Goal: Task Accomplishment & Management: Manage account settings

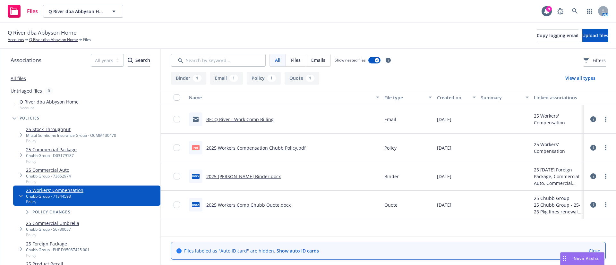
click at [615, 3] on div "Files Q River dba Abbyson Home Q River dba Abbyson Home 9 AM" at bounding box center [308, 11] width 616 height 23
click at [572, 12] on icon at bounding box center [575, 11] width 6 height 6
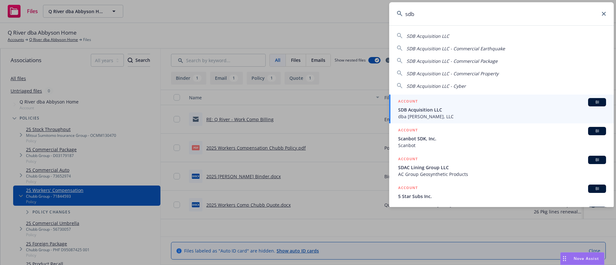
type input "sdb"
click at [440, 106] on span "SDB Acquisition LLC" at bounding box center [502, 109] width 208 height 7
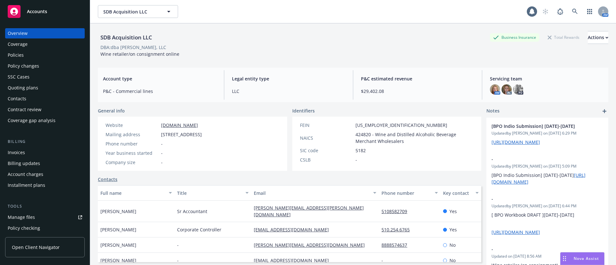
click at [40, 85] on div "Quoting plans" at bounding box center [45, 88] width 74 height 10
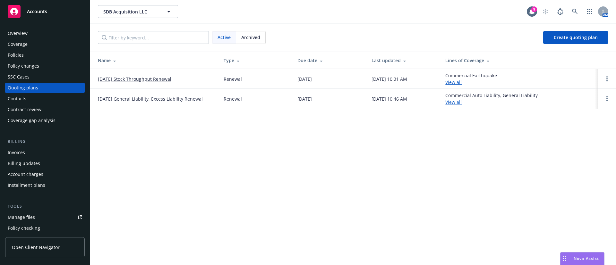
click at [144, 98] on link "10/07/25 General Liability, Excess Liability Renewal" at bounding box center [150, 99] width 105 height 7
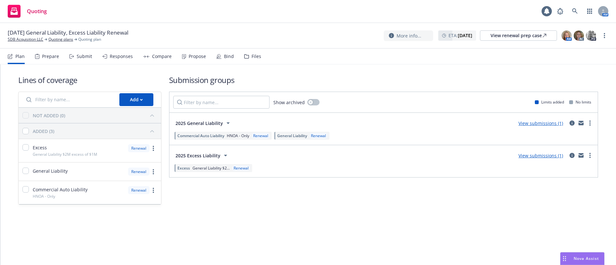
click at [251, 55] on div "Files" at bounding box center [256, 56] width 10 height 5
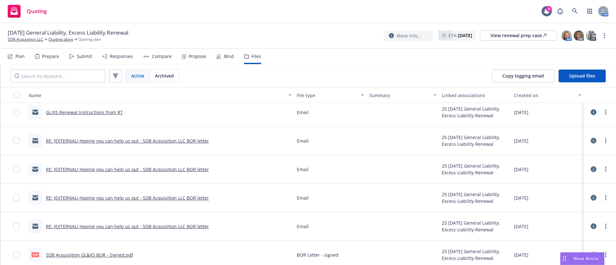
scroll to position [144, 0]
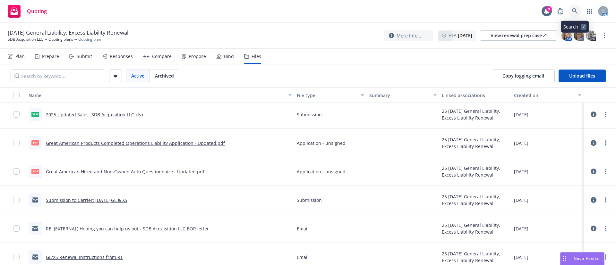
click at [577, 11] on link at bounding box center [574, 11] width 13 height 13
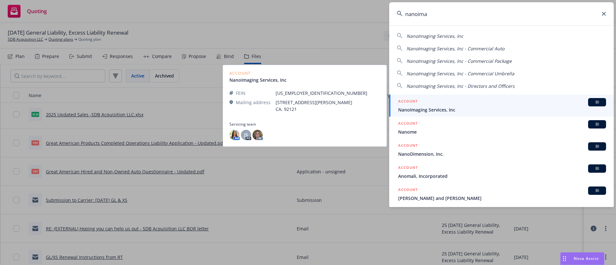
type input "nanoima"
drag, startPoint x: 454, startPoint y: 105, endPoint x: 452, endPoint y: 101, distance: 4.0
click at [454, 105] on div "ACCOUNT BI" at bounding box center [502, 102] width 208 height 8
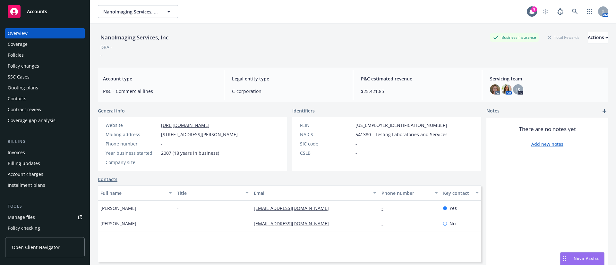
click at [38, 62] on div "Policy changes" at bounding box center [45, 66] width 74 height 10
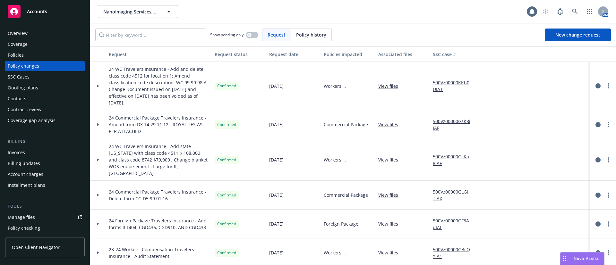
click at [29, 87] on div "Quoting plans" at bounding box center [23, 88] width 30 height 10
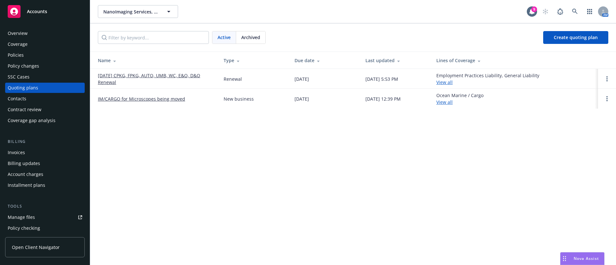
click at [128, 73] on link "09/01/25 CPKG, FPKG, AUTO, UMB, WC, E&O, D&O Renewal" at bounding box center [155, 78] width 115 height 13
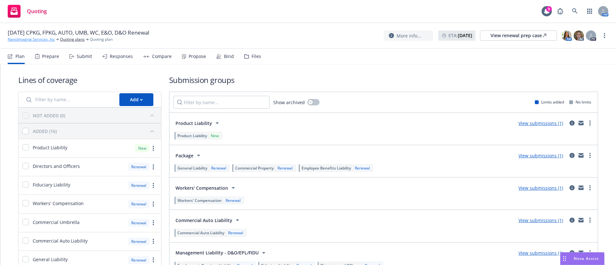
click at [37, 39] on link "NanoImaging Services, Inc" at bounding box center [31, 40] width 47 height 6
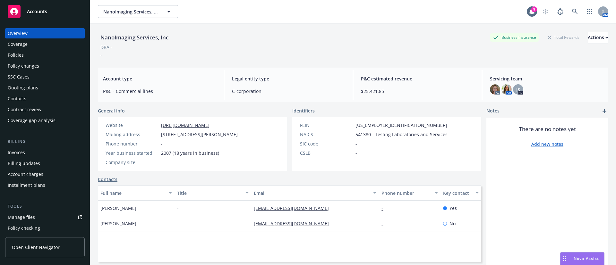
click at [23, 54] on div "Policies" at bounding box center [16, 55] width 16 height 10
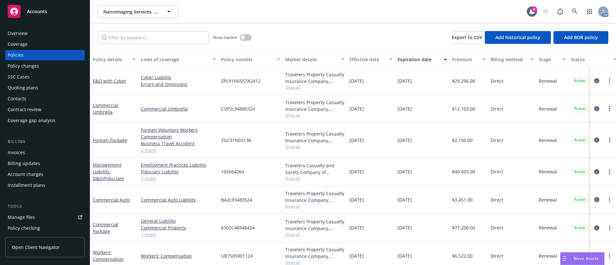
click at [39, 86] on div "Quoting plans" at bounding box center [45, 88] width 74 height 10
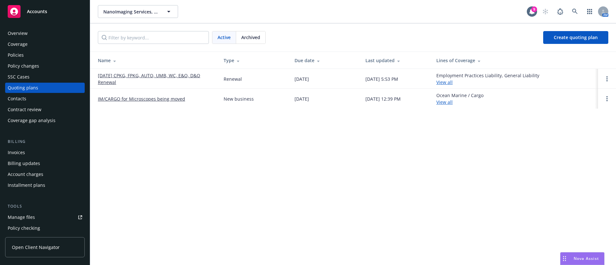
click at [142, 77] on link "[DATE] CPKG, FPKG, AUTO, UMB, WC, E&O, D&O Renewal" at bounding box center [155, 78] width 115 height 13
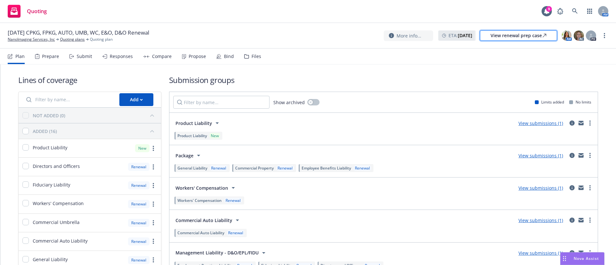
click at [529, 33] on div "View renewal prep case" at bounding box center [518, 36] width 56 height 10
click at [231, 57] on div "Plan Prepare Submit Responses Compare Propose Bind Files" at bounding box center [134, 56] width 253 height 15
click at [224, 56] on div "Bind" at bounding box center [229, 56] width 10 height 5
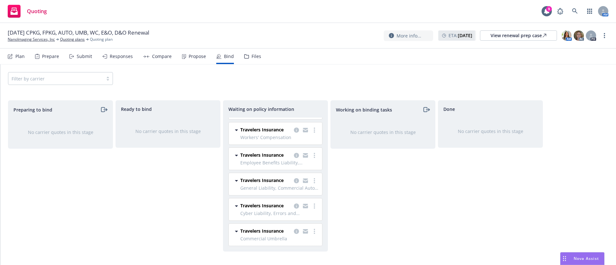
scroll to position [118, 0]
click at [314, 178] on icon "more" at bounding box center [314, 180] width 1 height 5
click at [295, 174] on span "Create policies" at bounding box center [275, 176] width 47 height 6
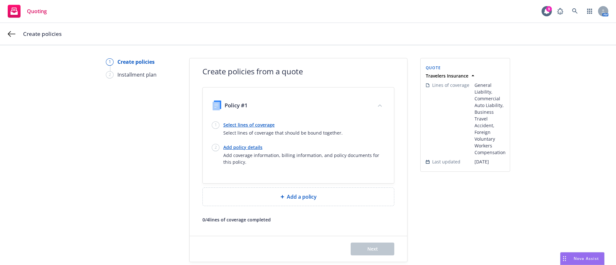
click at [250, 126] on link "Select lines of coverage" at bounding box center [282, 125] width 119 height 7
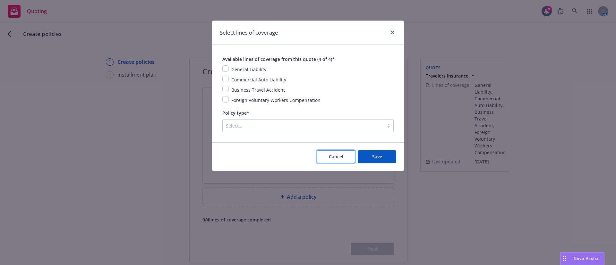
click at [339, 156] on span "Cancel" at bounding box center [336, 157] width 14 height 6
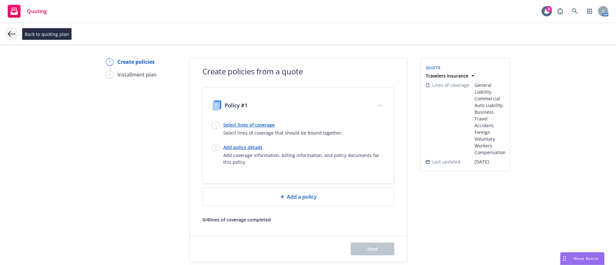
click at [12, 34] on icon at bounding box center [12, 34] width 8 height 8
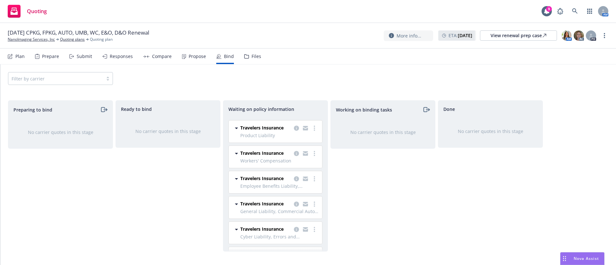
scroll to position [96, 0]
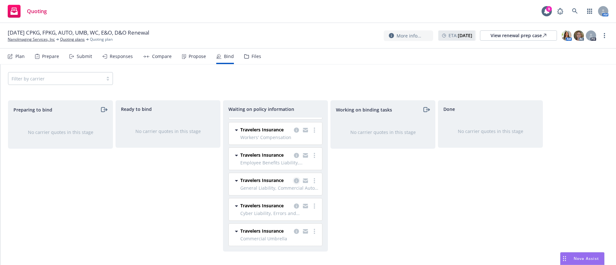
click at [294, 183] on icon "copy logging email" at bounding box center [296, 180] width 5 height 5
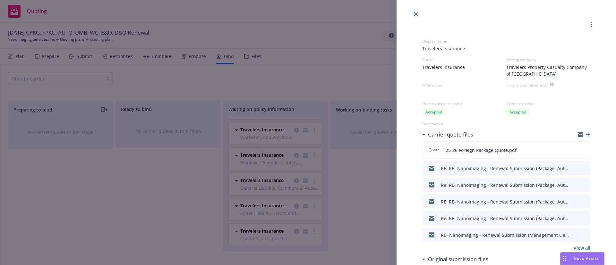
click at [415, 14] on icon "close" at bounding box center [416, 14] width 4 height 4
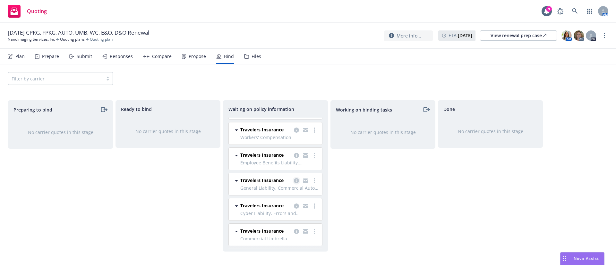
click at [294, 183] on icon "copy logging email" at bounding box center [296, 180] width 5 height 5
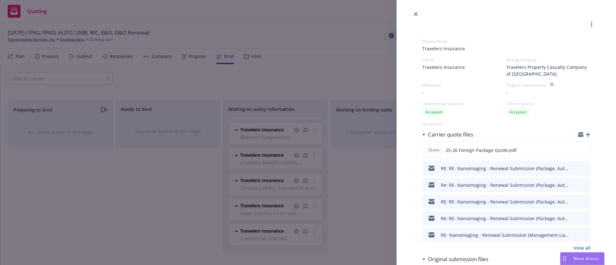
click at [353, 196] on div "Display Name Travelers Insurance Carrier Travelers Insurance Writing company Tr…" at bounding box center [308, 132] width 616 height 265
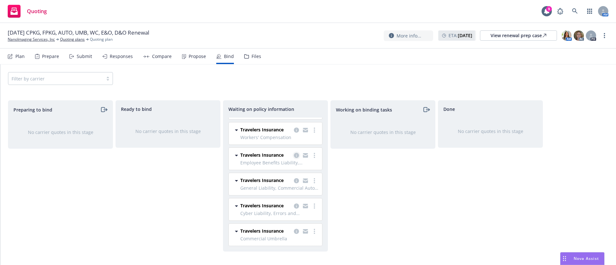
click at [294, 154] on icon "copy logging email" at bounding box center [296, 155] width 5 height 5
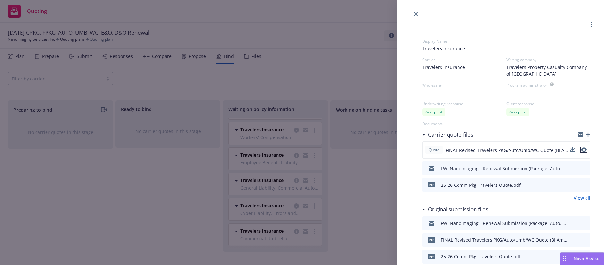
click at [580, 149] on button "preview file" at bounding box center [583, 150] width 7 height 6
click at [416, 17] on link "close" at bounding box center [416, 14] width 8 height 8
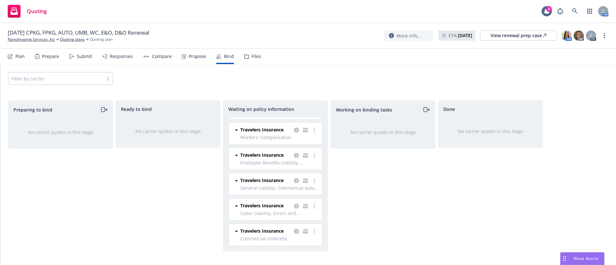
scroll to position [118, 0]
click at [294, 153] on icon "copy logging email" at bounding box center [296, 155] width 5 height 5
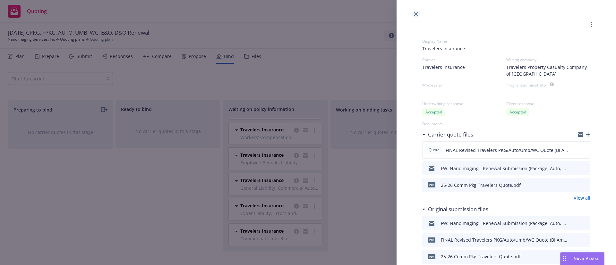
click at [418, 14] on link "close" at bounding box center [416, 14] width 8 height 8
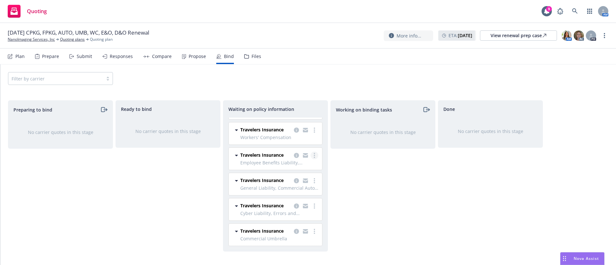
click at [310, 152] on link "more" at bounding box center [314, 156] width 8 height 8
click at [284, 147] on span "Create policies" at bounding box center [275, 145] width 47 height 6
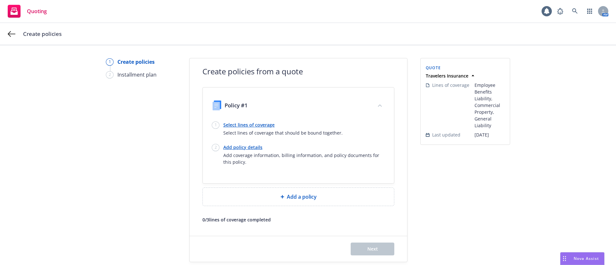
click at [249, 125] on link "Select lines of coverage" at bounding box center [282, 125] width 119 height 7
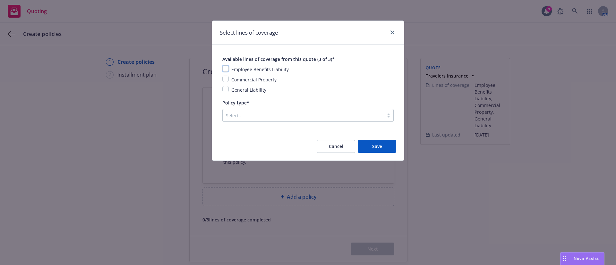
click at [226, 70] on input "checkbox" at bounding box center [225, 68] width 6 height 6
checkbox input "true"
click at [224, 80] on input "checkbox" at bounding box center [225, 79] width 6 height 6
checkbox input "true"
click at [226, 87] on input "checkbox" at bounding box center [225, 89] width 6 height 6
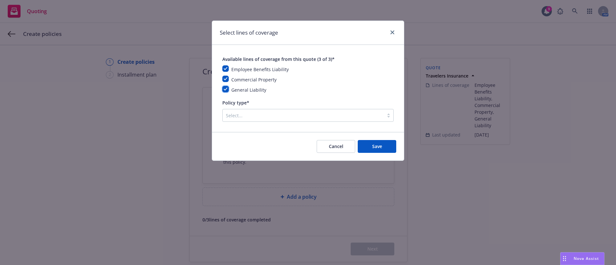
checkbox input "true"
click at [253, 120] on div "Select..." at bounding box center [303, 115] width 161 height 10
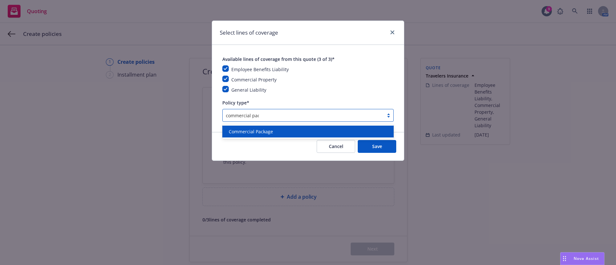
type input "commercial pack"
click at [270, 131] on span "Commercial Package" at bounding box center [251, 131] width 44 height 7
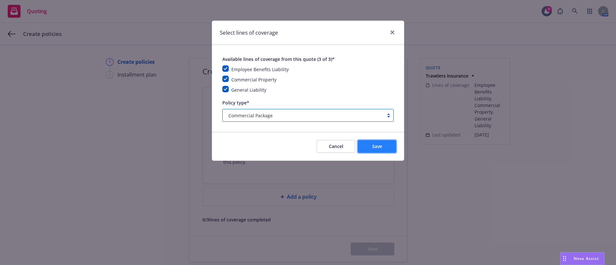
click at [376, 151] on button "Save" at bounding box center [377, 146] width 38 height 13
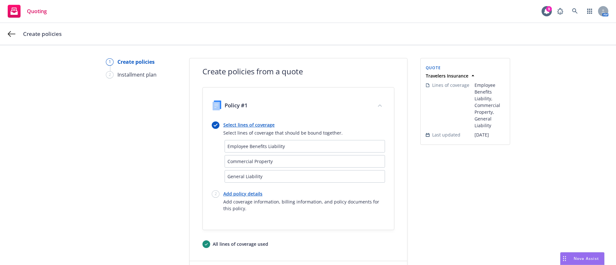
click at [246, 194] on link "Add policy details" at bounding box center [304, 193] width 162 height 7
select select "12"
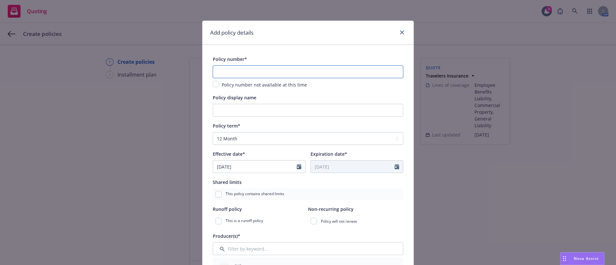
click at [266, 75] on input "text" at bounding box center [308, 71] width 190 height 13
paste input "-630-2C469484-TIL-25"
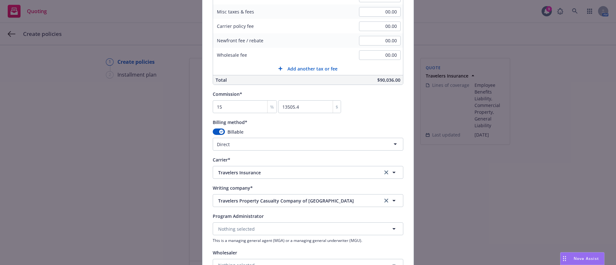
scroll to position [529, 0]
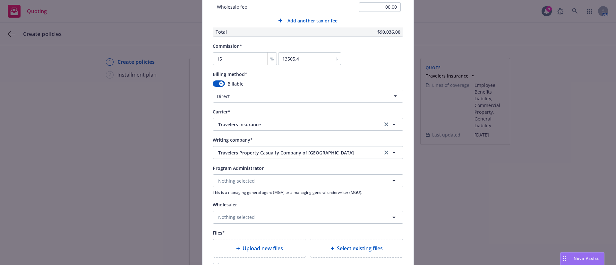
type input "H-630-2C469484-TIL-25"
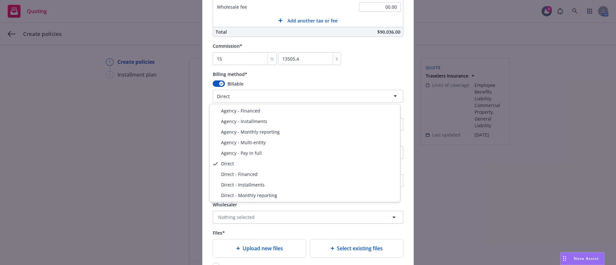
click at [256, 94] on html "Quoting 9 AM Create policies 1 Create policies 2 Installment plan Create polici…" at bounding box center [308, 132] width 616 height 265
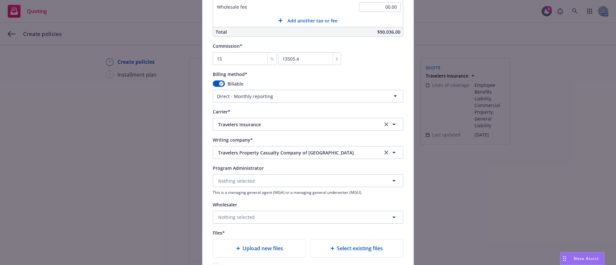
click at [247, 93] on html "Quoting 9 AM Create policies 1 Create policies 2 Installment plan Create polici…" at bounding box center [308, 132] width 616 height 265
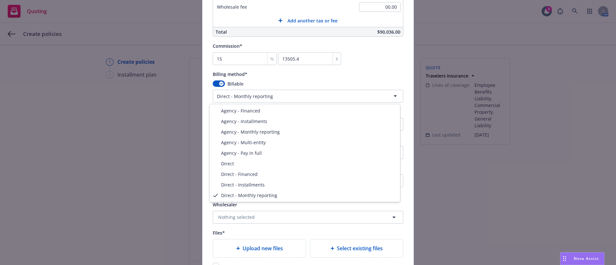
select select "DIRECT_INSTALLMENTS"
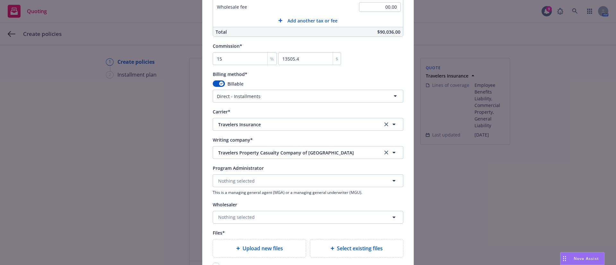
click at [390, 74] on div "Billing method*" at bounding box center [308, 74] width 190 height 8
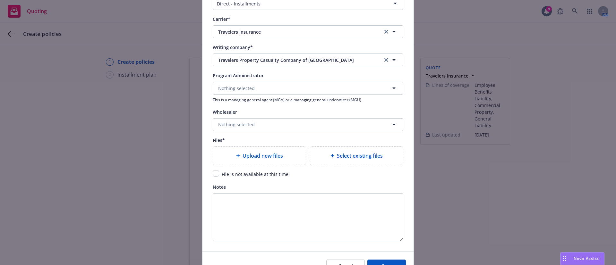
scroll to position [625, 0]
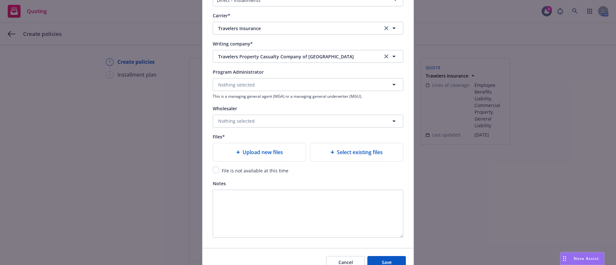
click at [258, 150] on span "Upload new files" at bounding box center [262, 152] width 40 height 8
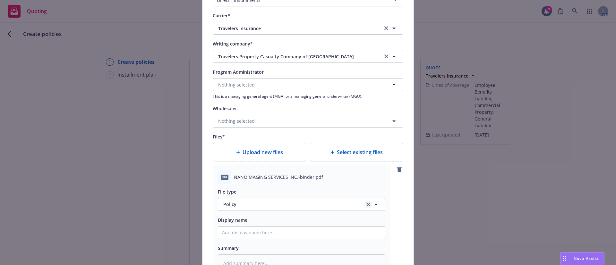
click at [364, 205] on link "clear selection" at bounding box center [368, 205] width 8 height 8
type textarea "x"
click at [362, 205] on button "Select an option" at bounding box center [301, 204] width 167 height 13
type input "binder"
click at [283, 173] on div "Binder" at bounding box center [301, 169] width 159 height 9
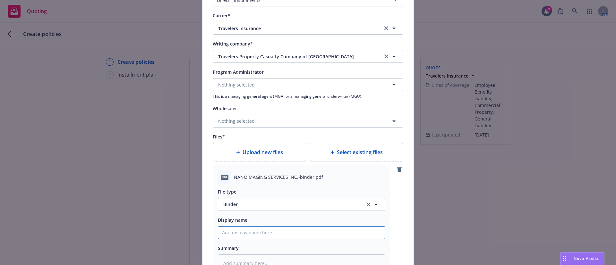
click at [239, 232] on input "Policy display name" at bounding box center [301, 233] width 167 height 12
type textarea "x"
type input "2"
type textarea "x"
type input "25"
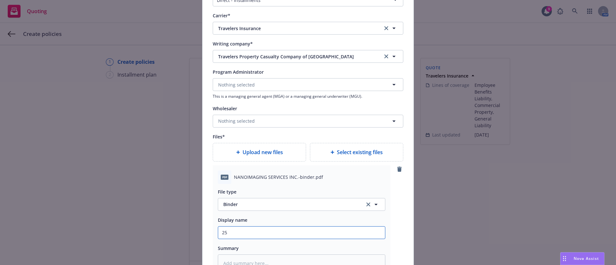
type textarea "x"
type input "25-"
type textarea "x"
type input "25-2"
type textarea "x"
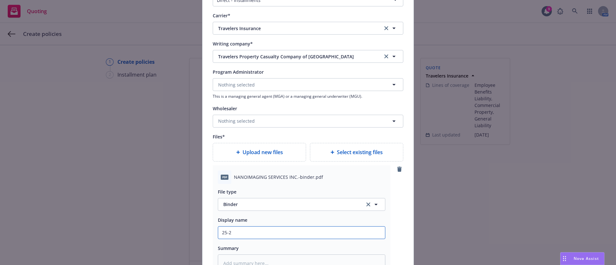
type input "25-26"
type textarea "x"
type input "25-26"
type textarea "x"
type input "25-26 T"
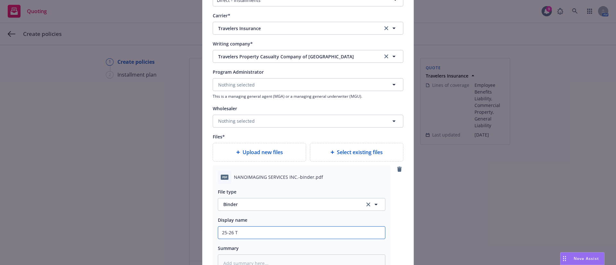
type textarea "x"
type input "25-26 Tr"
type textarea "x"
type input "25-26 Tra"
type textarea "x"
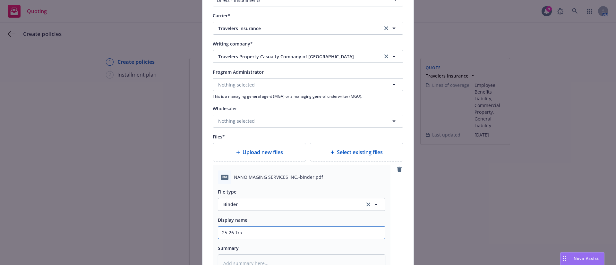
type input "25-26 Trav"
type textarea "x"
type input "25-26 Trave"
type textarea "x"
type input "25-26 Travel"
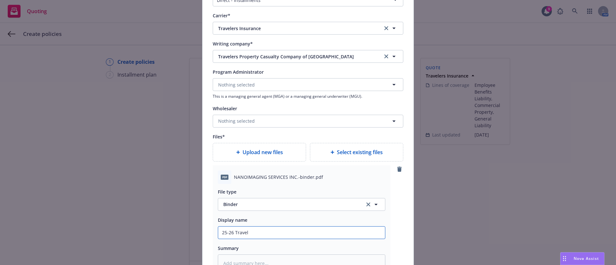
type textarea "x"
type input "25-26 Travele"
type textarea "x"
type input "25-26 Traveler"
type textarea "x"
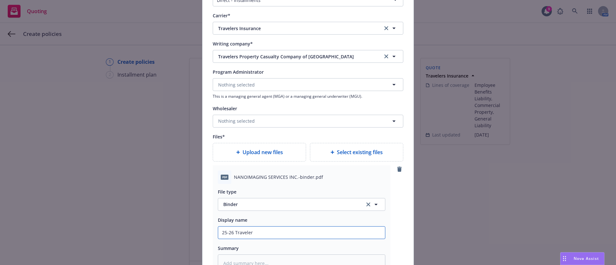
type input "25-26 Travelers"
type textarea "x"
type input "25-26 Travelers"
type textarea "x"
type input "25-26 Travelers B"
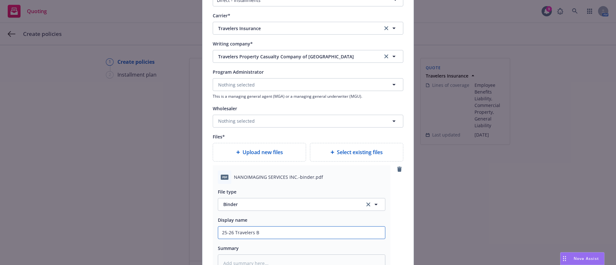
type textarea "x"
type input "25-26 Travelers Bi"
type textarea "x"
type input "25-26 Travelers Bin"
type textarea "x"
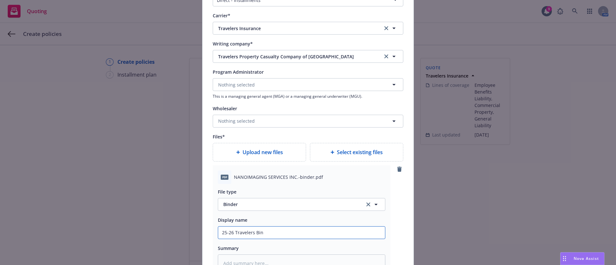
type input "25-26 Travelers Bind"
type textarea "x"
type input "25-26 Travelers Binde"
type textarea "x"
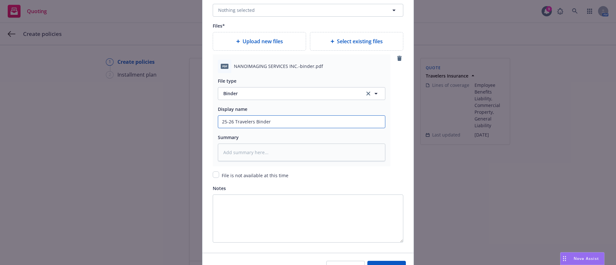
scroll to position [770, 0]
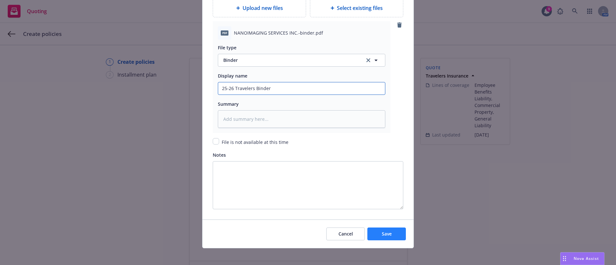
type input "25-26 Travelers Binder"
click at [383, 232] on span "Save" at bounding box center [387, 234] width 10 height 6
type textarea "x"
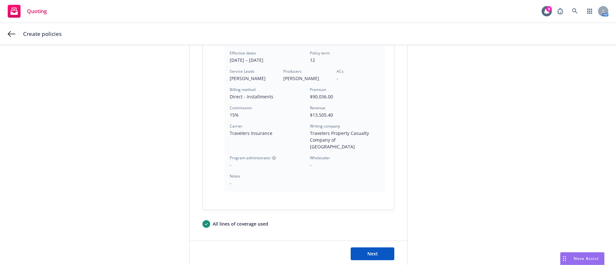
scroll to position [215, 0]
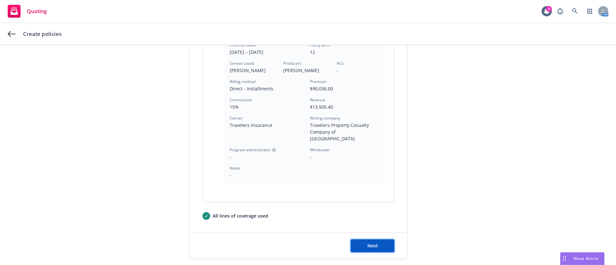
click at [376, 240] on button "Next" at bounding box center [372, 246] width 44 height 13
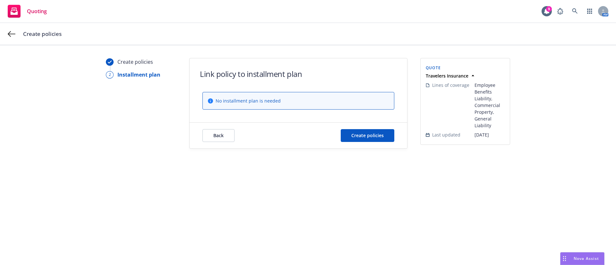
scroll to position [0, 0]
click at [361, 138] on span "Create policies" at bounding box center [367, 135] width 32 height 6
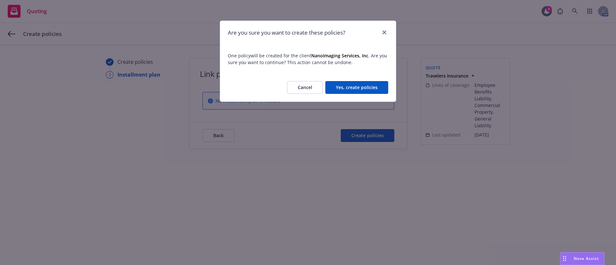
click at [346, 85] on button "Yes, create policies" at bounding box center [356, 87] width 63 height 13
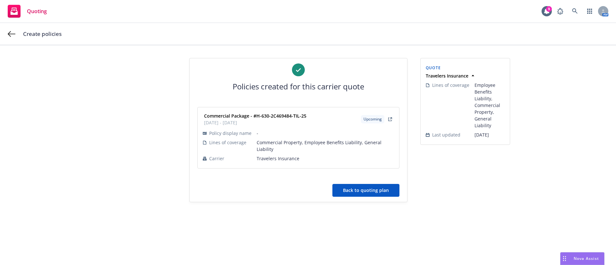
click at [368, 187] on button "Back to quoting plan" at bounding box center [365, 190] width 67 height 13
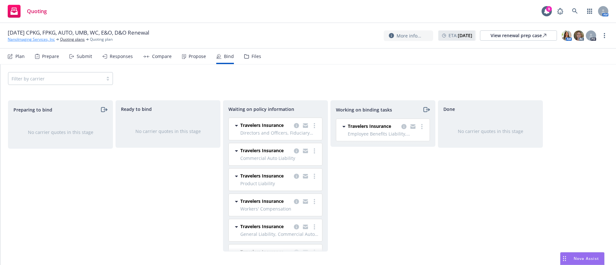
click at [28, 39] on link "NanoImaging Services, Inc" at bounding box center [31, 40] width 47 height 6
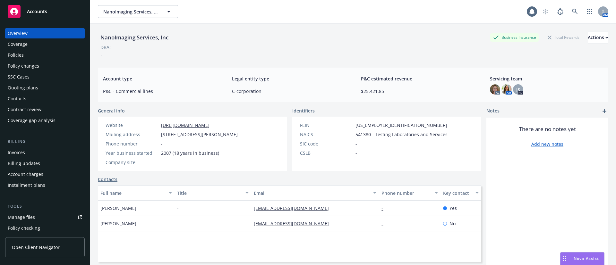
click at [22, 54] on div "Policies" at bounding box center [16, 55] width 16 height 10
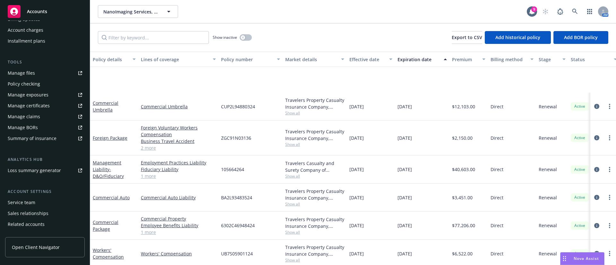
scroll to position [66, 0]
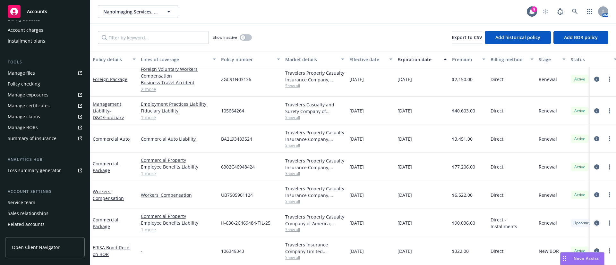
click at [594, 221] on icon "circleInformation" at bounding box center [596, 223] width 5 height 5
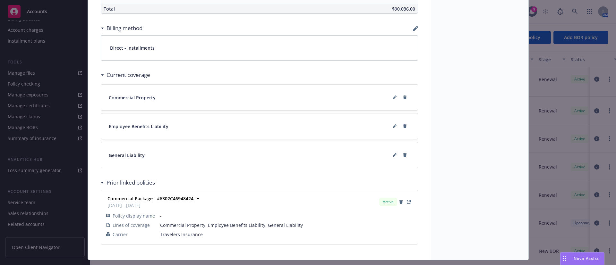
scroll to position [416, 0]
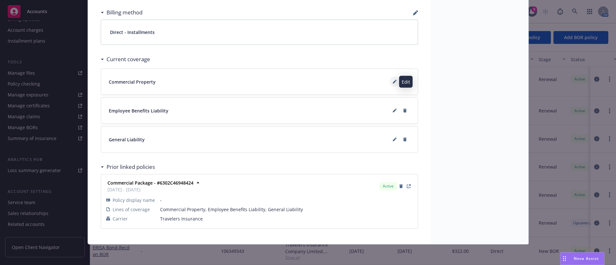
click at [390, 79] on button at bounding box center [394, 82] width 10 height 10
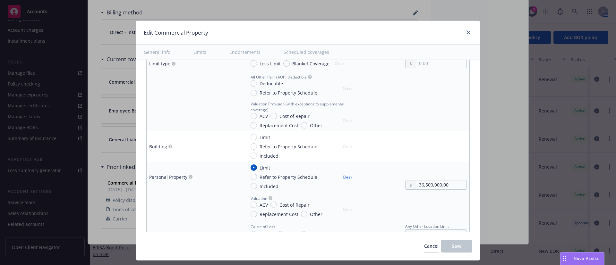
scroll to position [2365, 0]
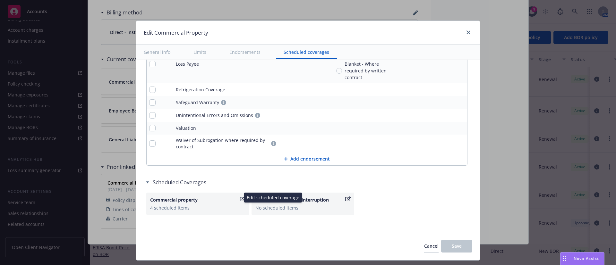
click at [240, 197] on icon "button" at bounding box center [242, 199] width 5 height 5
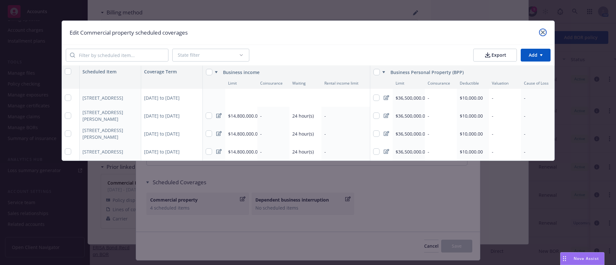
click at [542, 32] on icon "close" at bounding box center [543, 32] width 4 height 4
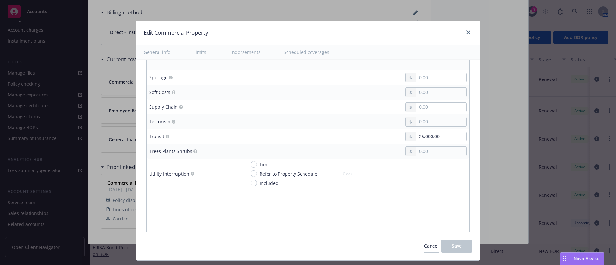
scroll to position [1611, 0]
drag, startPoint x: 441, startPoint y: 137, endPoint x: 363, endPoint y: 136, distance: 78.2
click at [363, 136] on div "25,000.00" at bounding box center [355, 139] width 221 height 10
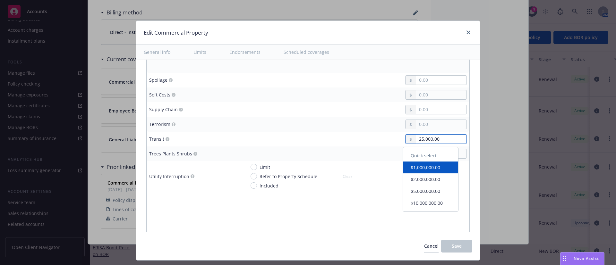
paste input "100"
type input "100,000.00"
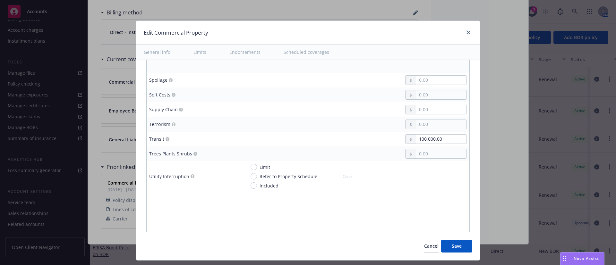
click at [257, 134] on td "100,000.00" at bounding box center [356, 139] width 226 height 15
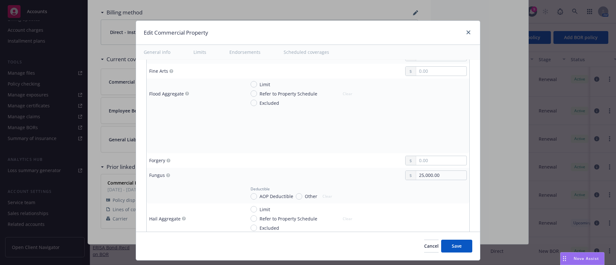
scroll to position [986, 0]
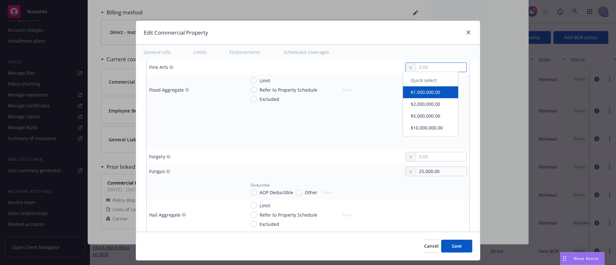
click at [423, 66] on input "text" at bounding box center [441, 67] width 50 height 9
paste input "50,000.00"
type input "50,000.00"
click at [350, 119] on td at bounding box center [356, 112] width 226 height 15
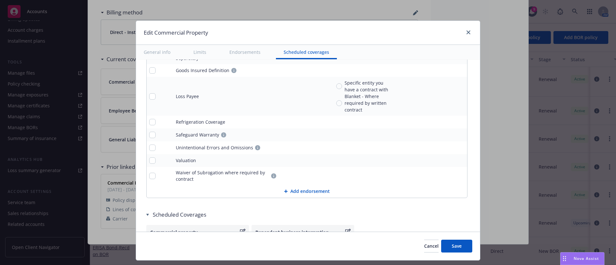
scroll to position [2365, 0]
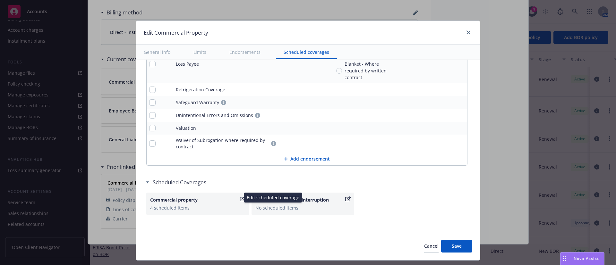
click at [240, 197] on icon "button" at bounding box center [242, 199] width 5 height 5
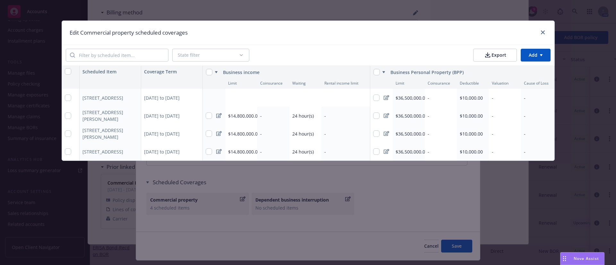
drag, startPoint x: 220, startPoint y: 96, endPoint x: 215, endPoint y: 97, distance: 5.2
click at [219, 96] on div at bounding box center [214, 98] width 22 height 18
click at [240, 97] on div "Add limit" at bounding box center [236, 97] width 16 height 5
click at [220, 96] on icon at bounding box center [218, 97] width 5 height 5
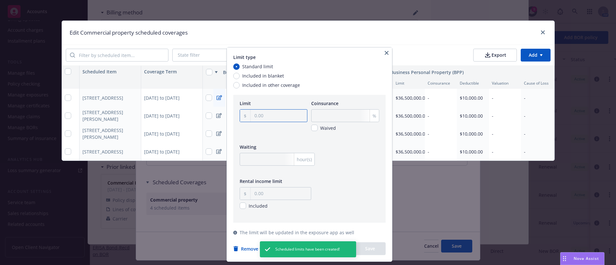
click at [266, 118] on input "text" at bounding box center [278, 116] width 56 height 12
paste input "8,700,000.00"
type input "8,700,000.00"
click at [259, 165] on input "number" at bounding box center [277, 159] width 75 height 13
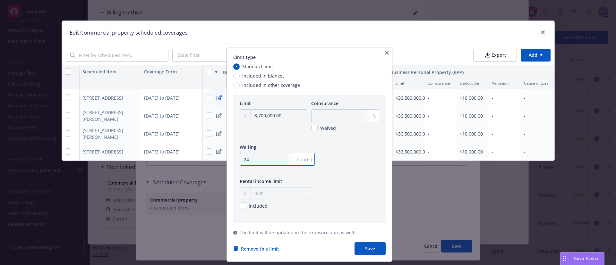
type input "24"
click at [375, 246] on button "Save" at bounding box center [369, 248] width 31 height 13
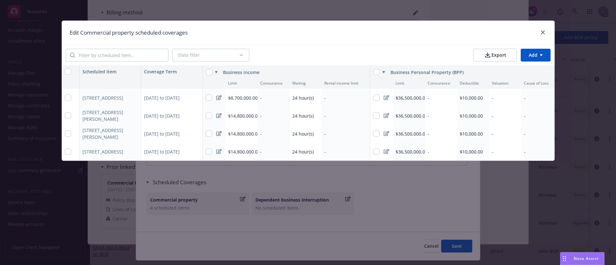
click at [217, 117] on icon at bounding box center [218, 115] width 5 height 5
click at [221, 97] on icon at bounding box center [218, 97] width 5 height 5
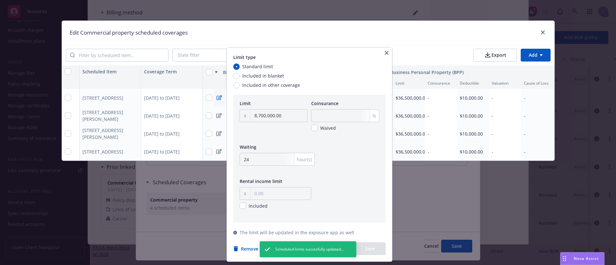
click at [387, 55] on icon "button" at bounding box center [386, 53] width 4 height 4
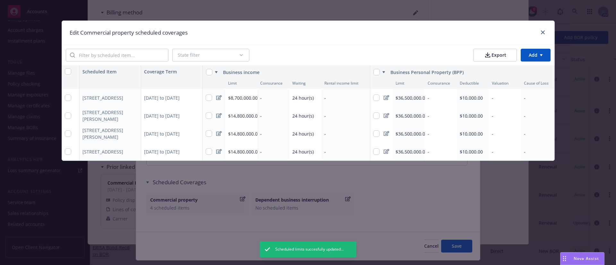
click at [217, 118] on icon at bounding box center [218, 115] width 5 height 5
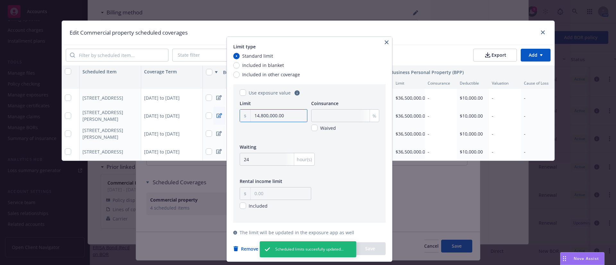
click at [294, 119] on input "14,800,000.00" at bounding box center [278, 116] width 56 height 12
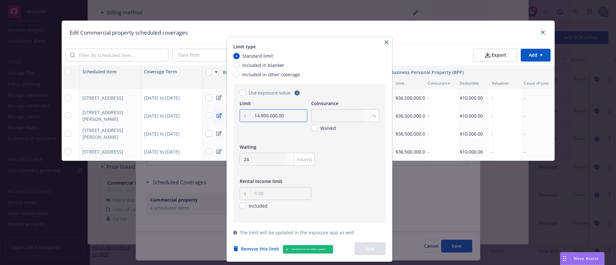
paste input "8,7"
type input "8,700,000.00"
click at [379, 252] on button "Save" at bounding box center [369, 248] width 31 height 13
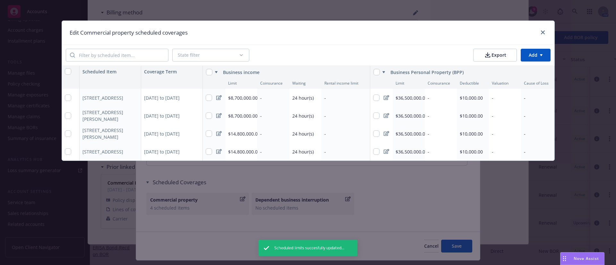
click at [220, 136] on icon at bounding box center [218, 133] width 5 height 5
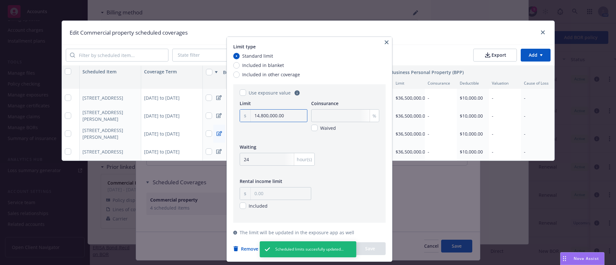
click at [276, 117] on input "14,800,000.00" at bounding box center [278, 116] width 56 height 12
paste input "8,7"
type input "8,700,000.00"
click at [376, 247] on button "Save" at bounding box center [369, 248] width 31 height 13
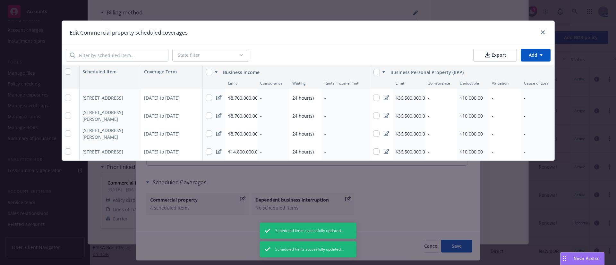
click at [216, 153] on icon at bounding box center [218, 151] width 5 height 5
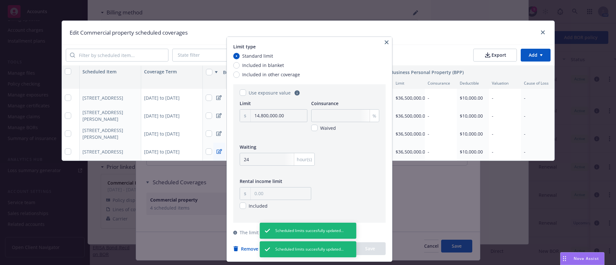
click at [282, 124] on div "14,800,000.00" at bounding box center [274, 119] width 68 height 21
drag, startPoint x: 285, startPoint y: 123, endPoint x: 288, endPoint y: 116, distance: 7.1
click at [287, 119] on div "14,800,000.00" at bounding box center [274, 119] width 68 height 21
click at [288, 116] on input "14,800,000.00" at bounding box center [278, 116] width 56 height 12
paste input "8,7"
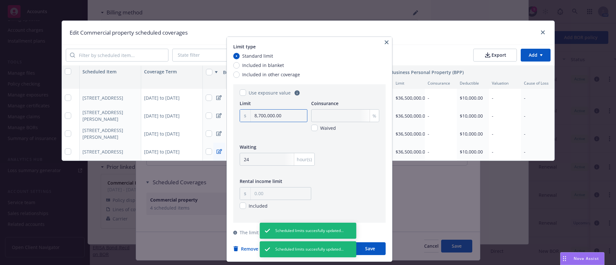
type input "8,700,000.00"
click at [372, 246] on button "Save" at bounding box center [369, 248] width 31 height 13
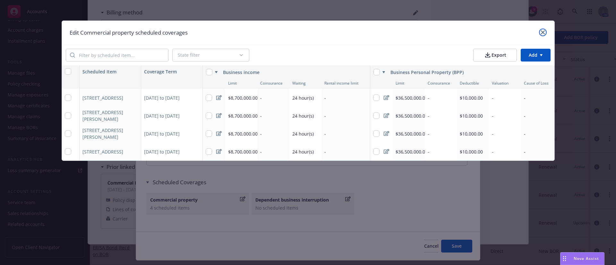
click at [544, 32] on icon "close" at bounding box center [543, 32] width 4 height 4
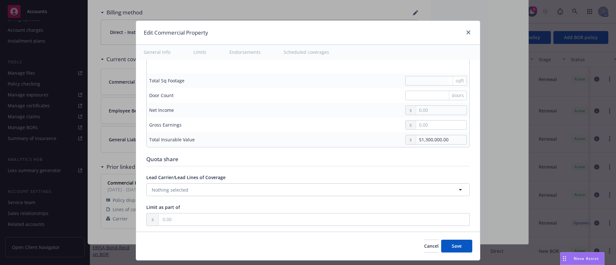
scroll to position [1932, 0]
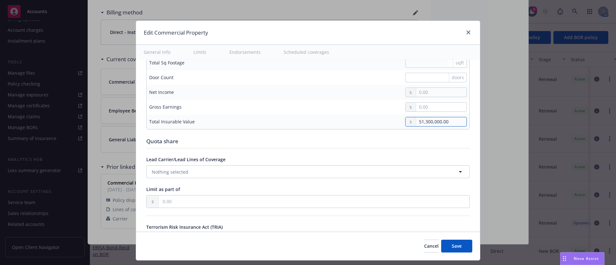
drag, startPoint x: 442, startPoint y: 123, endPoint x: 373, endPoint y: 122, distance: 69.9
click at [373, 122] on div "51,300,000.00" at bounding box center [355, 122] width 221 height 10
paste input "45,2"
type input "45,200,000.00"
click at [376, 138] on div "Quota share" at bounding box center [307, 141] width 323 height 8
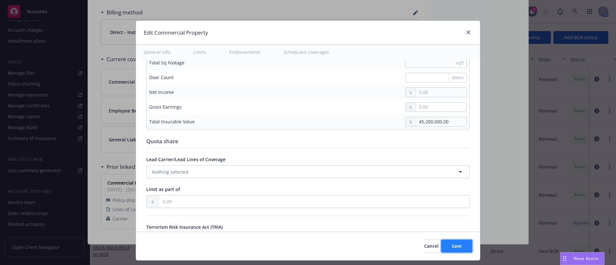
click at [453, 245] on span "Save" at bounding box center [456, 246] width 10 height 6
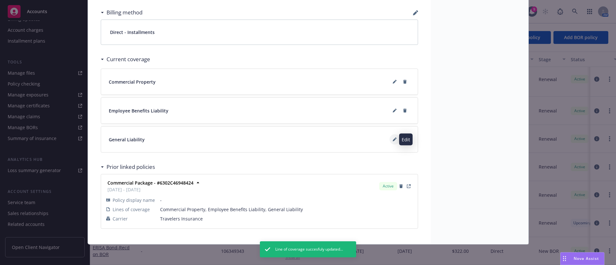
click at [392, 137] on button at bounding box center [394, 139] width 10 height 10
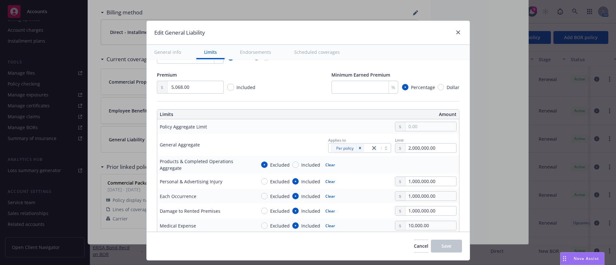
scroll to position [144, 0]
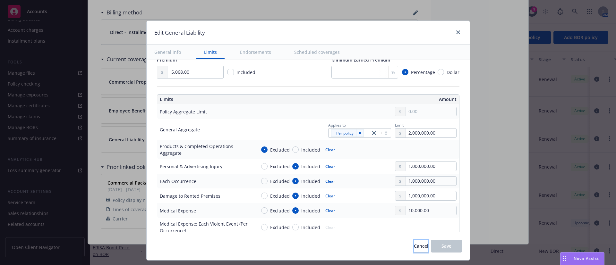
drag, startPoint x: 406, startPoint y: 251, endPoint x: 19, endPoint y: 258, distance: 386.4
click at [414, 251] on button "Cancel" at bounding box center [421, 246] width 14 height 13
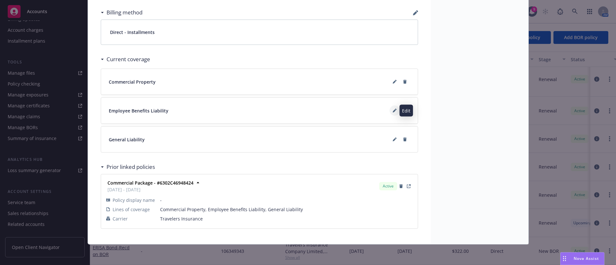
click at [392, 112] on icon at bounding box center [393, 111] width 3 height 3
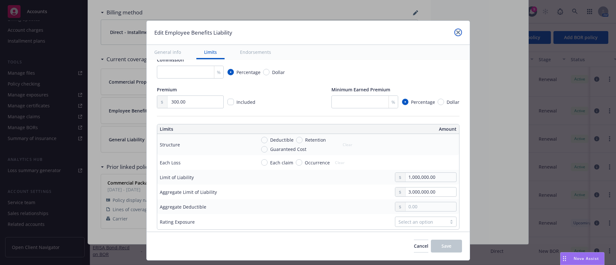
click at [456, 31] on icon "close" at bounding box center [458, 32] width 4 height 4
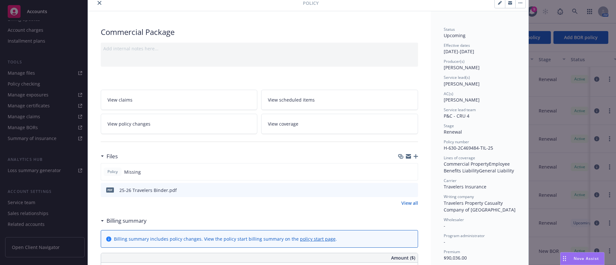
scroll to position [0, 0]
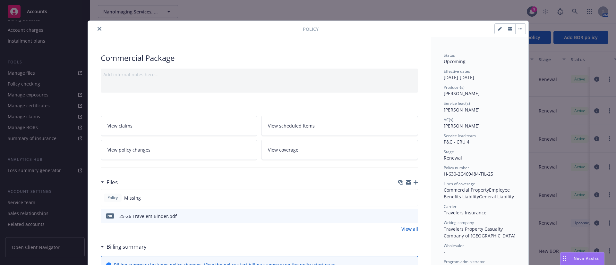
click at [96, 26] on button "close" at bounding box center [100, 29] width 8 height 8
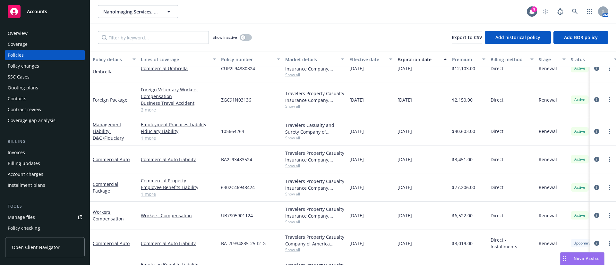
scroll to position [92, 0]
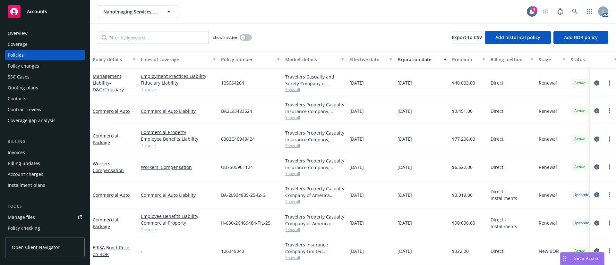
click at [594, 192] on icon "circleInformation" at bounding box center [596, 194] width 5 height 5
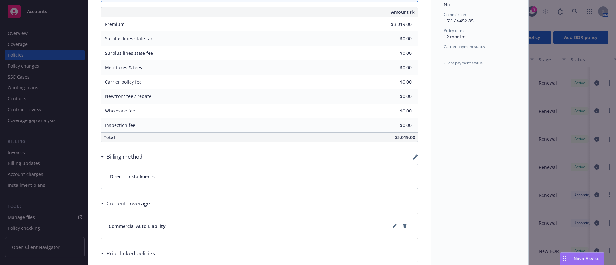
scroll to position [375, 0]
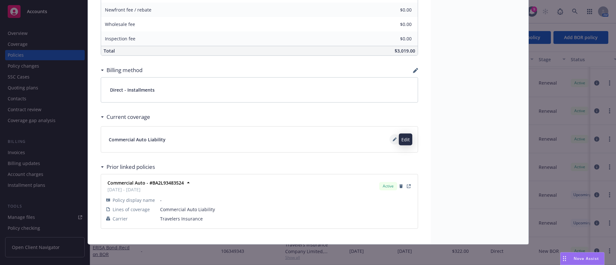
click at [392, 140] on icon at bounding box center [393, 140] width 3 height 3
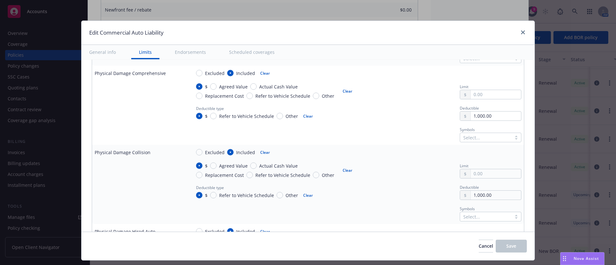
scroll to position [481, 0]
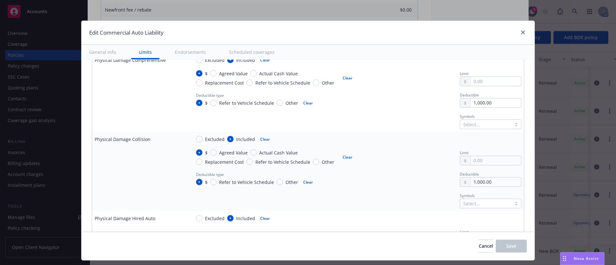
click at [463, 205] on div at bounding box center [485, 204] width 45 height 8
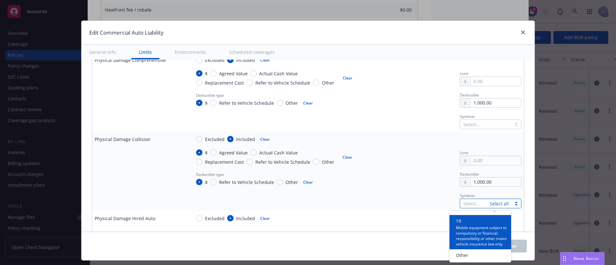
scroll to position [144, 0]
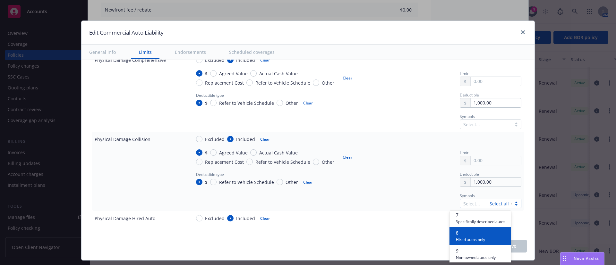
click at [475, 236] on span "8" at bounding box center [470, 233] width 29 height 7
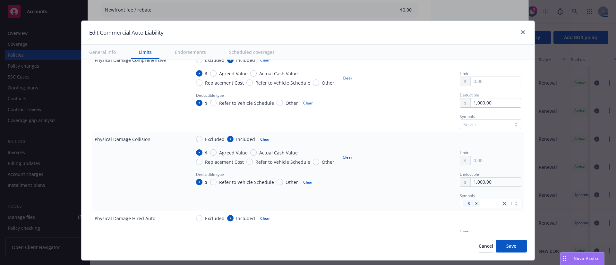
drag, startPoint x: 415, startPoint y: 140, endPoint x: 418, endPoint y: 142, distance: 4.0
click at [415, 139] on div "Excluded Included Clear" at bounding box center [356, 139] width 330 height 10
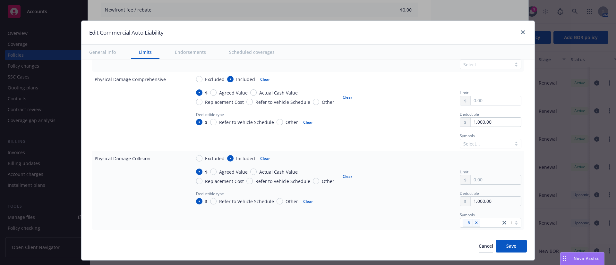
scroll to position [481, 0]
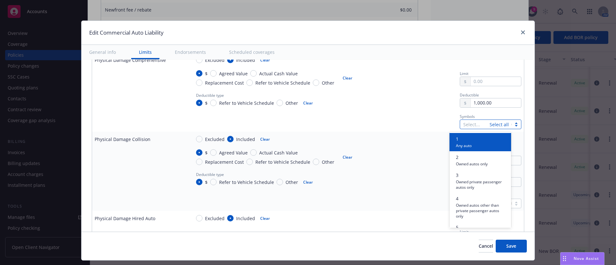
click at [463, 127] on div at bounding box center [474, 125] width 23 height 8
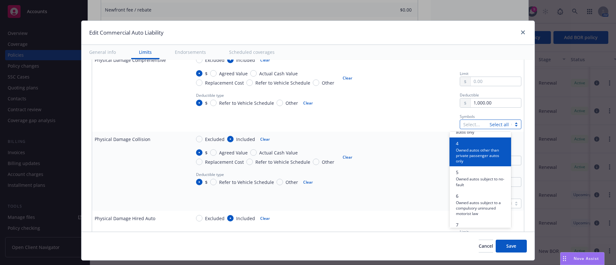
scroll to position [96, 0]
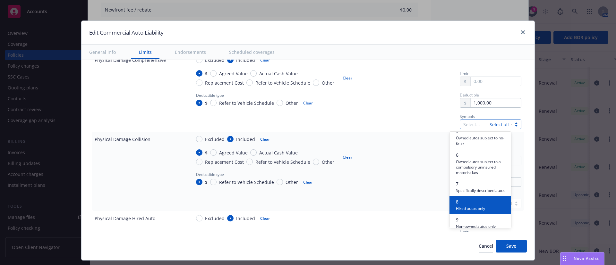
click at [471, 205] on span "8" at bounding box center [470, 201] width 29 height 7
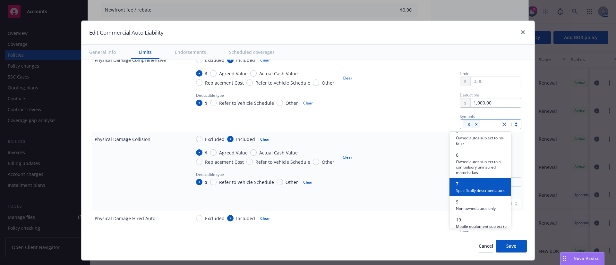
click at [394, 139] on div "Excluded Included Clear" at bounding box center [356, 139] width 330 height 10
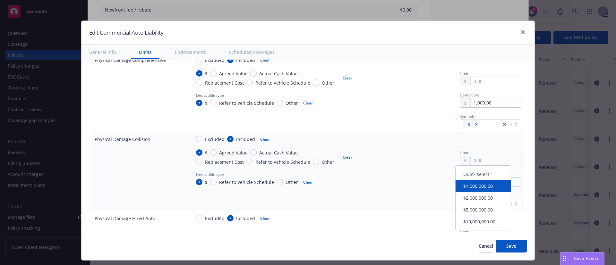
click at [475, 159] on input "text" at bounding box center [495, 160] width 50 height 9
paste input "5,000.00"
type input "5,000.00"
click at [486, 83] on input "text" at bounding box center [495, 81] width 50 height 9
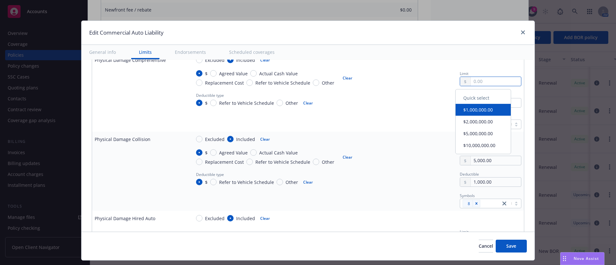
paste input "5,000.00"
type input "5,000.00"
click at [388, 130] on td "Symbols 8" at bounding box center [355, 120] width 335 height 21
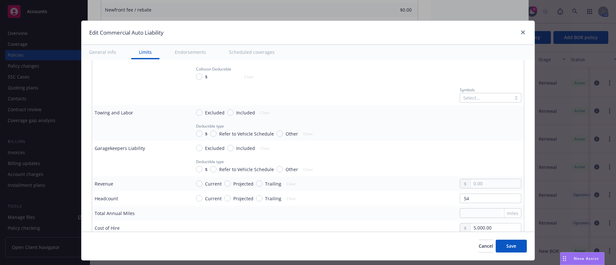
scroll to position [625, 0]
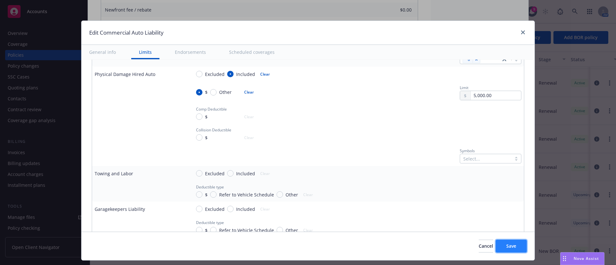
click at [514, 249] on button "Save" at bounding box center [510, 246] width 31 height 13
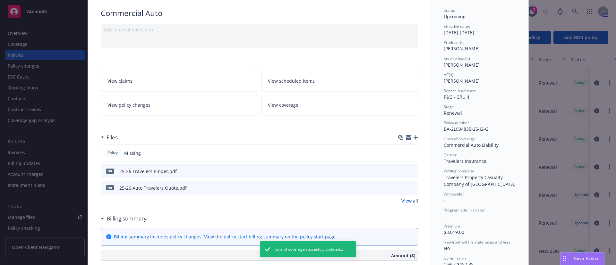
scroll to position [0, 0]
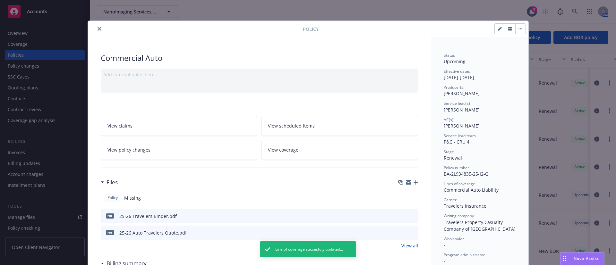
click at [97, 28] on icon "close" at bounding box center [99, 29] width 4 height 4
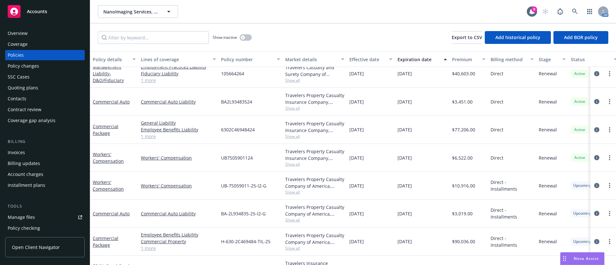
scroll to position [110, 0]
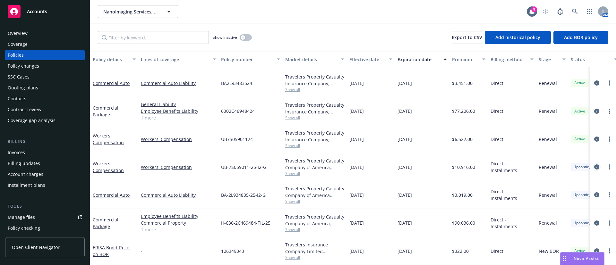
click at [594, 164] on icon "circleInformation" at bounding box center [596, 166] width 5 height 5
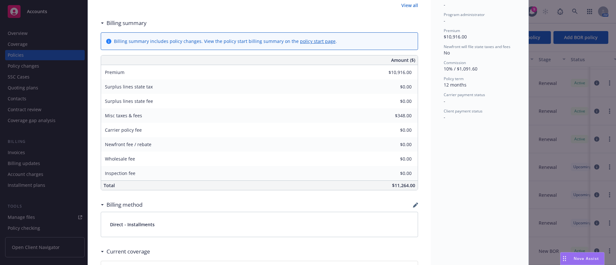
scroll to position [375, 0]
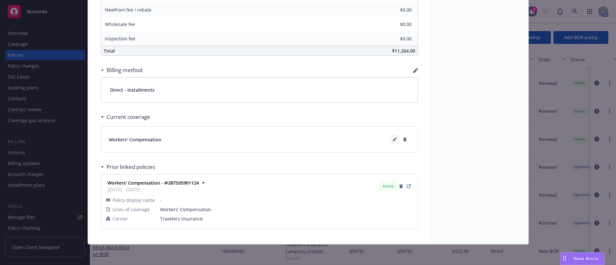
click at [390, 142] on button at bounding box center [394, 139] width 10 height 10
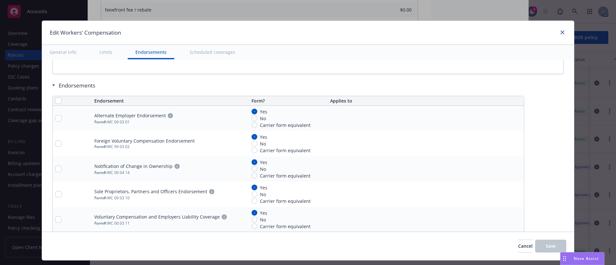
scroll to position [717, 0]
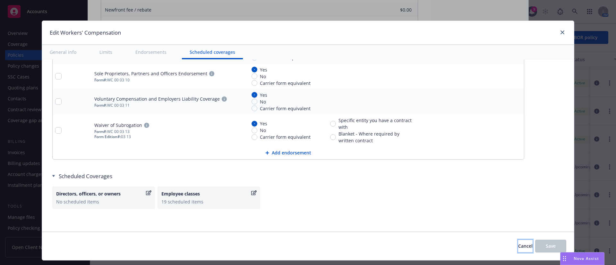
click at [518, 250] on button "Cancel" at bounding box center [525, 246] width 14 height 13
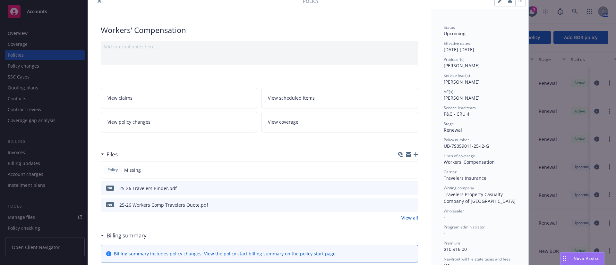
scroll to position [0, 0]
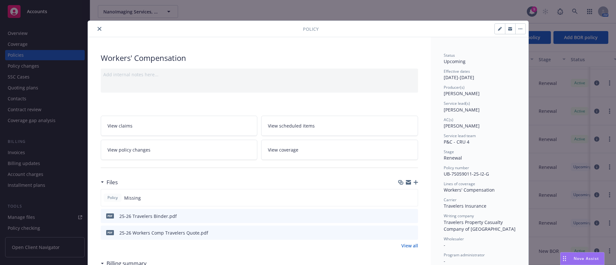
click at [149, 152] on link "View policy changes" at bounding box center [179, 150] width 157 height 20
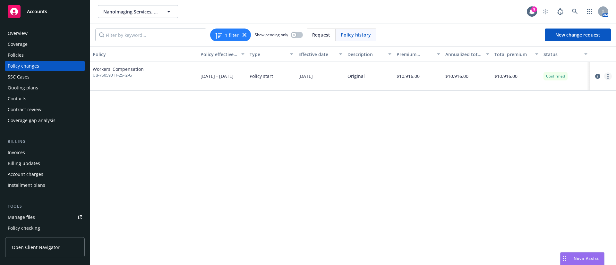
click at [609, 77] on link "more" at bounding box center [608, 76] width 8 height 8
click at [536, 128] on link "Edit billing info" at bounding box center [556, 128] width 110 height 13
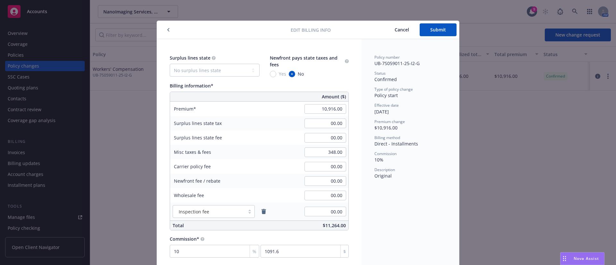
scroll to position [6, 0]
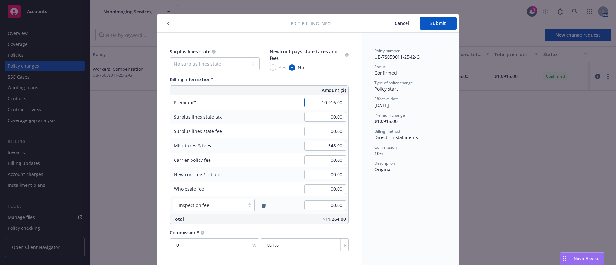
paste input "568"
type input "10,568.00"
type input "1056.8"
click at [417, 197] on div "Policy number UB-7S059011-25-I2-G Status Confirmed Type of policy change Policy…" at bounding box center [409, 150] width 97 height 234
click at [443, 24] on button "Submit" at bounding box center [437, 23] width 37 height 13
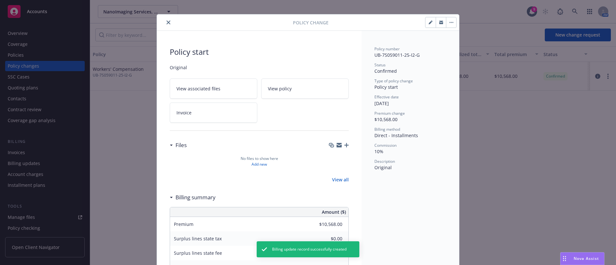
click at [164, 20] on button "close" at bounding box center [168, 23] width 8 height 8
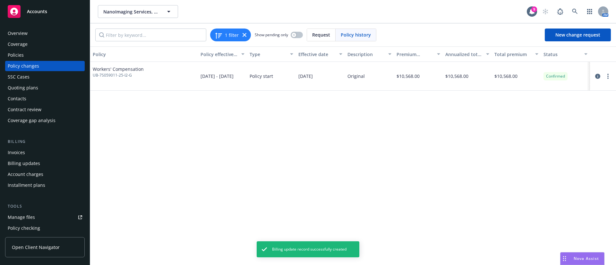
click at [30, 53] on div "Policies" at bounding box center [45, 55] width 74 height 10
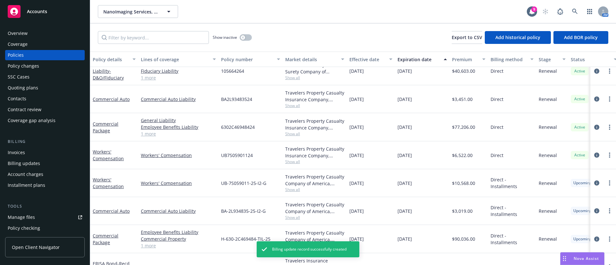
scroll to position [110, 0]
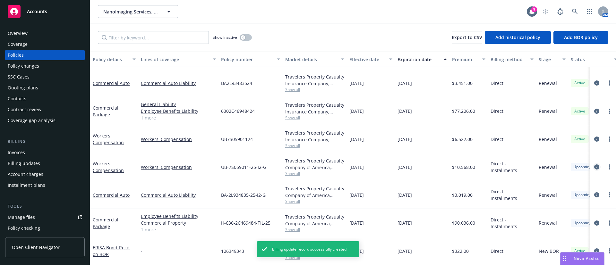
click at [593, 163] on link "circleInformation" at bounding box center [597, 167] width 8 height 8
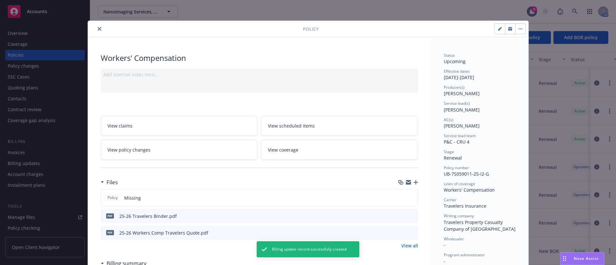
scroll to position [19, 0]
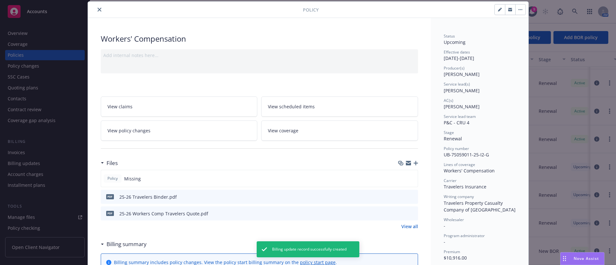
type input "$10,568.00"
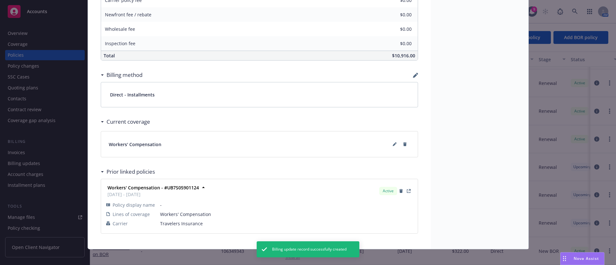
scroll to position [375, 0]
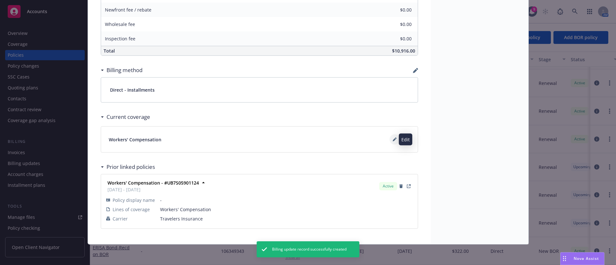
click at [389, 140] on button at bounding box center [394, 139] width 10 height 10
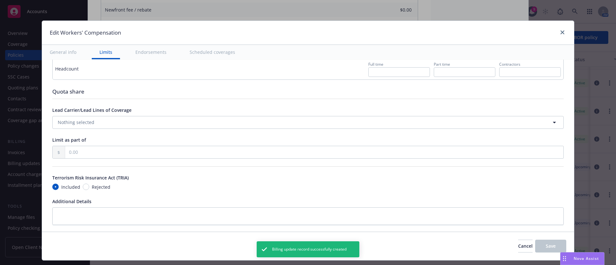
scroll to position [380, 0]
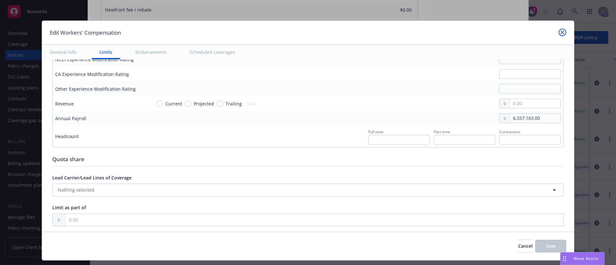
click at [558, 34] on link "close" at bounding box center [562, 33] width 8 height 8
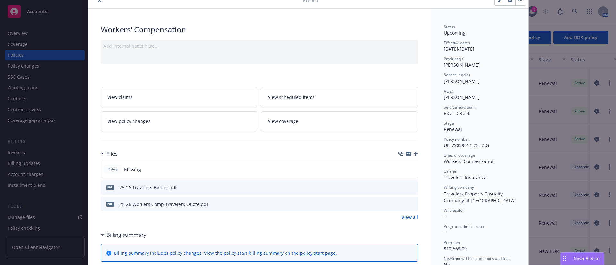
scroll to position [0, 0]
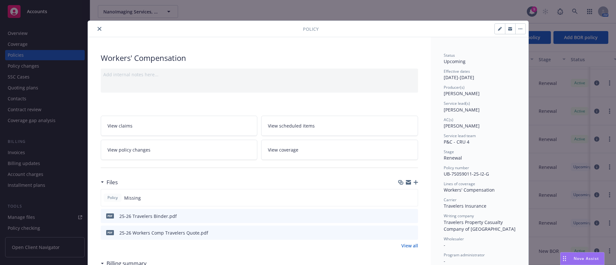
click at [96, 30] on button "close" at bounding box center [100, 29] width 8 height 8
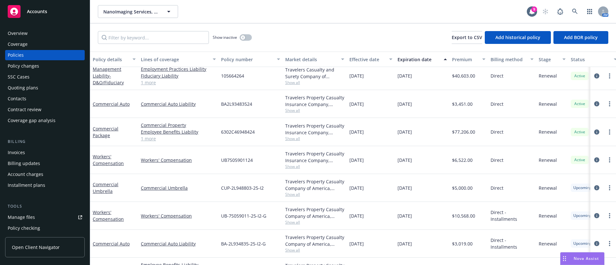
scroll to position [136, 0]
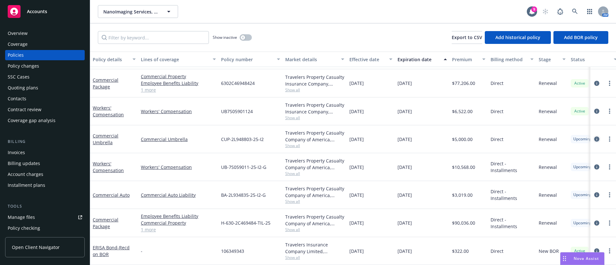
click at [594, 137] on icon "circleInformation" at bounding box center [596, 139] width 5 height 5
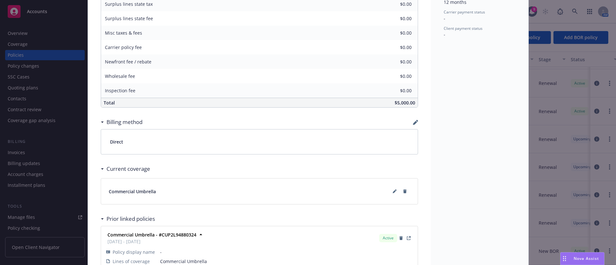
scroll to position [375, 0]
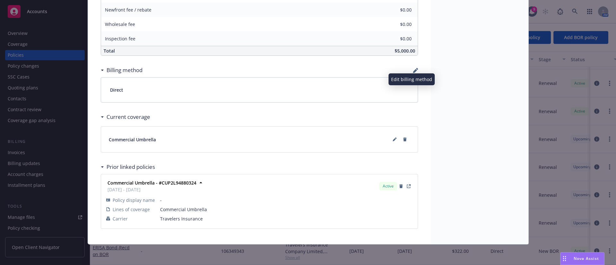
click at [413, 72] on icon "button" at bounding box center [415, 71] width 4 height 4
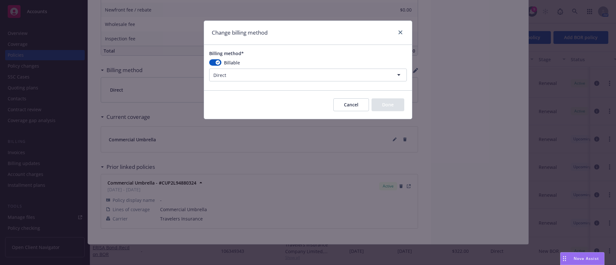
click at [286, 75] on html "Accounts Overview Coverage Policies Policy changes SSC Cases Quoting plans Cont…" at bounding box center [308, 132] width 616 height 265
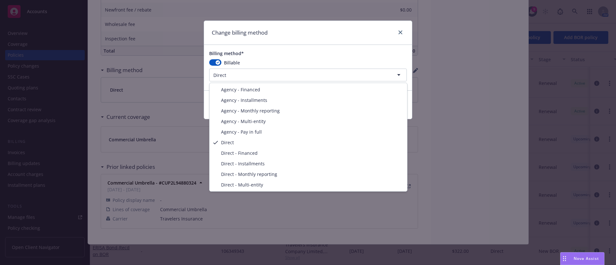
select select "DIRECT_INSTALLMENTS"
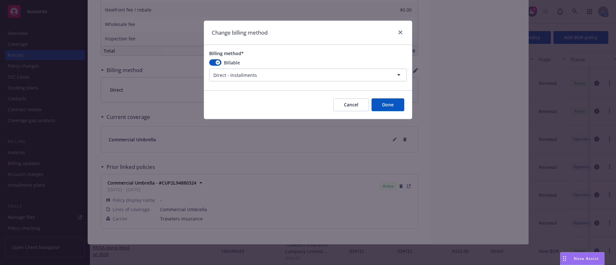
click at [390, 102] on button "Done" at bounding box center [387, 104] width 33 height 13
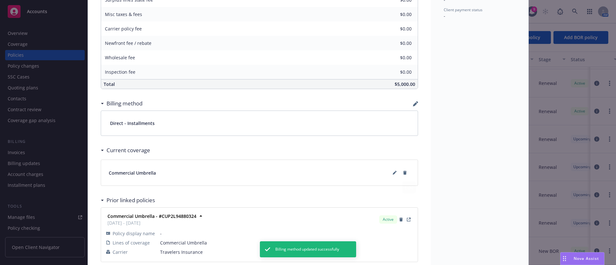
scroll to position [327, 0]
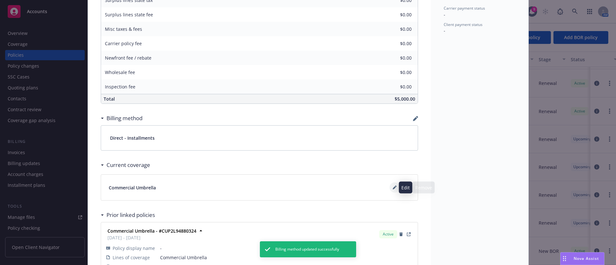
click at [389, 190] on button at bounding box center [394, 187] width 10 height 10
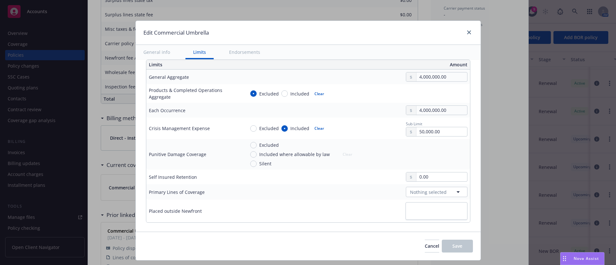
scroll to position [192, 0]
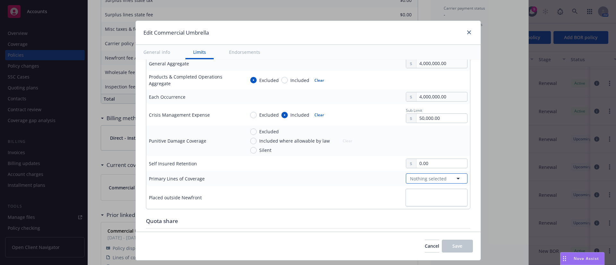
click at [424, 181] on span "Nothing selected" at bounding box center [428, 178] width 37 height 7
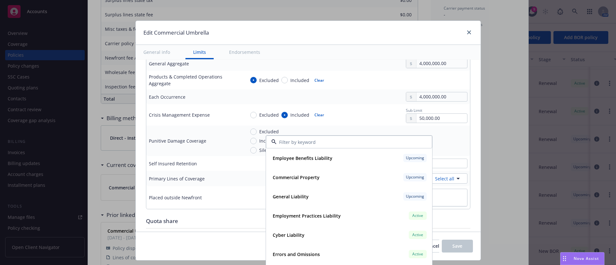
scroll to position [289, 0]
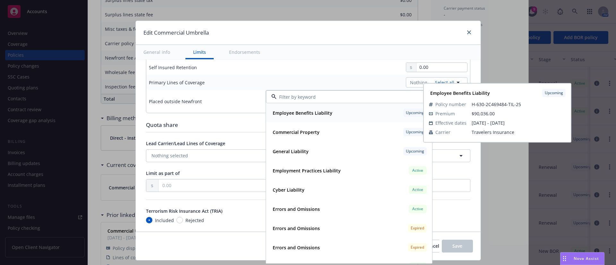
click at [327, 116] on div "Employee Benefits Liability Upcoming" at bounding box center [349, 112] width 158 height 11
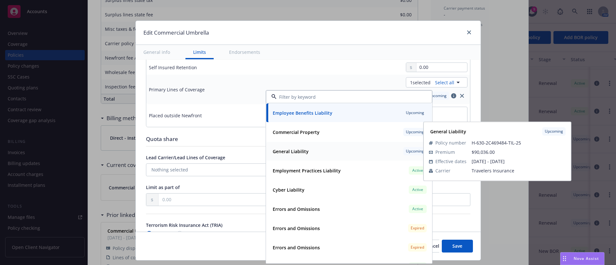
click at [315, 151] on div "General Liability Upcoming" at bounding box center [349, 151] width 158 height 11
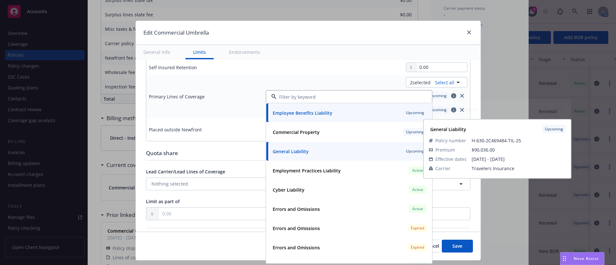
click at [333, 70] on div "0.00" at bounding box center [356, 68] width 222 height 10
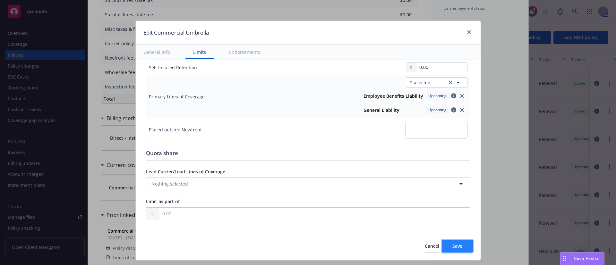
click at [457, 248] on span "Save" at bounding box center [457, 246] width 10 height 6
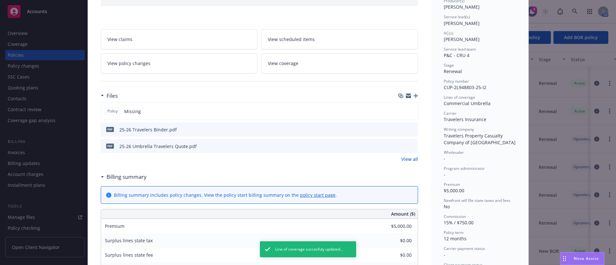
scroll to position [0, 0]
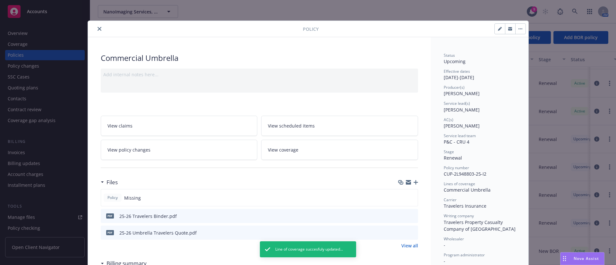
click at [97, 30] on icon "close" at bounding box center [99, 29] width 4 height 4
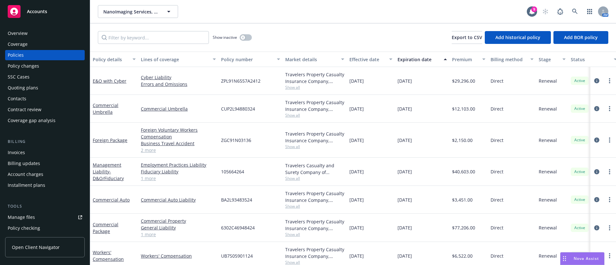
click at [150, 151] on link "2 more" at bounding box center [178, 150] width 75 height 7
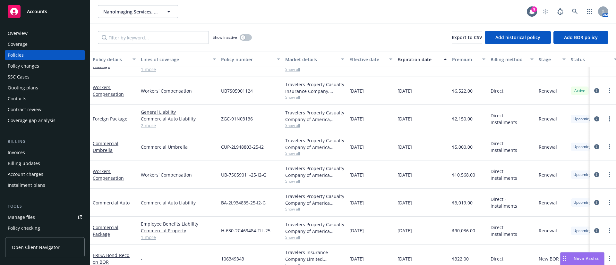
scroll to position [162, 0]
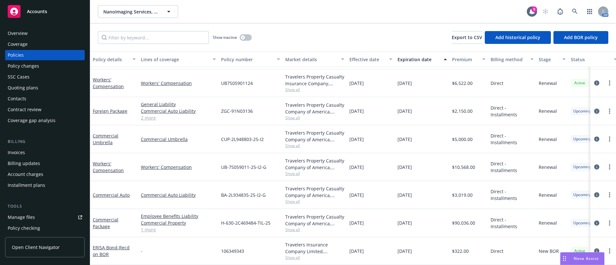
click at [593, 107] on link "circleInformation" at bounding box center [597, 111] width 8 height 8
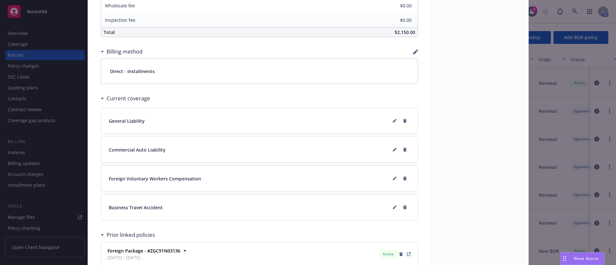
scroll to position [481, 0]
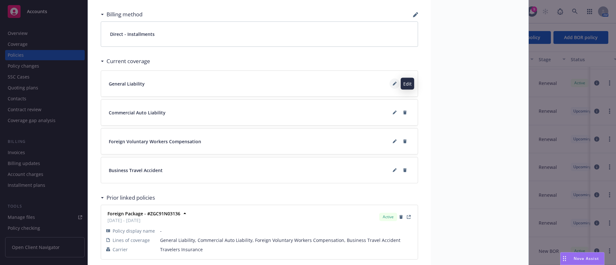
click at [391, 80] on button at bounding box center [394, 84] width 10 height 10
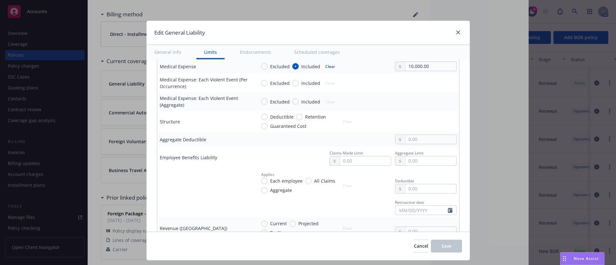
scroll to position [192, 0]
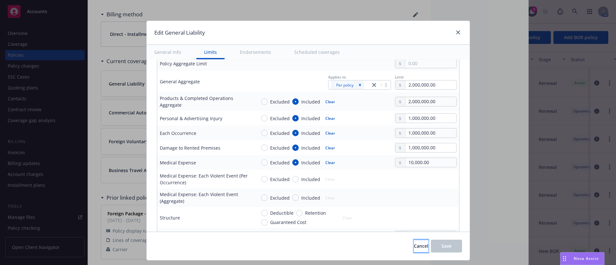
click at [414, 248] on span "Cancel" at bounding box center [421, 246] width 14 height 6
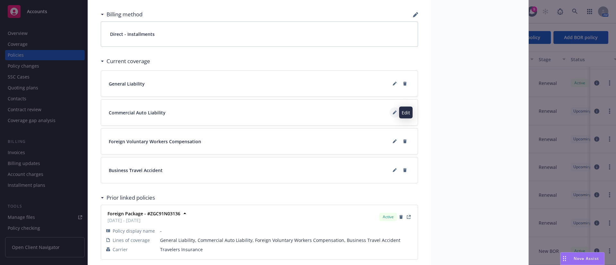
click at [395, 113] on button at bounding box center [394, 112] width 10 height 10
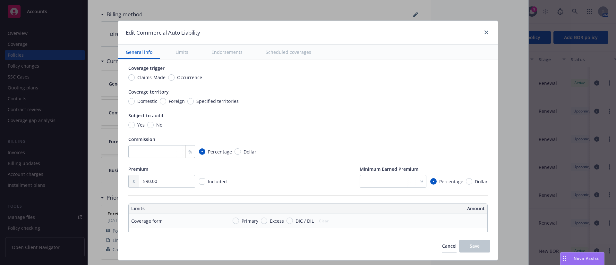
scroll to position [144, 0]
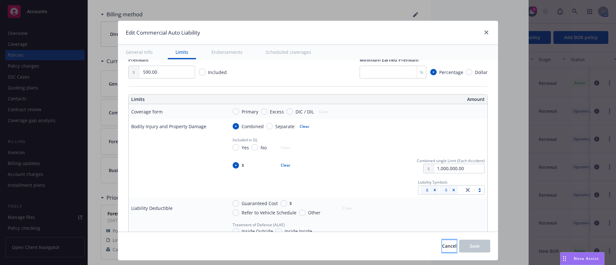
click at [442, 244] on span "Cancel" at bounding box center [449, 246] width 14 height 6
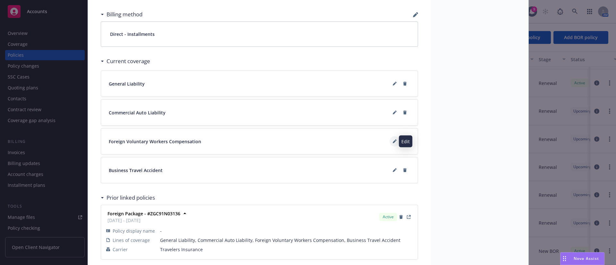
click at [389, 139] on button at bounding box center [394, 141] width 10 height 10
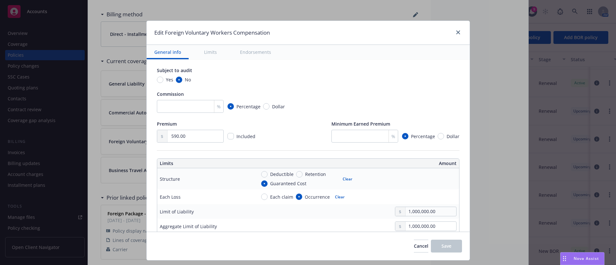
scroll to position [240, 0]
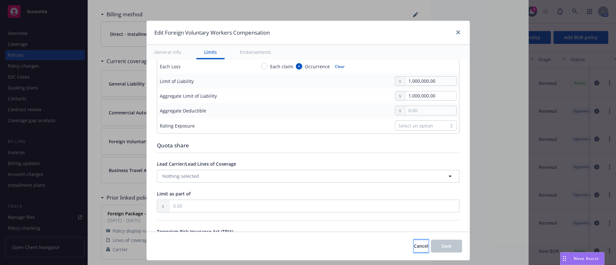
click at [414, 243] on span "Cancel" at bounding box center [421, 246] width 14 height 6
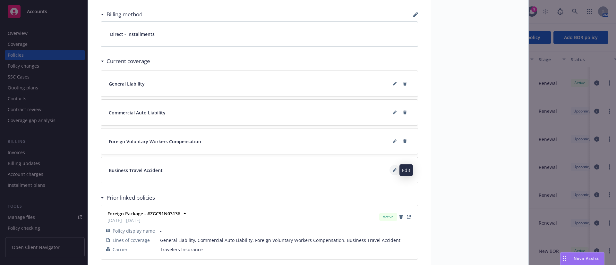
click at [392, 171] on icon at bounding box center [394, 170] width 4 height 4
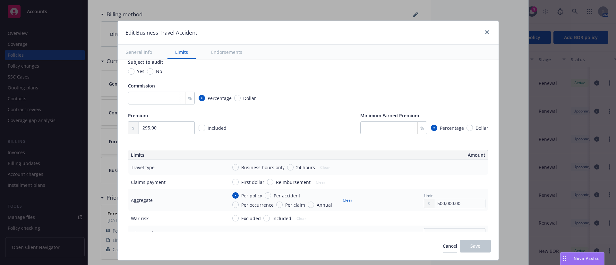
scroll to position [144, 0]
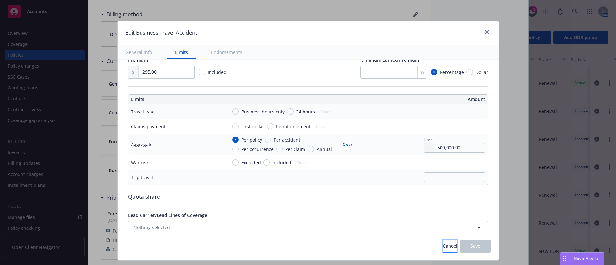
drag, startPoint x: 445, startPoint y: 248, endPoint x: 443, endPoint y: 244, distance: 4.5
click at [445, 248] on button "Cancel" at bounding box center [449, 246] width 14 height 13
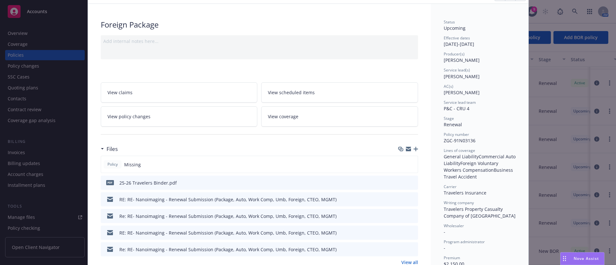
scroll to position [0, 0]
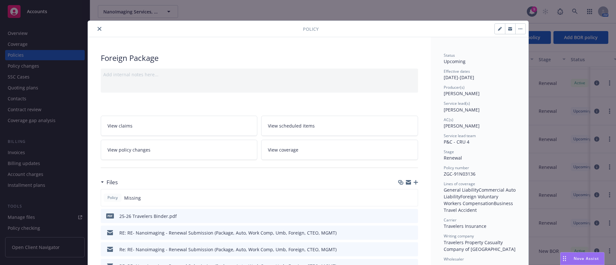
click at [97, 29] on icon "close" at bounding box center [99, 29] width 4 height 4
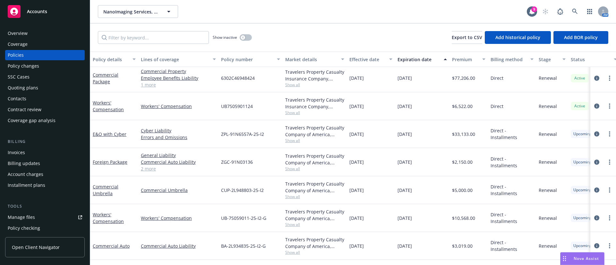
scroll to position [187, 0]
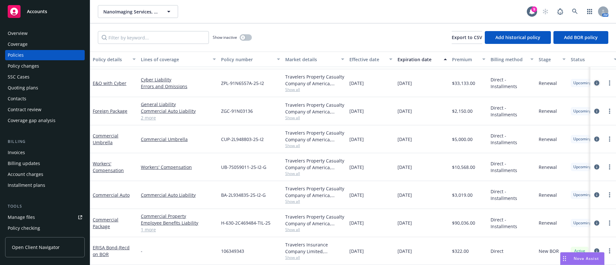
click at [594, 80] on icon "circleInformation" at bounding box center [596, 82] width 5 height 5
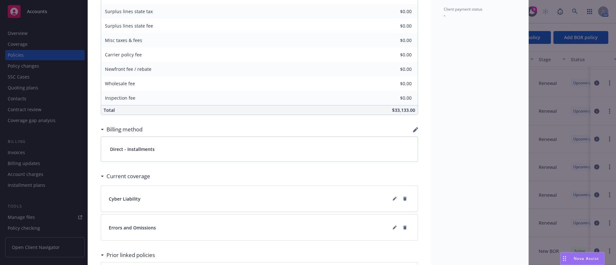
scroll to position [437, 0]
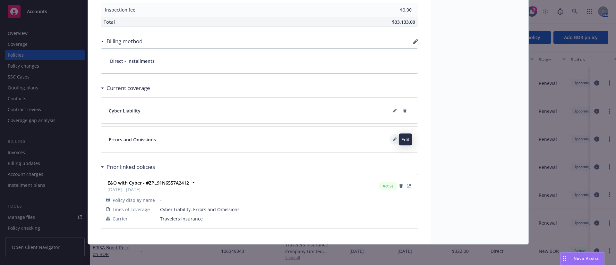
click at [392, 141] on icon at bounding box center [393, 140] width 3 height 3
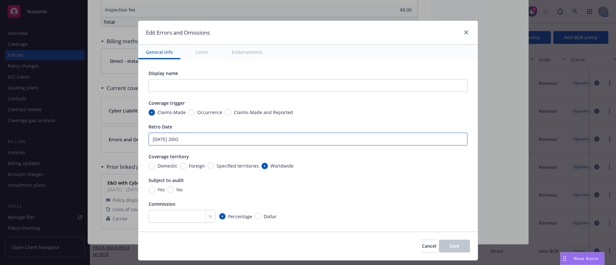
drag, startPoint x: 213, startPoint y: 139, endPoint x: 55, endPoint y: 145, distance: 157.9
click at [55, 145] on div "Edit Errors and Omissions General info Limits Endorsements Display name Coverag…" at bounding box center [308, 132] width 616 height 265
paste input "08/18/2010"
type textarea "x"
type input "08/18/2010"
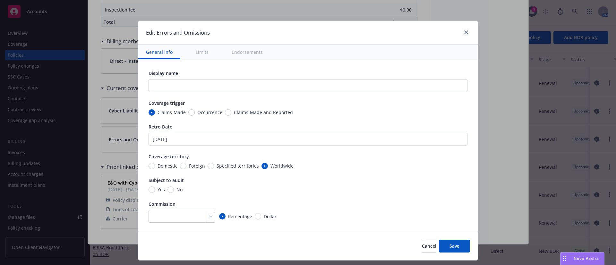
click at [364, 159] on div "Coverage territory" at bounding box center [307, 156] width 319 height 7
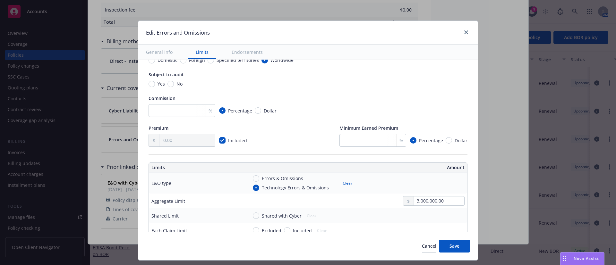
scroll to position [192, 0]
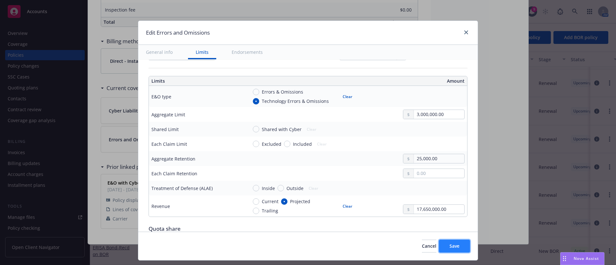
click at [441, 249] on button "Save" at bounding box center [454, 246] width 31 height 13
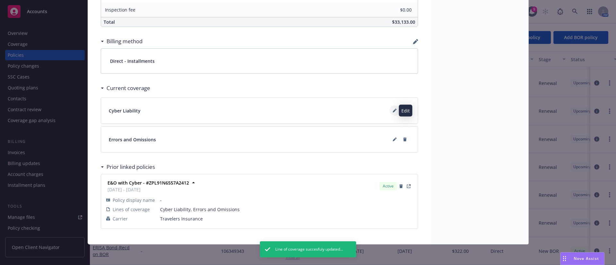
click at [392, 112] on icon at bounding box center [394, 111] width 4 height 4
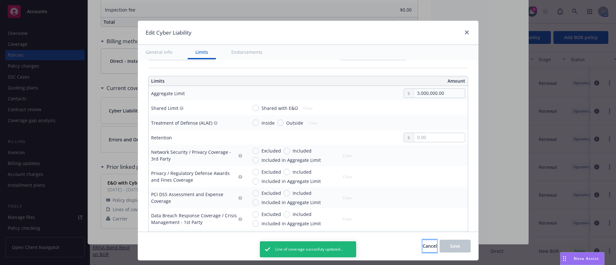
click at [422, 243] on span "Cancel" at bounding box center [429, 246] width 14 height 6
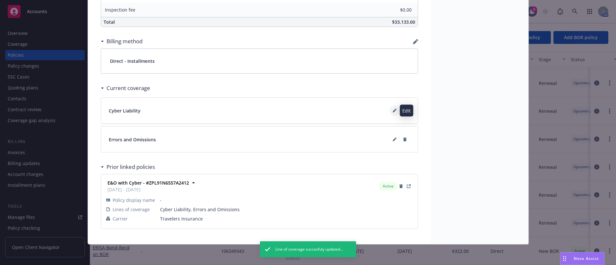
click at [392, 112] on icon at bounding box center [393, 111] width 3 height 3
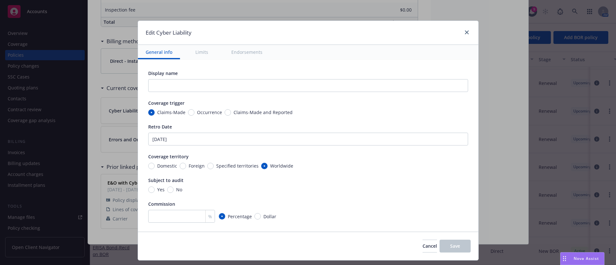
scroll to position [144, 0]
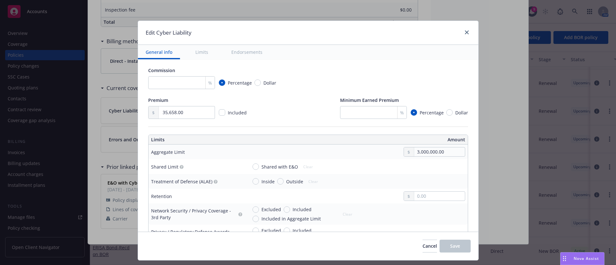
type textarea "x"
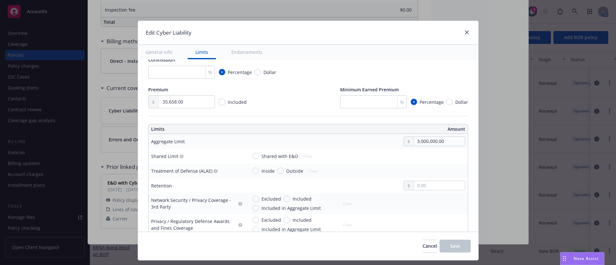
click at [259, 153] on span "Shared with E&O" at bounding box center [278, 156] width 39 height 7
click at [254, 153] on input "Shared with E&O" at bounding box center [255, 156] width 6 height 6
radio input "true"
click at [451, 248] on span "Save" at bounding box center [455, 246] width 10 height 6
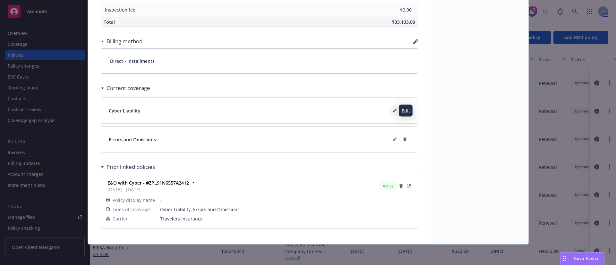
click at [392, 111] on icon at bounding box center [394, 111] width 4 height 4
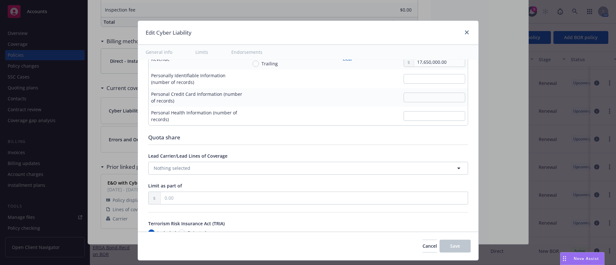
scroll to position [1154, 0]
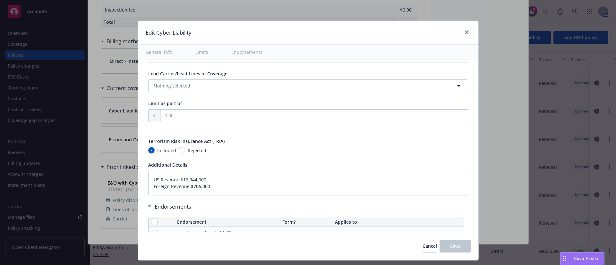
type textarea "x"
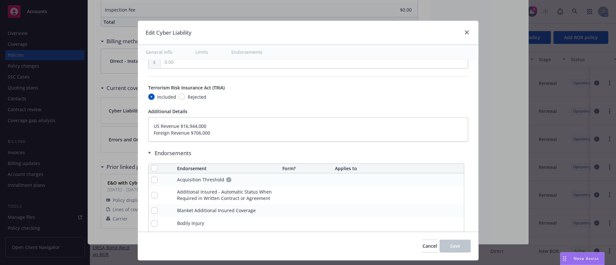
scroll to position [1250, 0]
click at [422, 248] on span "Cancel" at bounding box center [429, 246] width 14 height 6
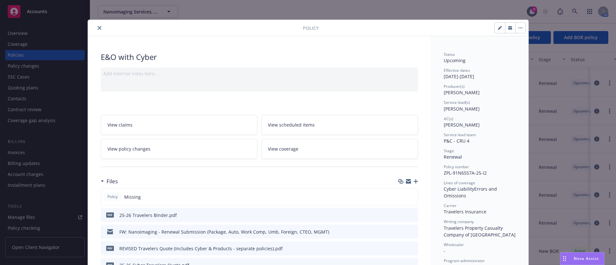
scroll to position [0, 0]
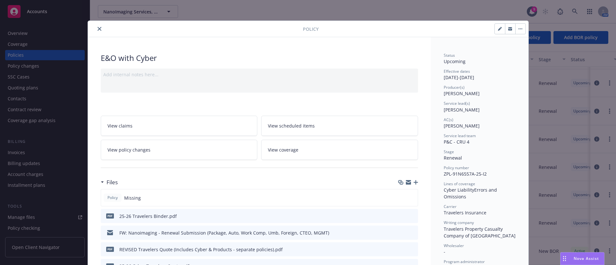
click at [96, 30] on button "close" at bounding box center [100, 29] width 8 height 8
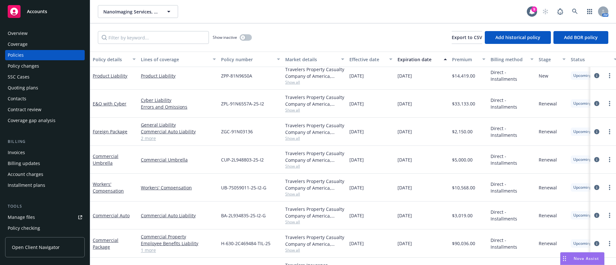
scroll to position [213, 0]
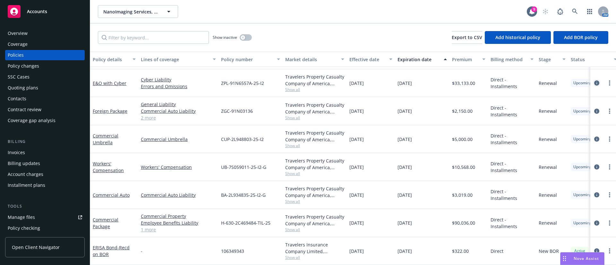
click at [594, 80] on icon "circleInformation" at bounding box center [596, 82] width 5 height 5
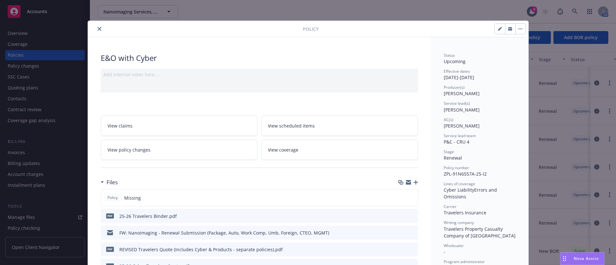
click at [96, 30] on button "close" at bounding box center [100, 29] width 8 height 8
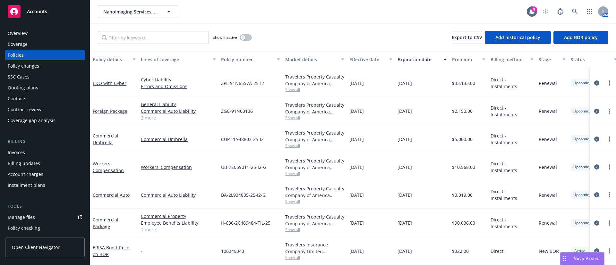
scroll to position [164, 0]
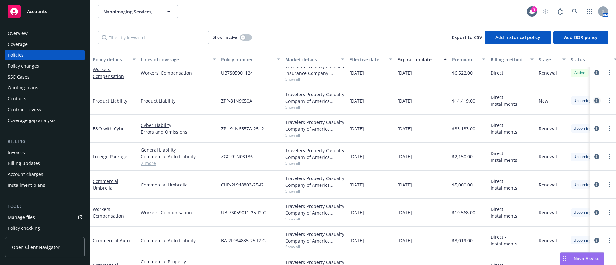
click at [594, 100] on icon "circleInformation" at bounding box center [596, 100] width 5 height 5
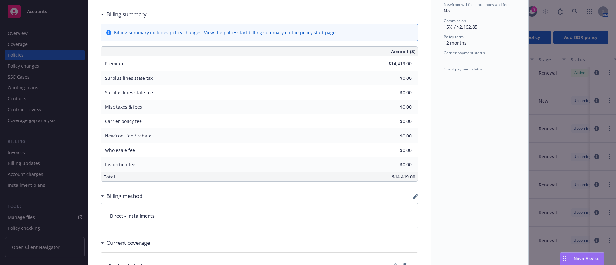
scroll to position [340, 0]
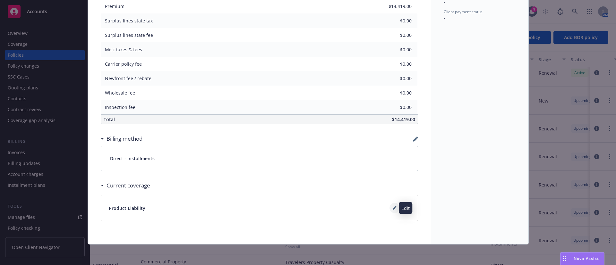
click at [392, 207] on icon at bounding box center [393, 208] width 3 height 3
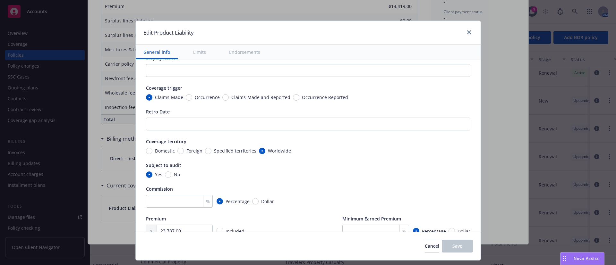
scroll to position [0, 0]
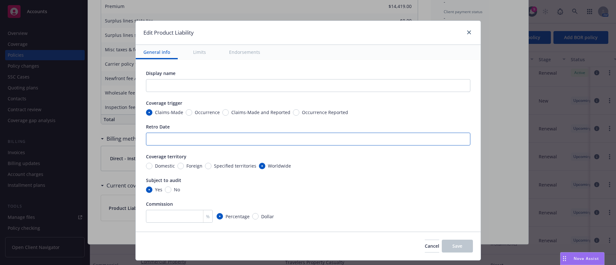
click at [202, 142] on input "Retro Date" at bounding box center [308, 139] width 324 height 13
paste input "[DATE]"
type input "[DATE]"
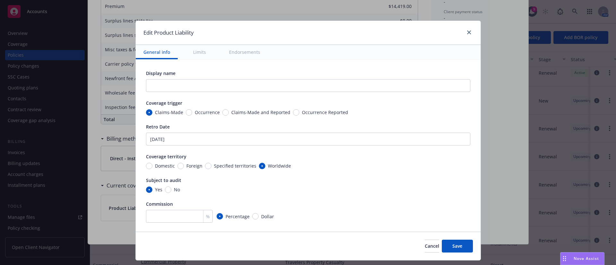
click at [356, 176] on div "Display name Coverage trigger Claims-Made Occurrence Claims-Made and Reported O…" at bounding box center [308, 161] width 324 height 183
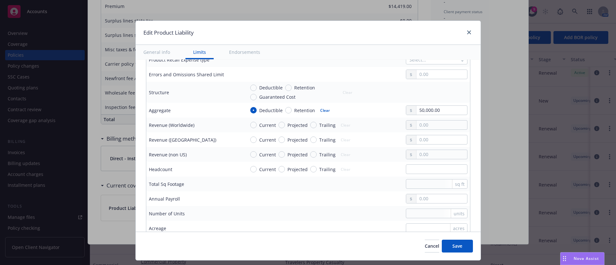
scroll to position [337, 0]
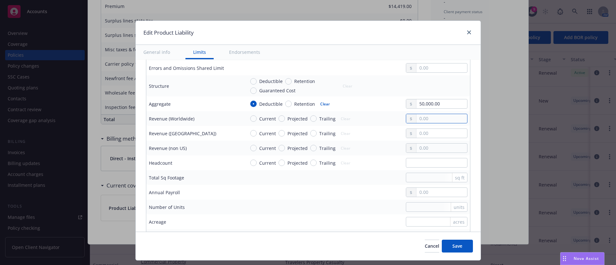
click at [429, 118] on input "text" at bounding box center [441, 118] width 50 height 9
paste input "17,650,000.00"
type input "17,650,000.00"
click at [328, 195] on div at bounding box center [356, 193] width 222 height 10
click at [429, 131] on input "text" at bounding box center [441, 133] width 50 height 9
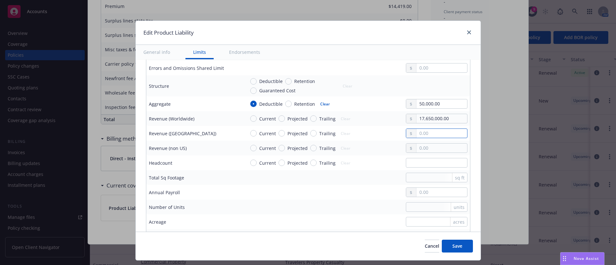
paste input "16,944,000.00"
type input "16,944,000.00"
click at [427, 147] on input "text" at bounding box center [441, 148] width 50 height 9
paste input "706,000.00"
type input "706,000.00"
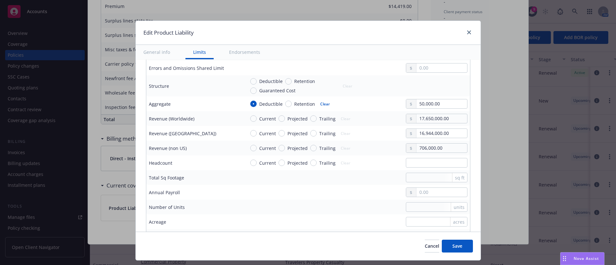
click at [304, 212] on td "units" at bounding box center [355, 207] width 227 height 15
click at [278, 147] on input "Projected" at bounding box center [281, 148] width 6 height 6
radio input "true"
click at [278, 132] on input "Projected" at bounding box center [281, 133] width 6 height 6
radio input "true"
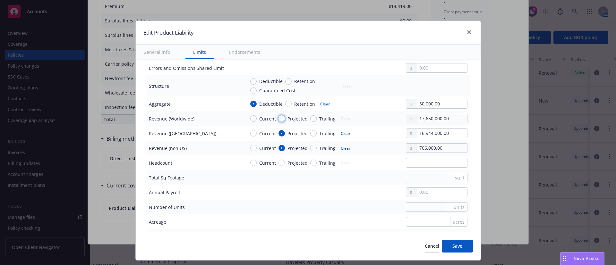
click at [278, 118] on input "Projected" at bounding box center [281, 118] width 6 height 6
radio input "true"
click at [307, 234] on div "Cancel Save" at bounding box center [308, 246] width 345 height 29
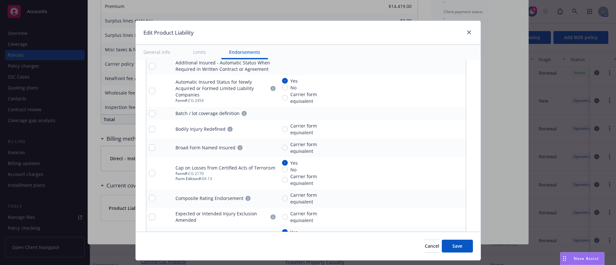
scroll to position [866, 0]
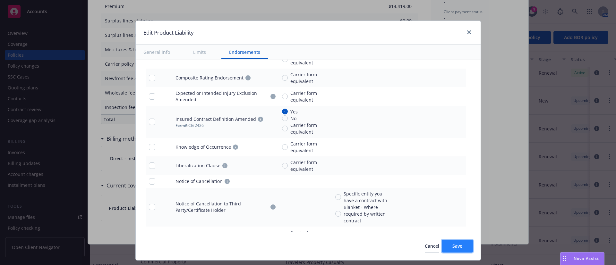
click at [456, 244] on span "Save" at bounding box center [457, 246] width 10 height 6
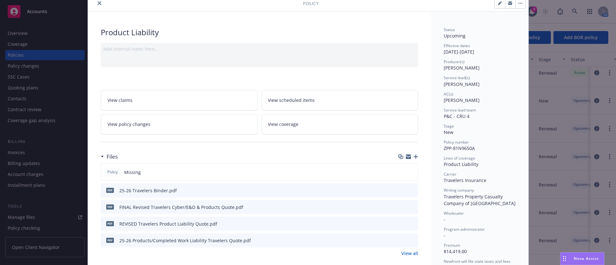
scroll to position [0, 0]
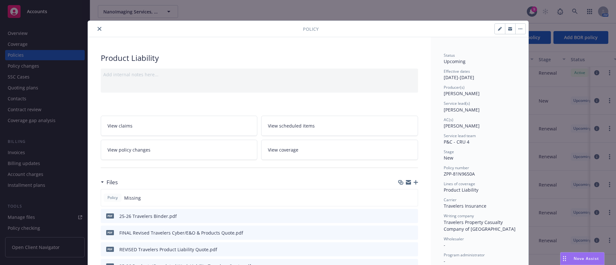
click at [97, 28] on icon "close" at bounding box center [99, 29] width 4 height 4
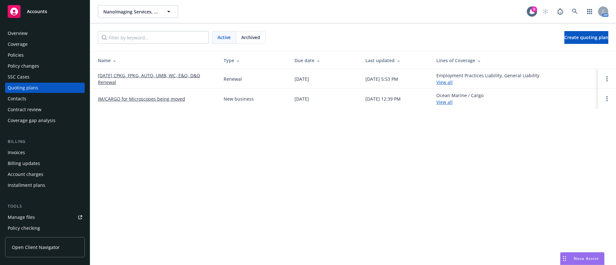
click at [141, 74] on link "[DATE] CPKG, FPKG, AUTO, UMB, WC, E&O, D&O Renewal" at bounding box center [155, 78] width 115 height 13
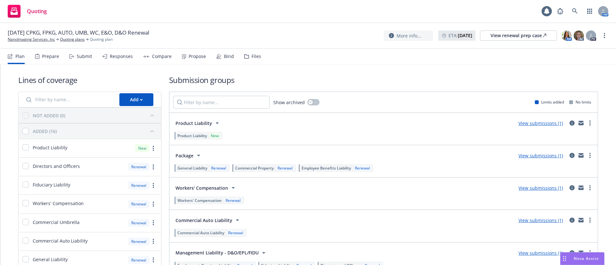
click at [224, 55] on div "Bind" at bounding box center [229, 56] width 10 height 5
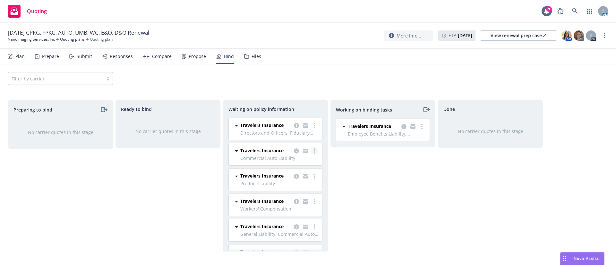
click at [310, 155] on link "more" at bounding box center [314, 151] width 8 height 8
click at [279, 171] on span "Create policies" at bounding box center [275, 170] width 47 height 6
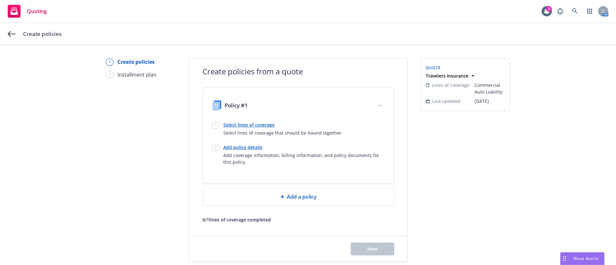
click at [248, 124] on link "Select lines of coverage" at bounding box center [282, 125] width 119 height 7
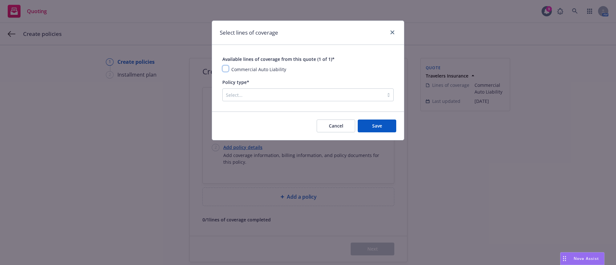
click at [226, 68] on input "checkbox" at bounding box center [225, 68] width 6 height 6
checkbox input "true"
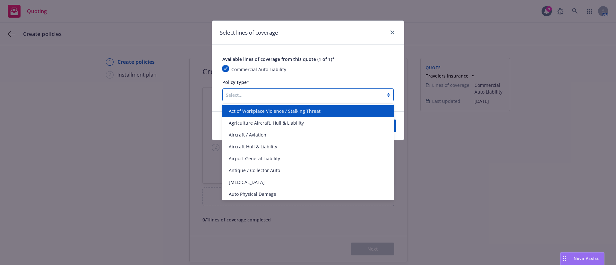
click at [274, 97] on div at bounding box center [303, 95] width 155 height 8
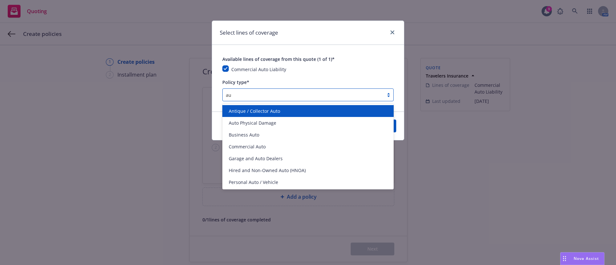
type input "a"
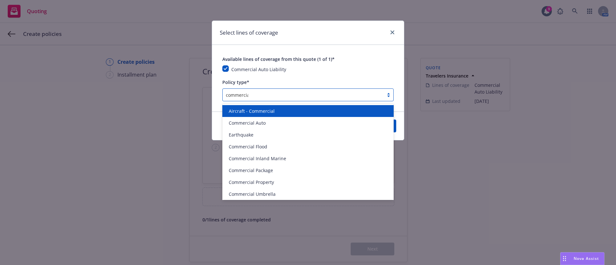
type input "commercial"
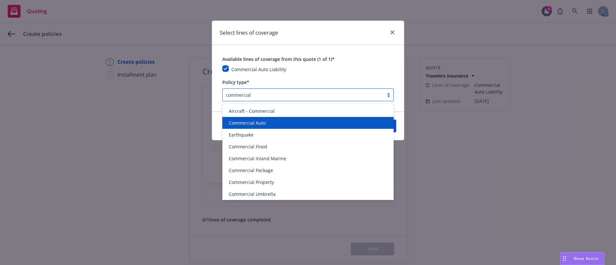
click at [243, 125] on span "Commercial Auto" at bounding box center [247, 123] width 37 height 7
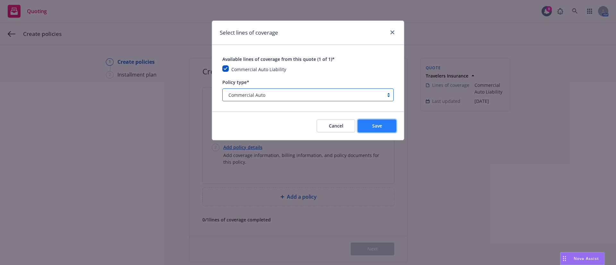
click at [381, 125] on span "Save" at bounding box center [377, 126] width 10 height 6
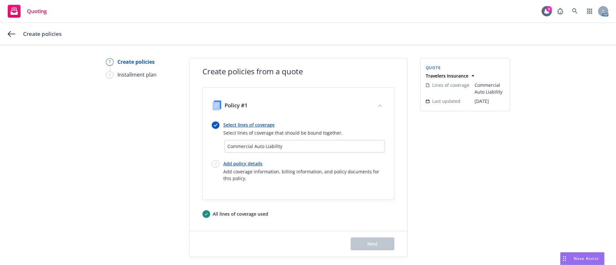
click at [236, 167] on link "Add policy details" at bounding box center [304, 163] width 162 height 7
select select "12"
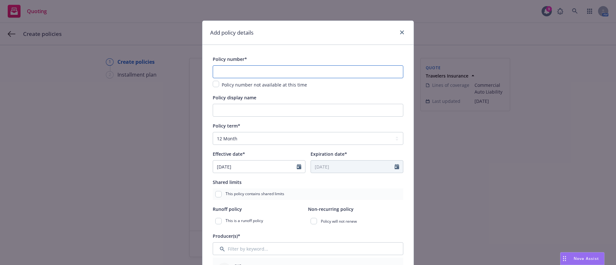
drag, startPoint x: 233, startPoint y: 76, endPoint x: 235, endPoint y: 72, distance: 4.6
click at [233, 76] on input "text" at bounding box center [308, 71] width 190 height 13
paste input "BA-2L934835-25-I2-G"
type input "BA-2L934835-25-I2-G"
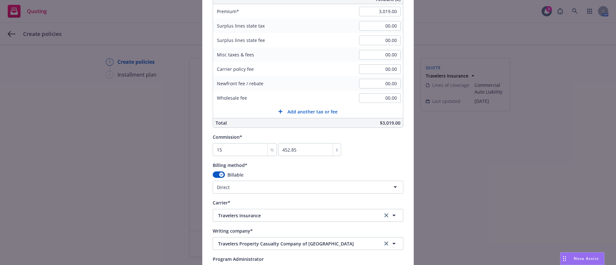
scroll to position [481, 0]
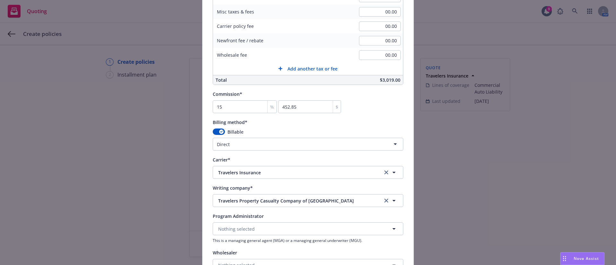
click at [253, 140] on html "Quoting 9 AM Create policies 1 Create policies 2 Installment plan Create polici…" at bounding box center [308, 132] width 616 height 265
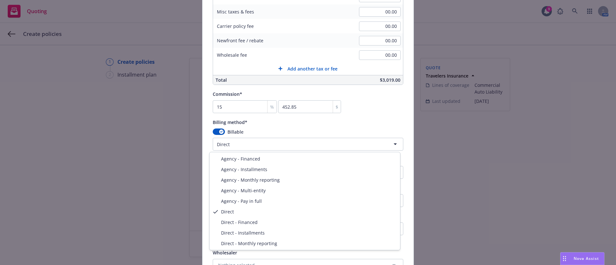
select select "DIRECT_INSTALLMENTS"
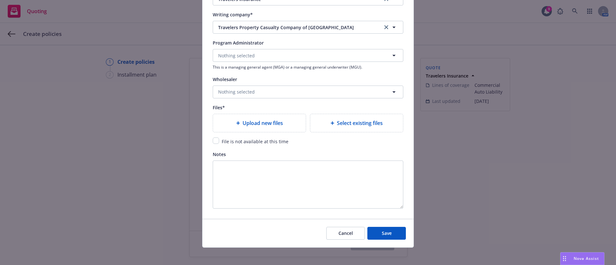
scroll to position [658, 0]
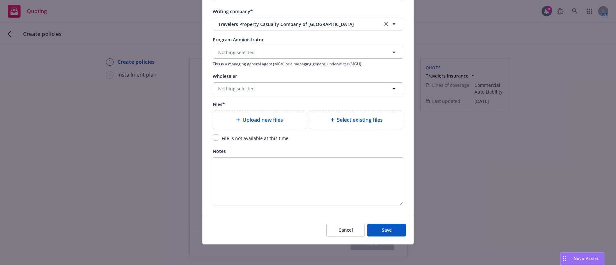
click at [344, 122] on span "Select existing files" at bounding box center [360, 120] width 46 height 8
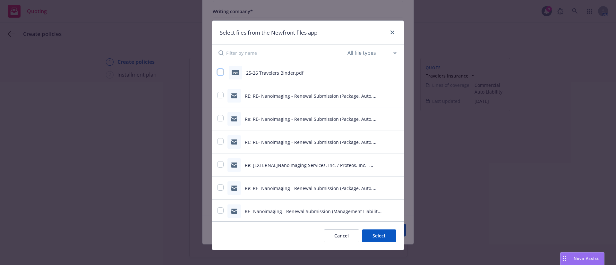
click at [219, 72] on input "checkbox" at bounding box center [220, 72] width 6 height 6
checkbox input "true"
click at [373, 233] on button "Select 1 file" at bounding box center [373, 236] width 46 height 13
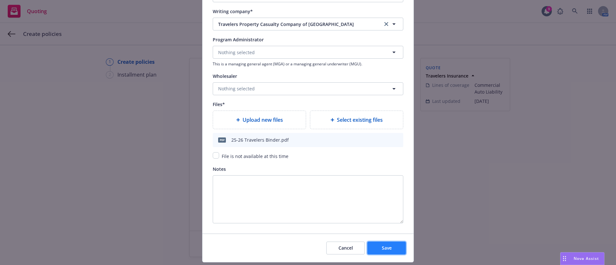
click at [384, 251] on button "Save" at bounding box center [386, 248] width 38 height 13
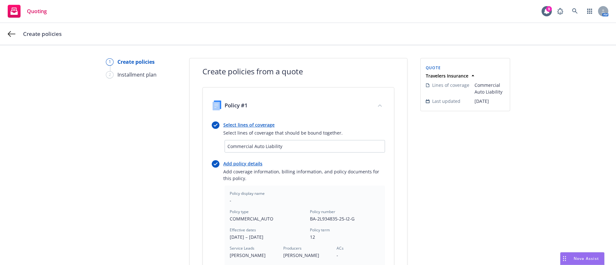
scroll to position [185, 0]
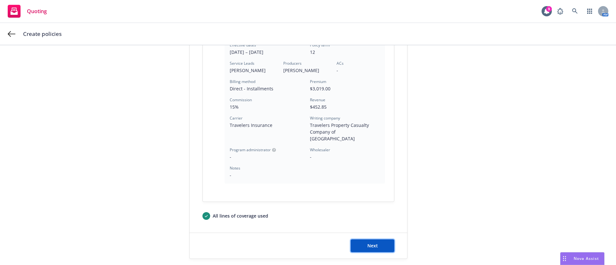
click at [361, 242] on button "Next" at bounding box center [372, 246] width 44 height 13
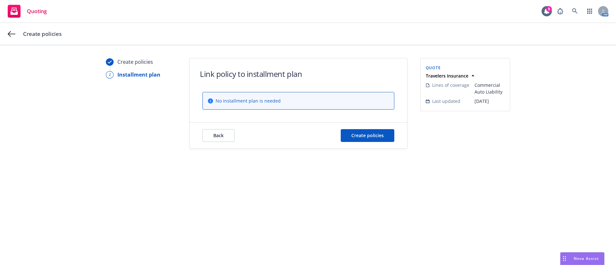
scroll to position [0, 0]
click at [375, 134] on span "Create policies" at bounding box center [367, 135] width 32 height 6
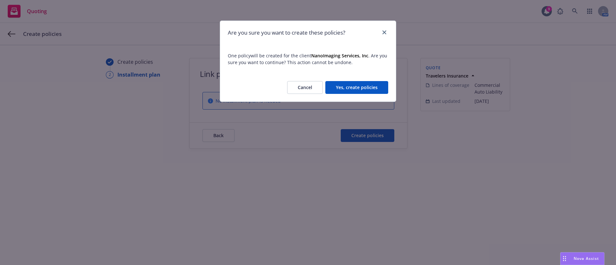
click at [368, 82] on button "Yes, create policies" at bounding box center [356, 87] width 63 height 13
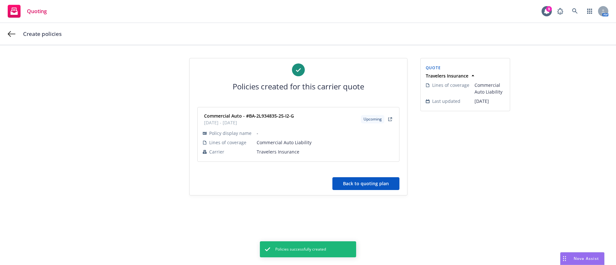
click at [372, 184] on button "Back to quoting plan" at bounding box center [365, 183] width 67 height 13
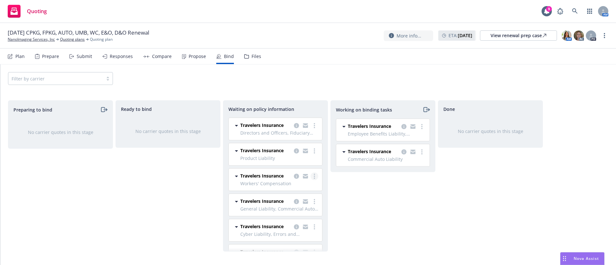
click at [310, 180] on link "more" at bounding box center [314, 177] width 8 height 8
click at [295, 199] on span "Create policies" at bounding box center [275, 201] width 47 height 6
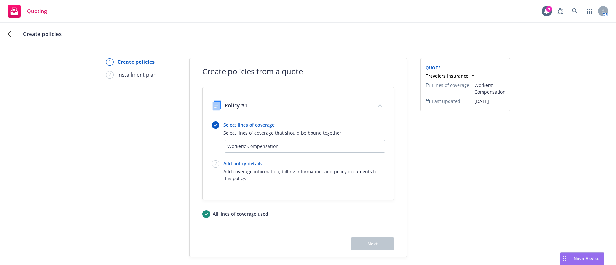
click at [250, 123] on link "Select lines of coverage" at bounding box center [282, 125] width 119 height 7
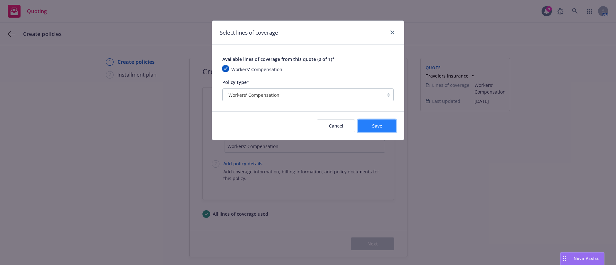
click at [383, 127] on button "Save" at bounding box center [377, 126] width 38 height 13
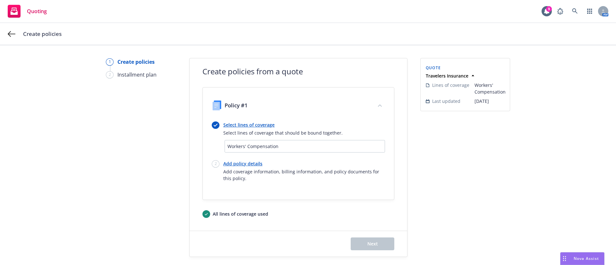
click at [249, 163] on link "Add policy details" at bounding box center [304, 163] width 162 height 7
select select "12"
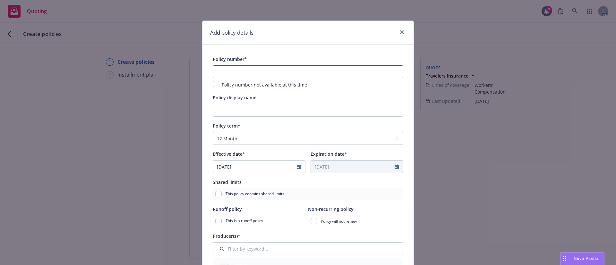
click at [282, 74] on input "text" at bounding box center [308, 71] width 190 height 13
paste input "UB-7S059011-25-I2-G"
type input "UB-7S059011-25-I2-G"
click at [324, 43] on div "Add policy details" at bounding box center [307, 33] width 211 height 24
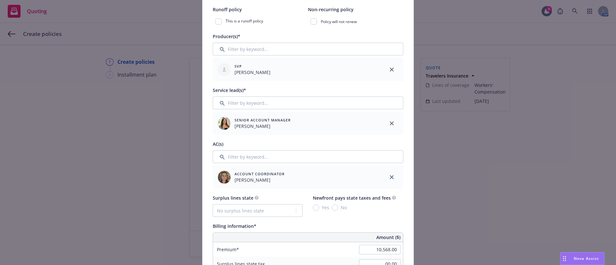
scroll to position [337, 0]
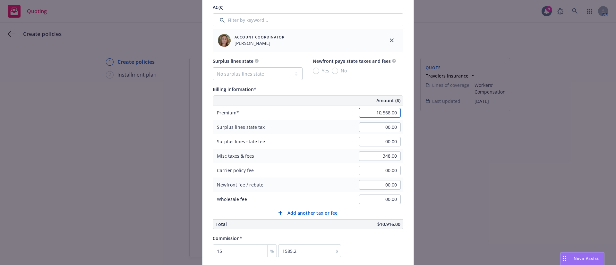
paste input "916"
type input "10,916.00"
type input "1637.4"
click at [388, 83] on div "Surplus lines state No surplus lines state [US_STATE] [US_STATE] [US_STATE] [US…" at bounding box center [308, 143] width 190 height 172
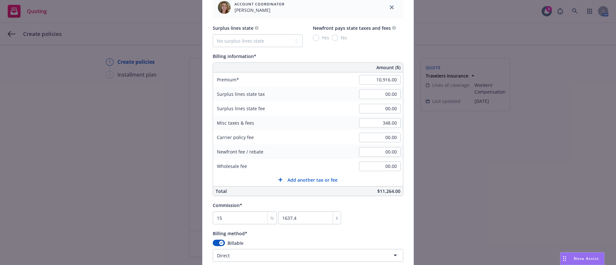
scroll to position [385, 0]
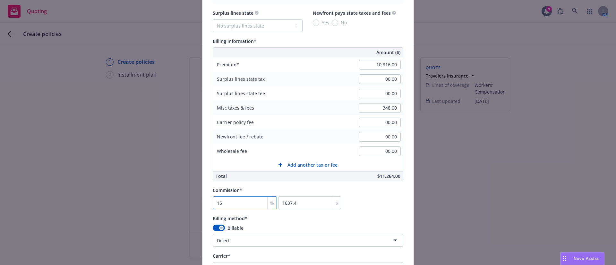
click at [239, 204] on input "15" at bounding box center [245, 203] width 64 height 13
type input "1"
type input "109.16"
type input "10"
type input "1091.6"
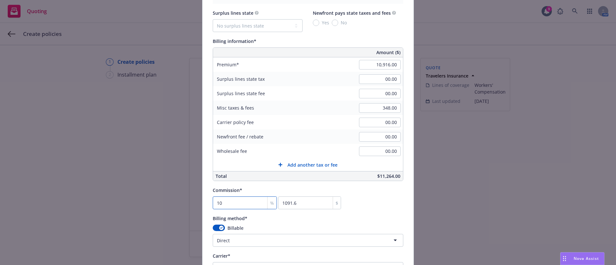
type input "10"
drag, startPoint x: 374, startPoint y: 200, endPoint x: 375, endPoint y: 205, distance: 4.7
click at [374, 200] on div "Commission* 10 % 1091.6 $" at bounding box center [308, 197] width 190 height 23
click at [369, 240] on body "Quoting 9 AM Create policies 1 Create policies 2 Installment plan Create polici…" at bounding box center [308, 132] width 616 height 265
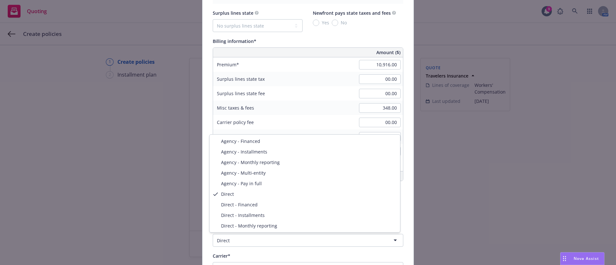
select select "DIRECT_INSTALLMENTS"
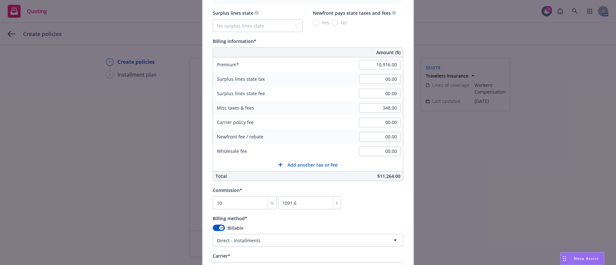
click at [394, 216] on div "Billing method*" at bounding box center [308, 219] width 190 height 8
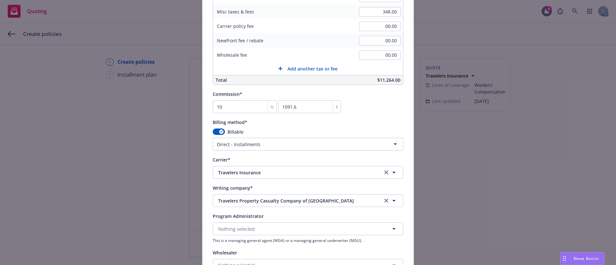
scroll to position [658, 0]
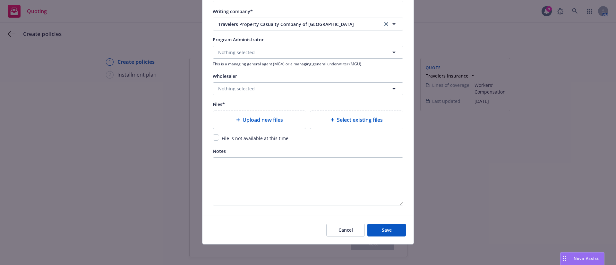
click at [361, 122] on span "Select existing files" at bounding box center [360, 120] width 46 height 8
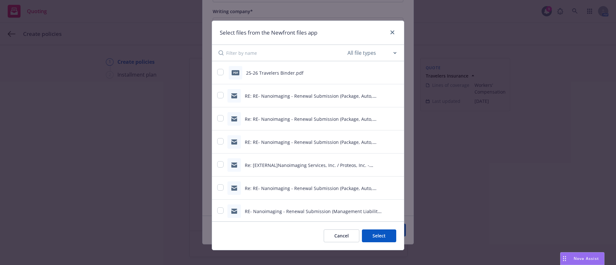
click at [258, 76] on span "25-26 Travelers Binder.pdf" at bounding box center [274, 73] width 57 height 6
click at [217, 73] on input "checkbox" at bounding box center [220, 72] width 6 height 6
checkbox input "true"
click at [369, 233] on button "Select 1 file" at bounding box center [373, 236] width 46 height 13
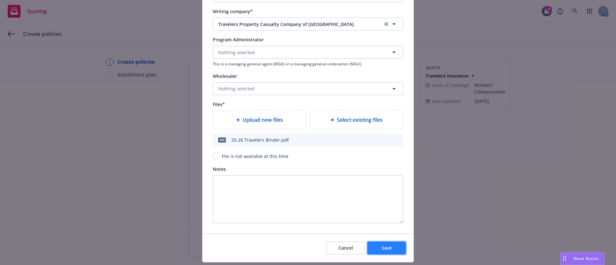
click at [384, 248] on span "Save" at bounding box center [387, 248] width 10 height 6
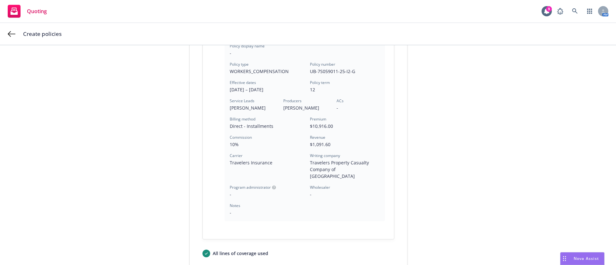
scroll to position [185, 0]
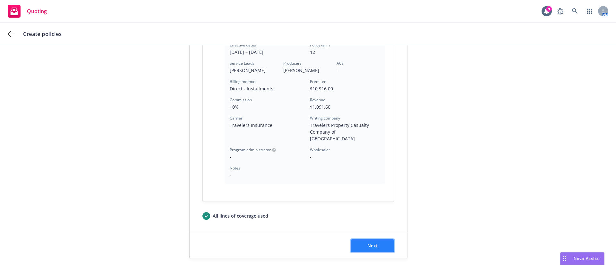
click at [358, 240] on button "Next" at bounding box center [372, 246] width 44 height 13
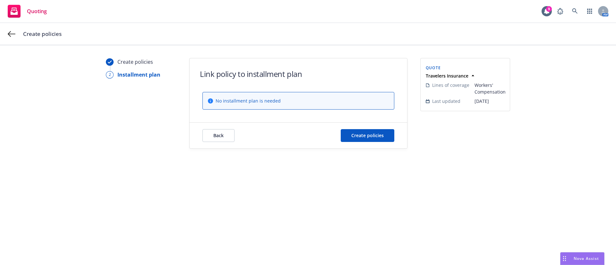
scroll to position [0, 0]
click at [373, 131] on button "Create policies" at bounding box center [368, 135] width 54 height 13
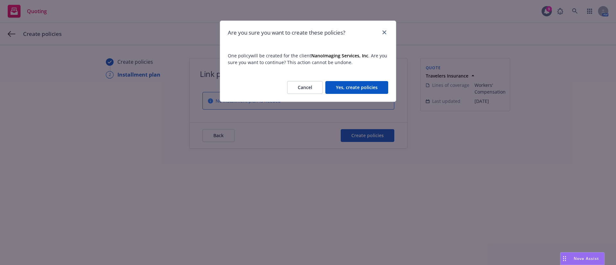
click at [356, 89] on button "Yes, create policies" at bounding box center [356, 87] width 63 height 13
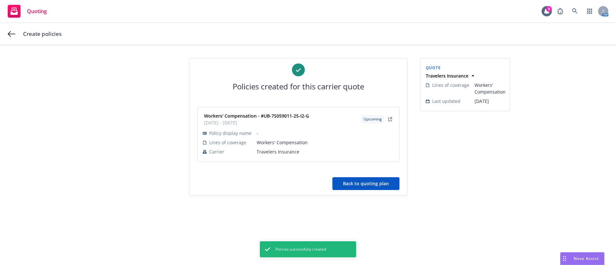
drag, startPoint x: 382, startPoint y: 187, endPoint x: 253, endPoint y: 4, distance: 224.6
click at [382, 187] on button "Back to quoting plan" at bounding box center [365, 183] width 67 height 13
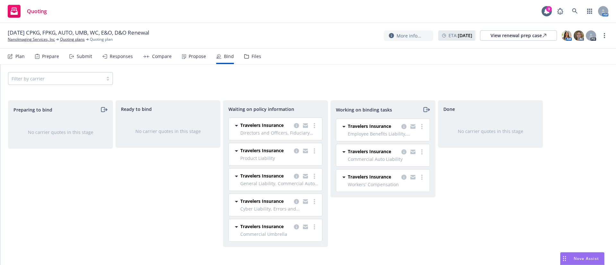
click at [247, 56] on div "Files" at bounding box center [252, 56] width 17 height 15
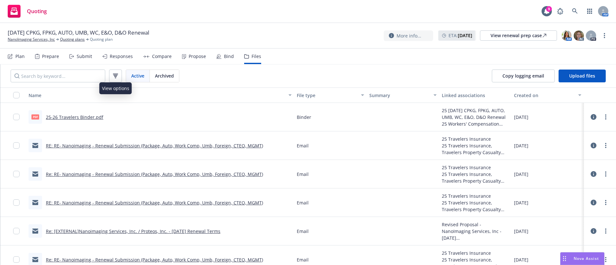
click at [224, 61] on div "Bind" at bounding box center [225, 56] width 18 height 15
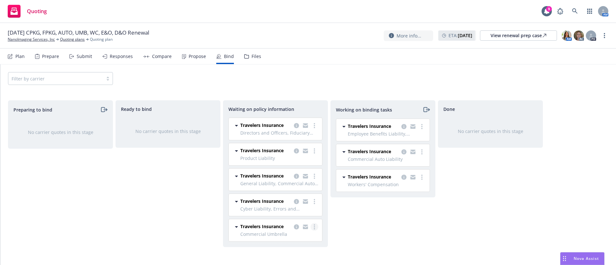
click at [313, 228] on link "more" at bounding box center [314, 227] width 8 height 8
click at [277, 162] on span "Create policies" at bounding box center [283, 162] width 47 height 6
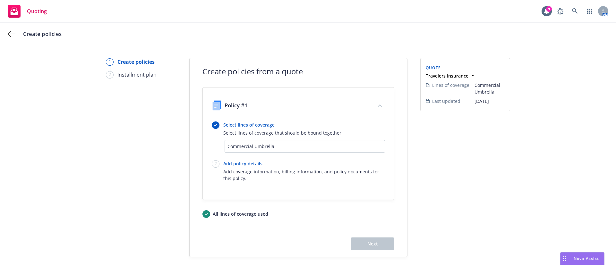
click at [262, 127] on link "Select lines of coverage" at bounding box center [282, 125] width 119 height 7
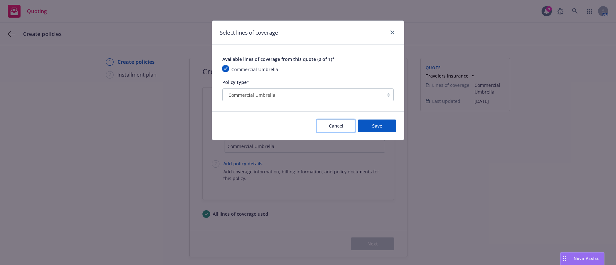
drag, startPoint x: 336, startPoint y: 127, endPoint x: 310, endPoint y: 161, distance: 42.7
click at [336, 127] on span "Cancel" at bounding box center [336, 126] width 14 height 6
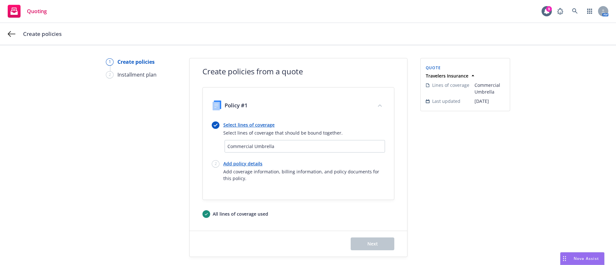
click at [240, 166] on link "Add policy details" at bounding box center [304, 163] width 162 height 7
select select "12"
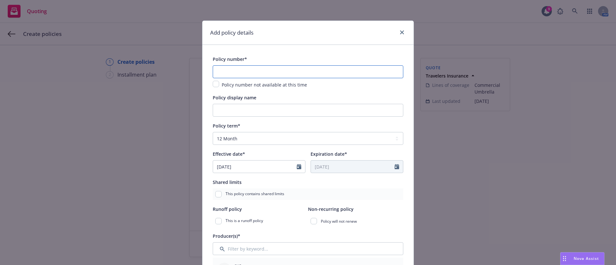
drag, startPoint x: 242, startPoint y: 66, endPoint x: 248, endPoint y: 63, distance: 6.6
click at [243, 66] on input "text" at bounding box center [308, 71] width 190 height 13
paste input "CUP-2L948803-25-I2"
type input "CUP-2L948803-25-I2"
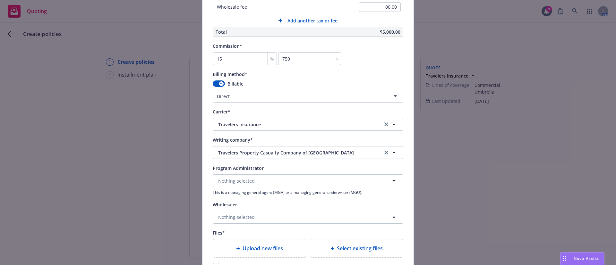
scroll to position [625, 0]
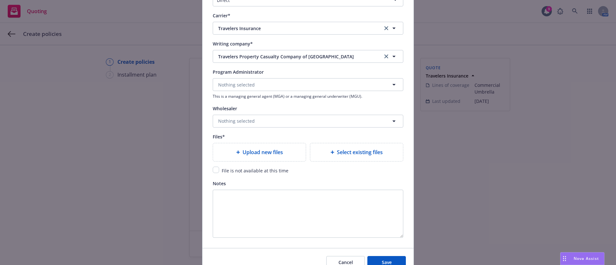
click at [330, 150] on icon at bounding box center [332, 152] width 4 height 4
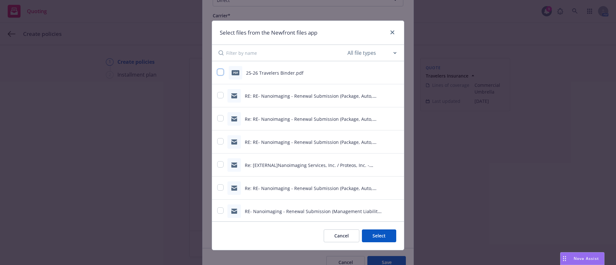
click at [217, 69] on input "checkbox" at bounding box center [220, 72] width 6 height 6
checkbox input "true"
drag, startPoint x: 362, startPoint y: 237, endPoint x: 352, endPoint y: 235, distance: 9.8
click at [361, 237] on button "Select 1 file" at bounding box center [373, 236] width 46 height 13
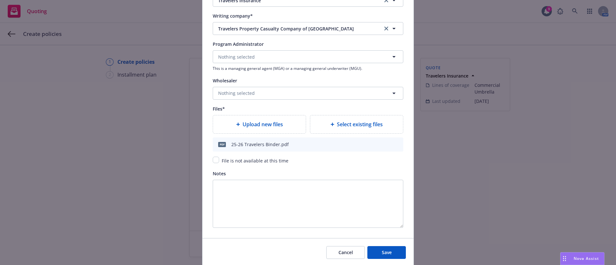
scroll to position [676, 0]
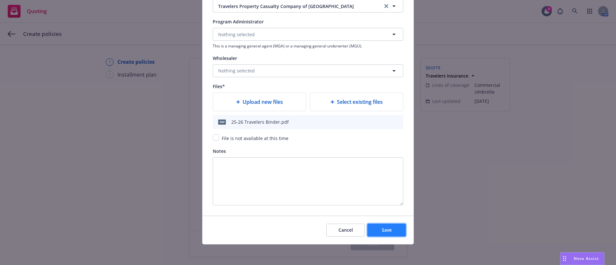
click at [383, 226] on button "Save" at bounding box center [386, 230] width 38 height 13
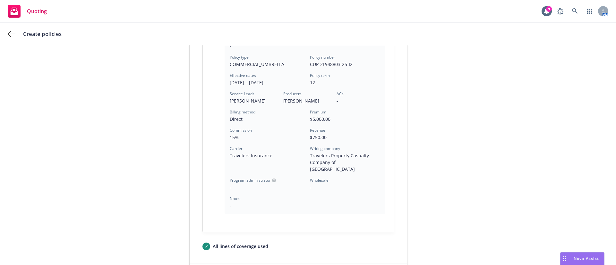
scroll to position [185, 0]
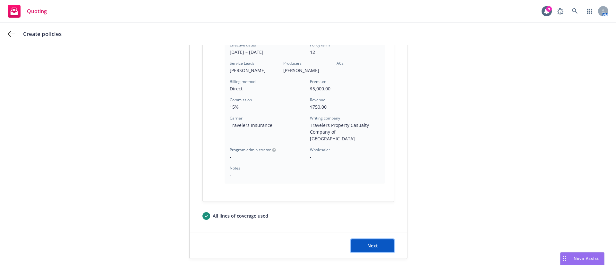
click at [367, 243] on span "Next" at bounding box center [372, 246] width 11 height 6
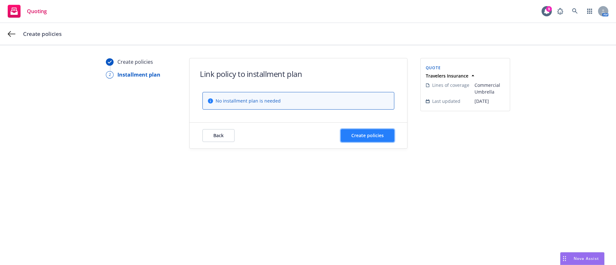
click at [360, 133] on span "Create policies" at bounding box center [367, 135] width 32 height 6
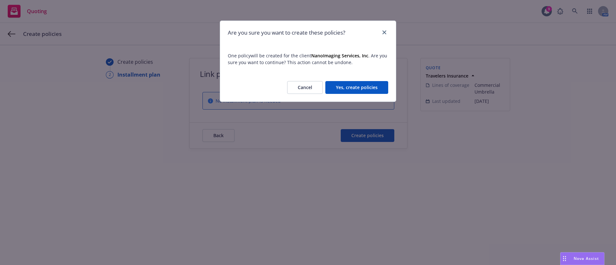
click at [374, 81] on button "Yes, create policies" at bounding box center [356, 87] width 63 height 13
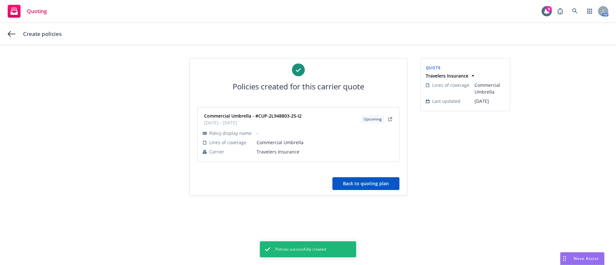
click at [383, 192] on div "Policies created for this carrier quote Commercial Umbrella - #CUP-2L948803-25-…" at bounding box center [297, 126] width 217 height 137
click at [384, 181] on button "Back to quoting plan" at bounding box center [365, 183] width 67 height 13
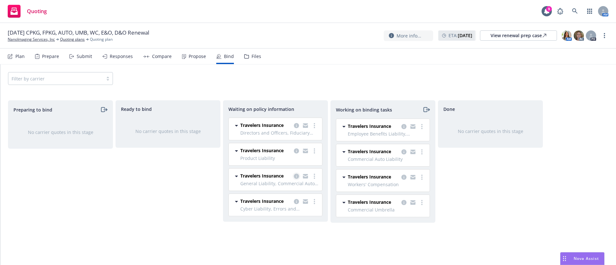
click at [299, 175] on icon "copy logging email" at bounding box center [296, 176] width 5 height 5
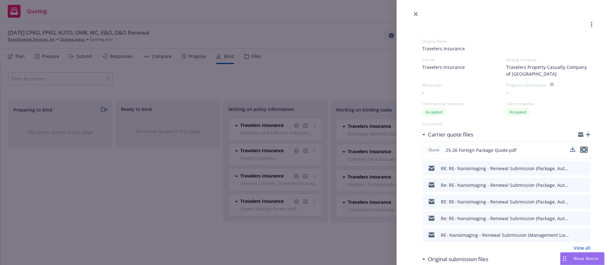
click at [581, 150] on icon "preview file" at bounding box center [584, 150] width 6 height 4
click at [414, 13] on icon "close" at bounding box center [416, 14] width 4 height 4
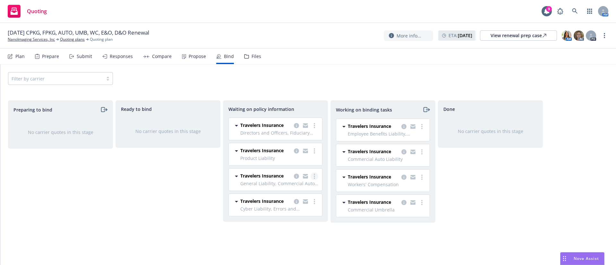
click at [315, 177] on link "more" at bounding box center [314, 177] width 8 height 8
click at [289, 188] on span "Create policies" at bounding box center [283, 189] width 47 height 6
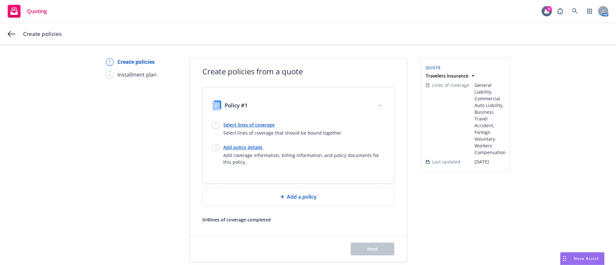
click at [248, 124] on link "Select lines of coverage" at bounding box center [282, 125] width 119 height 7
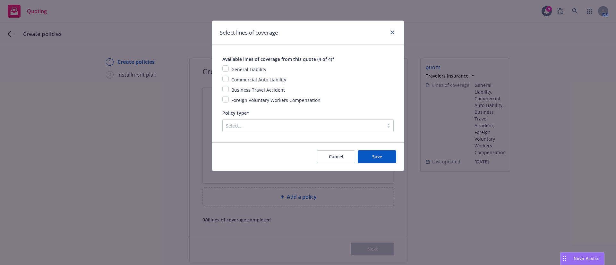
click at [241, 71] on span "General Liability" at bounding box center [248, 69] width 35 height 6
click at [225, 70] on input "checkbox" at bounding box center [225, 68] width 6 height 6
checkbox input "true"
click at [228, 78] on input "checkbox" at bounding box center [225, 79] width 6 height 6
checkbox input "true"
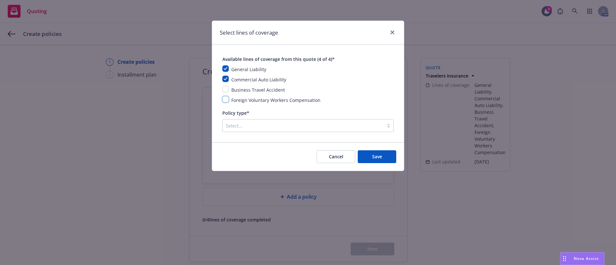
drag, startPoint x: 228, startPoint y: 98, endPoint x: 206, endPoint y: 113, distance: 26.1
click at [228, 98] on input "checkbox" at bounding box center [225, 99] width 6 height 6
checkbox input "true"
click at [226, 89] on input "checkbox" at bounding box center [225, 89] width 6 height 6
checkbox input "true"
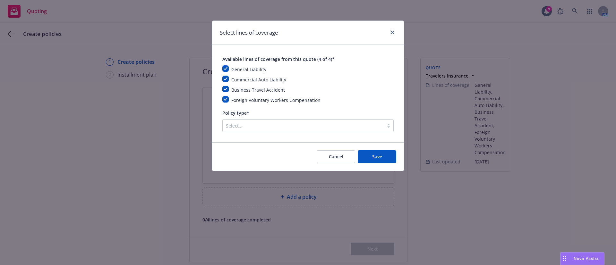
click at [273, 127] on div at bounding box center [303, 126] width 155 height 8
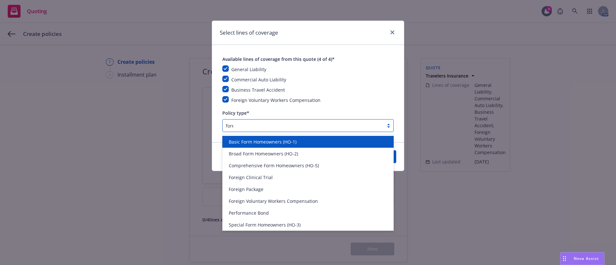
type input "forei"
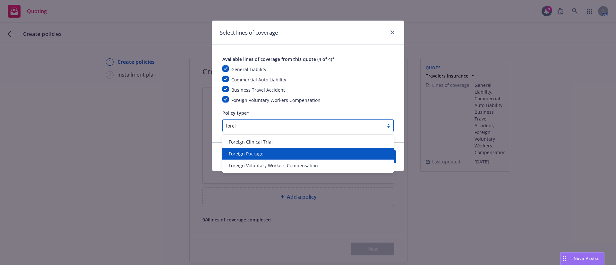
click at [250, 155] on span "Foreign Package" at bounding box center [246, 153] width 35 height 7
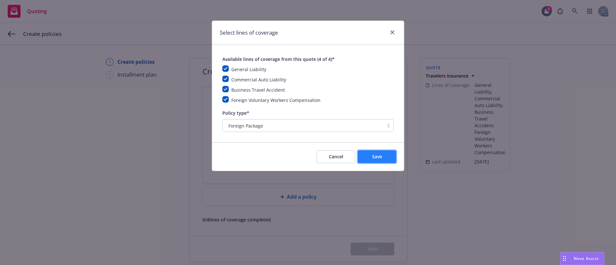
click at [385, 153] on button "Save" at bounding box center [377, 156] width 38 height 13
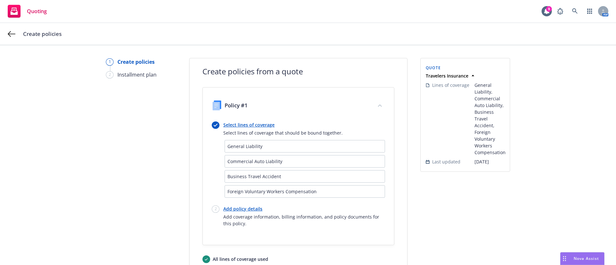
click at [249, 209] on link "Add policy details" at bounding box center [304, 209] width 162 height 7
select select "12"
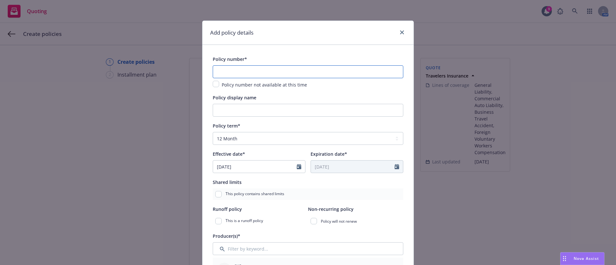
drag, startPoint x: 276, startPoint y: 76, endPoint x: 282, endPoint y: 74, distance: 5.7
click at [276, 76] on input "text" at bounding box center [308, 71] width 190 height 13
paste input "ZGC-91N03136"
type input "ZGC-91N03136"
click at [315, 42] on div "Add policy details" at bounding box center [307, 33] width 211 height 24
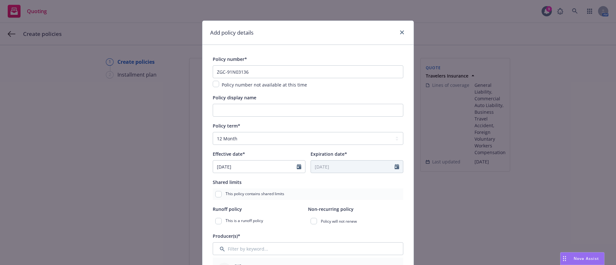
click at [324, 95] on div "Policy display name" at bounding box center [308, 98] width 190 height 8
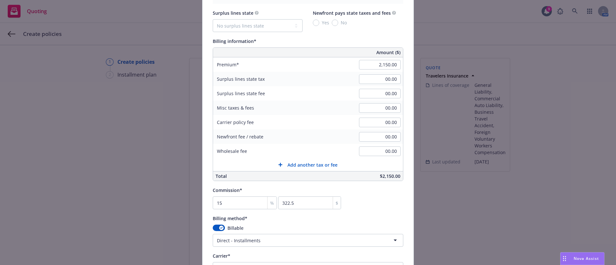
scroll to position [481, 0]
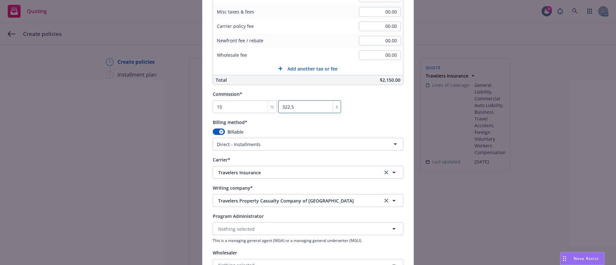
click at [371, 111] on div "Commission* 15 % 322.5 $" at bounding box center [308, 101] width 190 height 23
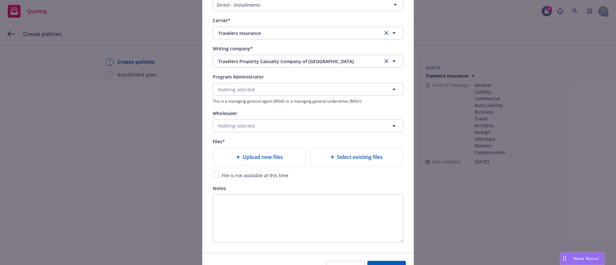
scroll to position [658, 0]
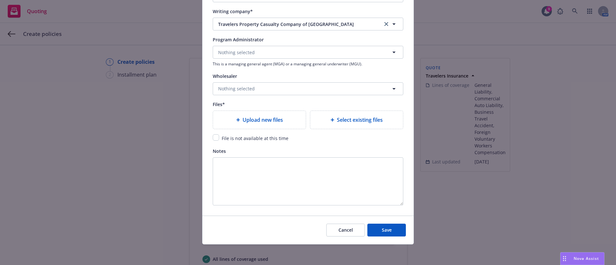
click at [354, 121] on span "Select existing files" at bounding box center [360, 120] width 46 height 8
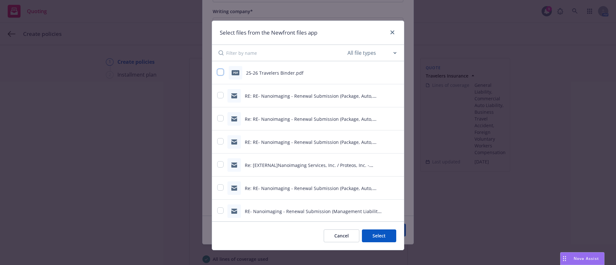
click at [217, 72] on input "checkbox" at bounding box center [220, 72] width 6 height 6
checkbox input "true"
click at [377, 238] on button "Select 1 file" at bounding box center [373, 236] width 46 height 13
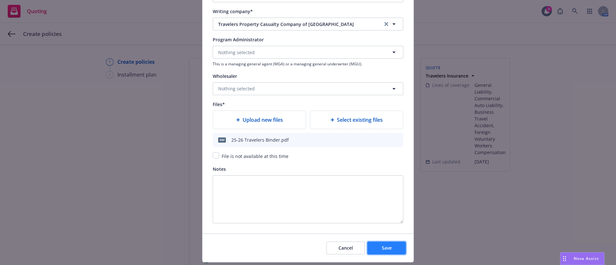
click at [382, 247] on span "Save" at bounding box center [387, 248] width 10 height 6
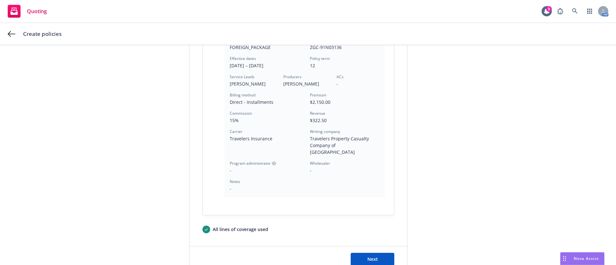
scroll to position [230, 0]
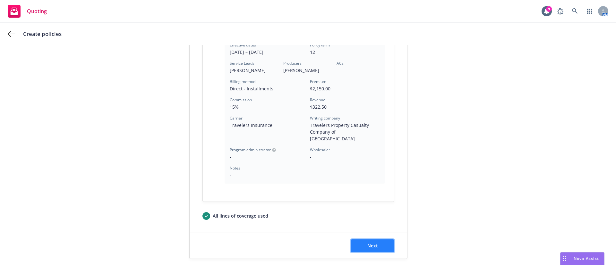
click at [384, 240] on button "Next" at bounding box center [372, 246] width 44 height 13
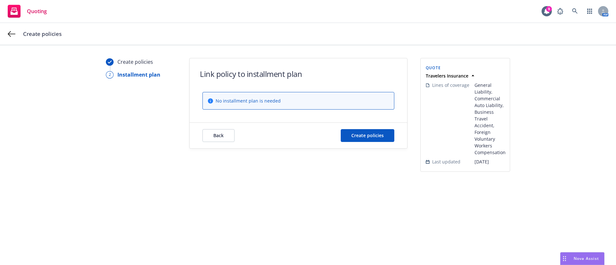
scroll to position [0, 0]
click at [388, 133] on button "Create policies" at bounding box center [368, 135] width 54 height 13
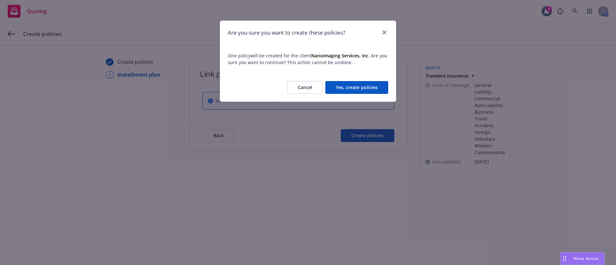
click at [346, 84] on button "Yes, create policies" at bounding box center [356, 87] width 63 height 13
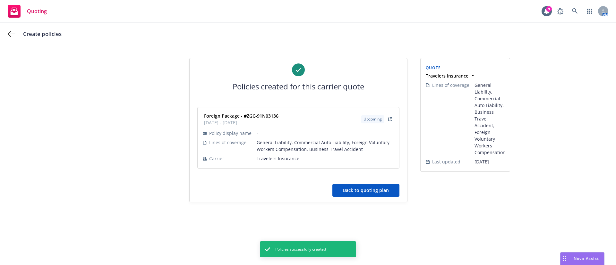
click at [374, 190] on button "Back to quoting plan" at bounding box center [365, 190] width 67 height 13
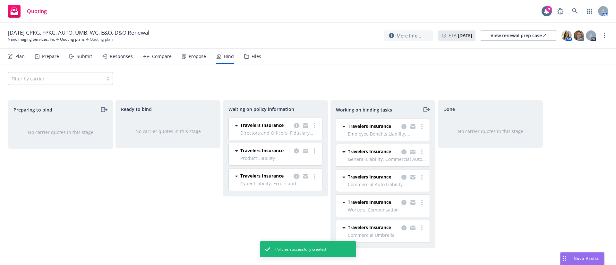
click at [296, 177] on icon "copy logging email" at bounding box center [296, 176] width 5 height 5
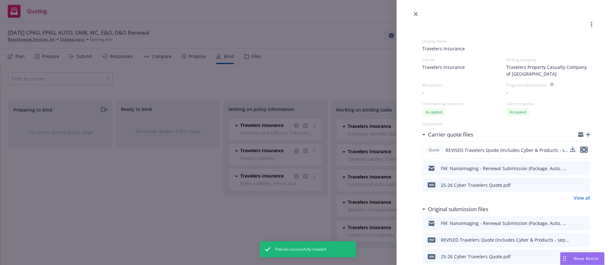
click at [581, 149] on icon "preview file" at bounding box center [584, 149] width 6 height 4
click at [415, 14] on icon "close" at bounding box center [416, 14] width 4 height 4
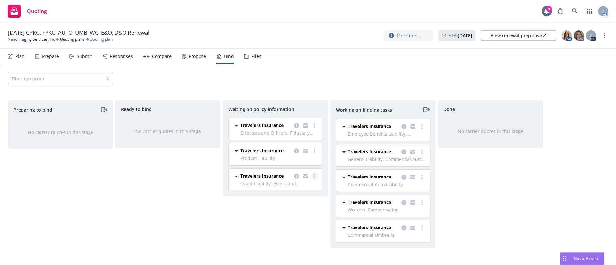
click at [316, 175] on link "more" at bounding box center [314, 177] width 8 height 8
click at [292, 187] on span "Create policies" at bounding box center [283, 189] width 47 height 6
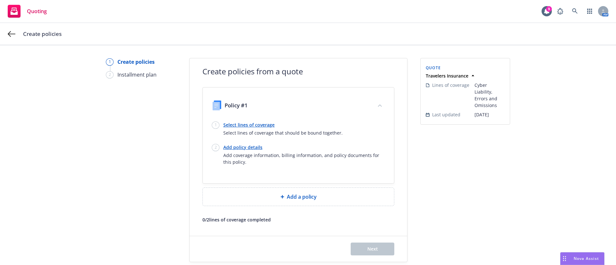
click at [257, 123] on link "Select lines of coverage" at bounding box center [282, 125] width 119 height 7
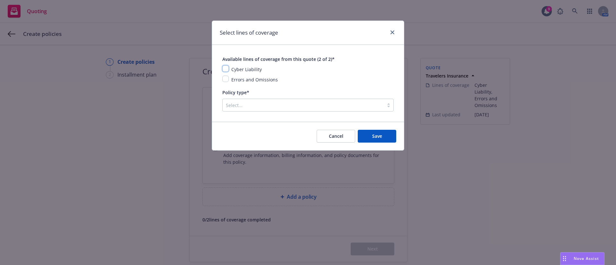
click at [227, 69] on input "checkbox" at bounding box center [225, 68] width 6 height 6
checkbox input "true"
click at [264, 101] on div "Select..." at bounding box center [303, 105] width 161 height 10
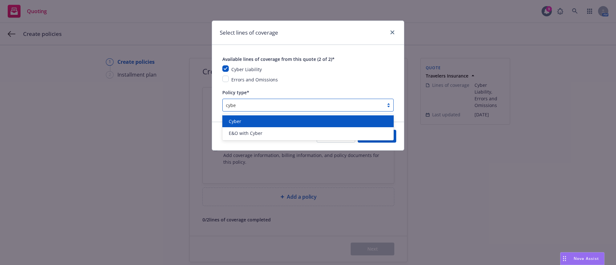
type input "cyber"
click at [244, 119] on div "Cyber" at bounding box center [308, 121] width 164 height 7
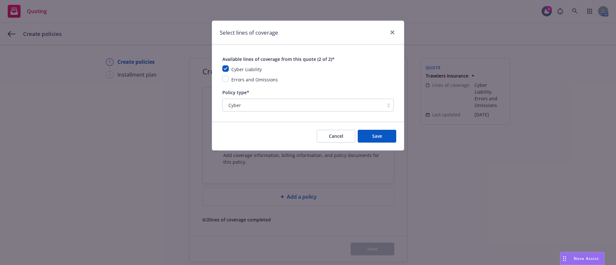
click at [264, 78] on span "Errors and Omissions" at bounding box center [254, 80] width 46 height 6
click at [228, 78] on input "checkbox" at bounding box center [225, 79] width 6 height 6
checkbox input "true"
click at [259, 103] on div "Cyber" at bounding box center [303, 105] width 155 height 7
drag, startPoint x: 252, startPoint y: 104, endPoint x: 218, endPoint y: 109, distance: 34.4
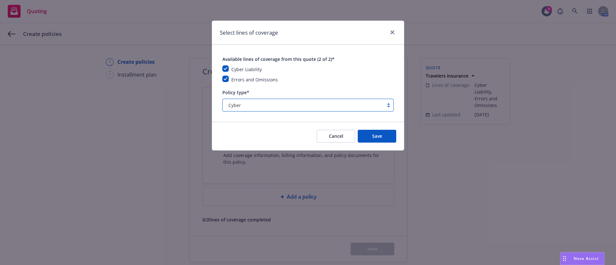
click at [218, 109] on div "Available lines of coverage from this quote (2 of 2)* Cyber Liability Errors an…" at bounding box center [308, 83] width 192 height 77
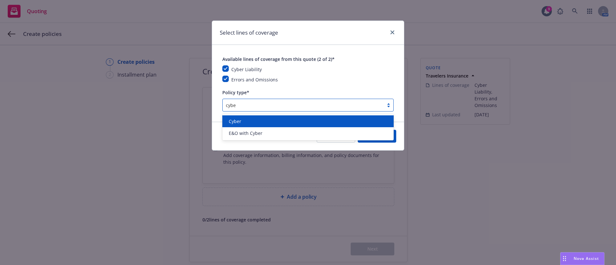
type input "cyber"
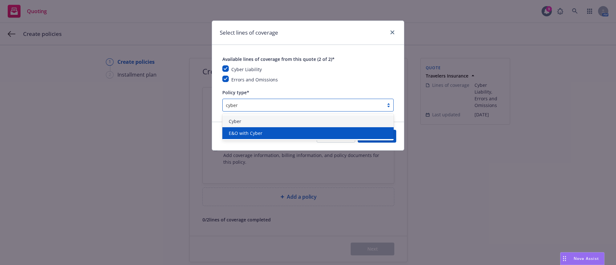
click at [253, 132] on span "E&O with Cyber" at bounding box center [246, 133] width 34 height 7
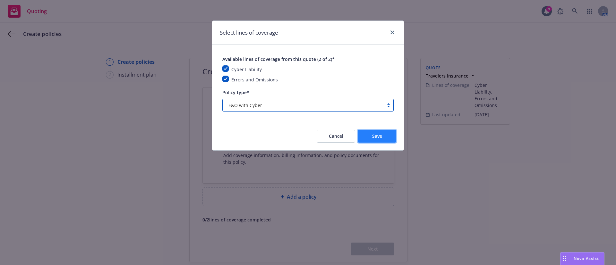
click at [390, 137] on button "Save" at bounding box center [377, 136] width 38 height 13
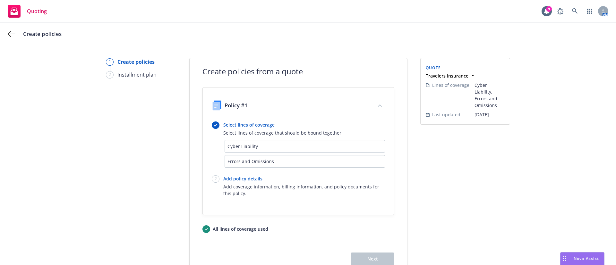
click at [229, 179] on link "Add policy details" at bounding box center [304, 178] width 162 height 7
select select "12"
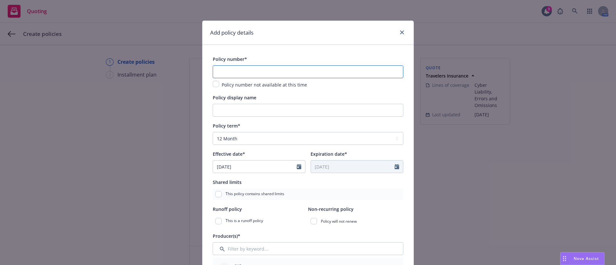
click at [242, 72] on input "text" at bounding box center [308, 71] width 190 height 13
paste input "ZPL-91N6557A-25-I2"
type input "ZPL-91N6557A-25-I2"
click at [328, 36] on div "Add policy details" at bounding box center [307, 33] width 211 height 24
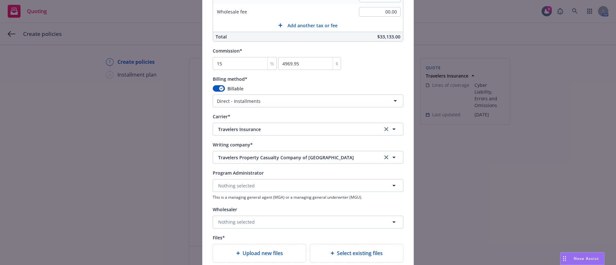
scroll to position [577, 0]
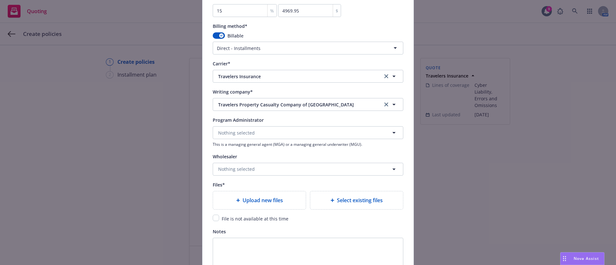
drag, startPoint x: 361, startPoint y: 211, endPoint x: 361, endPoint y: 206, distance: 4.2
click at [362, 202] on span "Select existing files" at bounding box center [360, 201] width 46 height 8
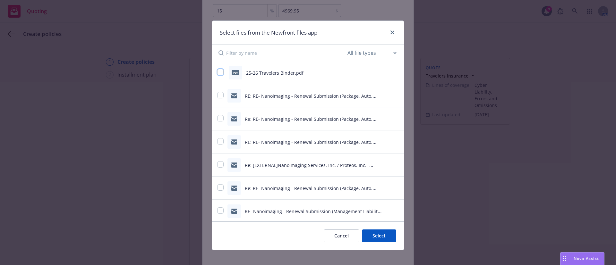
click at [217, 72] on input "checkbox" at bounding box center [220, 72] width 6 height 6
checkbox input "true"
click at [374, 237] on button "Select 1 file" at bounding box center [373, 236] width 46 height 13
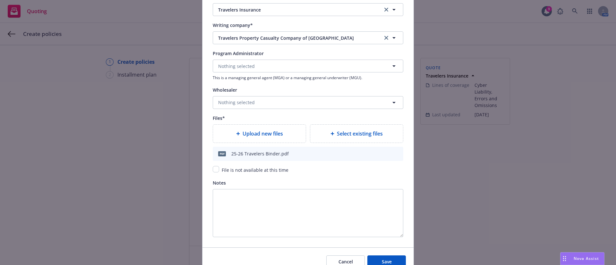
scroll to position [676, 0]
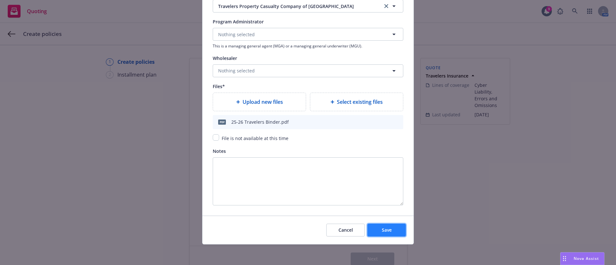
click at [385, 230] on span "Save" at bounding box center [387, 230] width 10 height 6
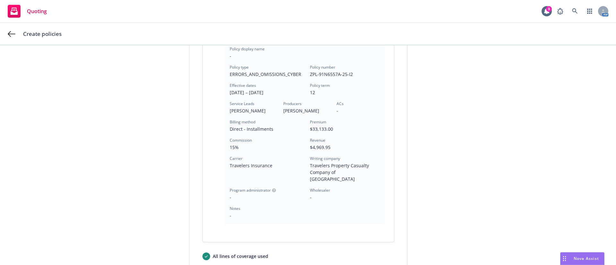
scroll to position [192, 0]
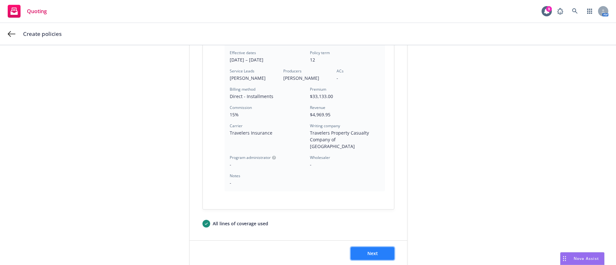
click at [379, 247] on button "Next" at bounding box center [372, 253] width 44 height 13
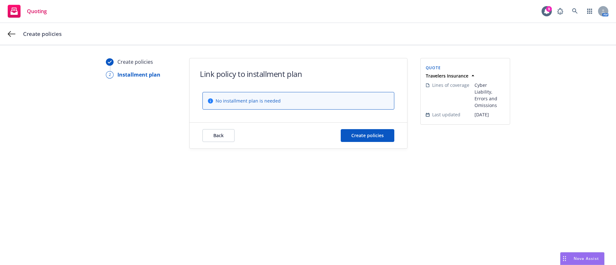
scroll to position [0, 0]
click at [352, 137] on span "Create policies" at bounding box center [367, 135] width 32 height 6
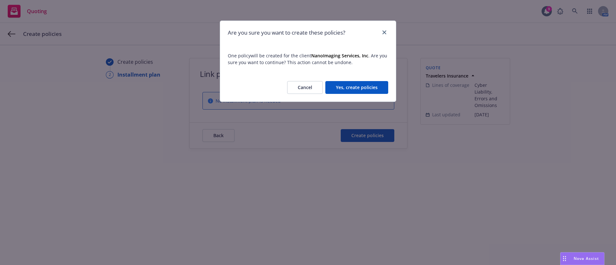
click at [360, 85] on button "Yes, create policies" at bounding box center [356, 87] width 63 height 13
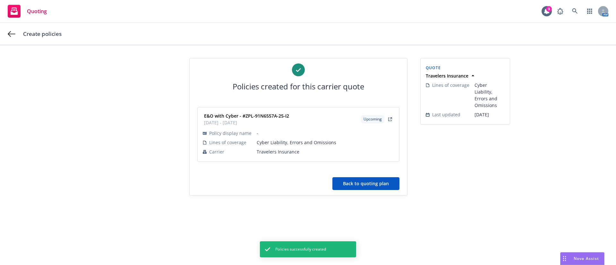
click at [375, 189] on button "Back to quoting plan" at bounding box center [365, 183] width 67 height 13
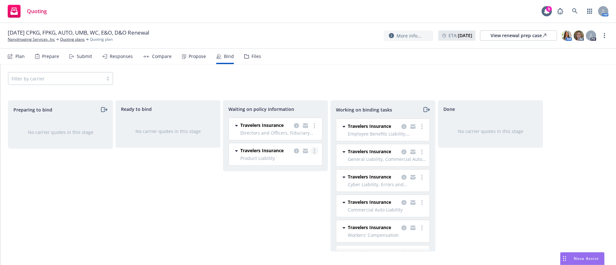
click at [316, 152] on link "more" at bounding box center [314, 151] width 8 height 8
click at [297, 162] on span "Create policies" at bounding box center [283, 164] width 47 height 6
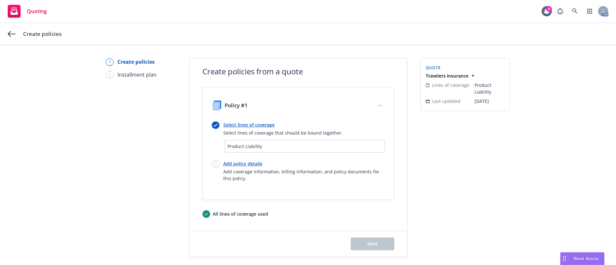
click at [263, 125] on link "Select lines of coverage" at bounding box center [282, 125] width 119 height 7
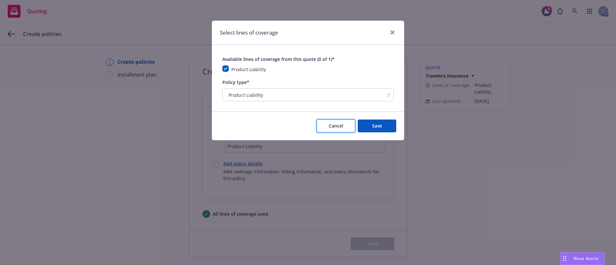
click at [338, 127] on span "Cancel" at bounding box center [336, 126] width 14 height 6
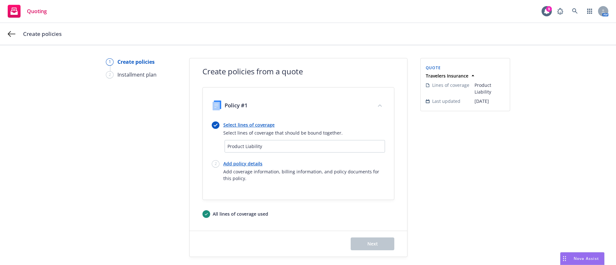
click at [243, 163] on link "Add policy details" at bounding box center [304, 163] width 162 height 7
select select "12"
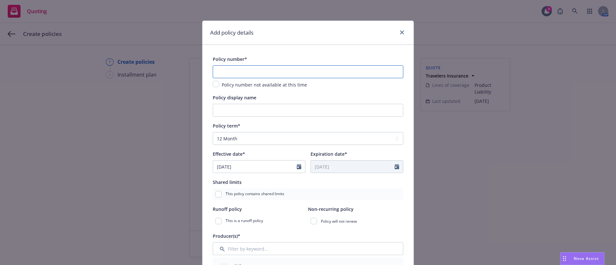
drag, startPoint x: 249, startPoint y: 70, endPoint x: 316, endPoint y: 47, distance: 70.4
click at [249, 70] on input "text" at bounding box center [308, 71] width 190 height 13
paste input "ZPP-81N9650A"
type input "ZPP-81N9650A"
click at [326, 43] on div "Add policy details" at bounding box center [307, 33] width 211 height 24
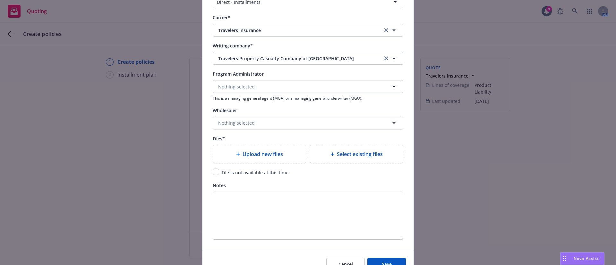
scroll to position [625, 0]
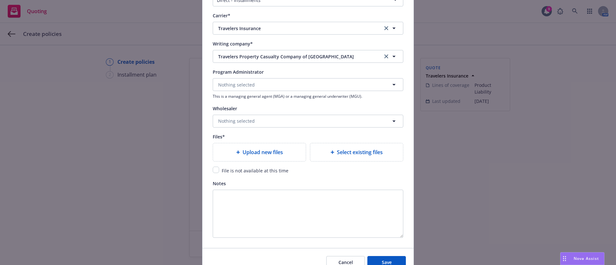
click at [358, 152] on span "Select existing files" at bounding box center [360, 152] width 46 height 8
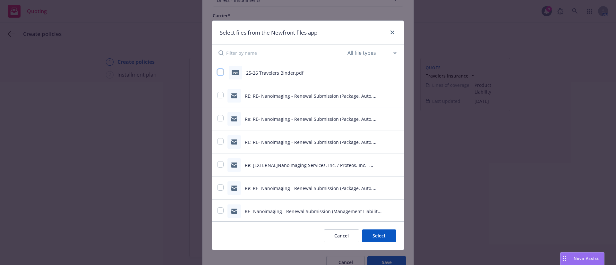
click at [217, 72] on input "checkbox" at bounding box center [220, 72] width 6 height 6
checkbox input "true"
click at [375, 234] on button "Select 1 file" at bounding box center [373, 236] width 46 height 13
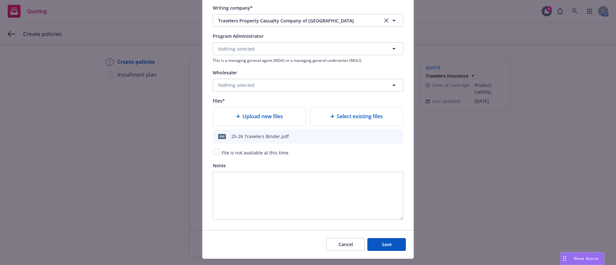
scroll to position [676, 0]
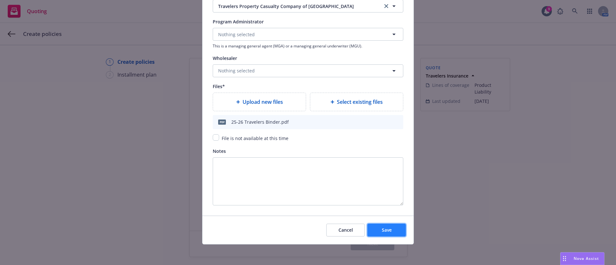
click at [382, 229] on span "Save" at bounding box center [387, 230] width 10 height 6
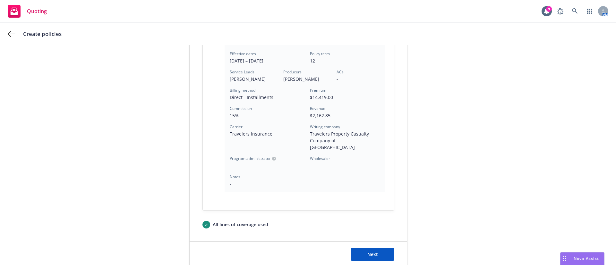
scroll to position [185, 0]
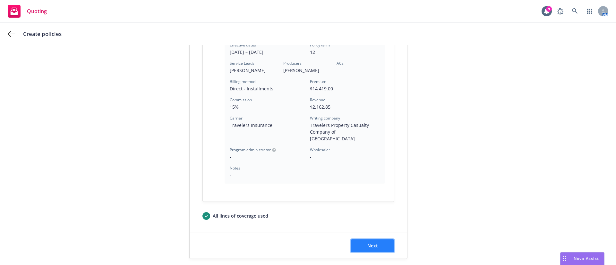
click at [371, 240] on button "Next" at bounding box center [372, 246] width 44 height 13
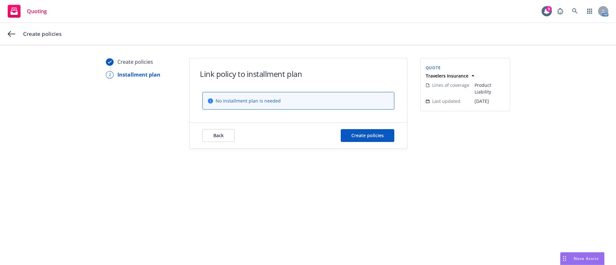
scroll to position [0, 0]
click at [372, 133] on span "Create policies" at bounding box center [367, 135] width 32 height 6
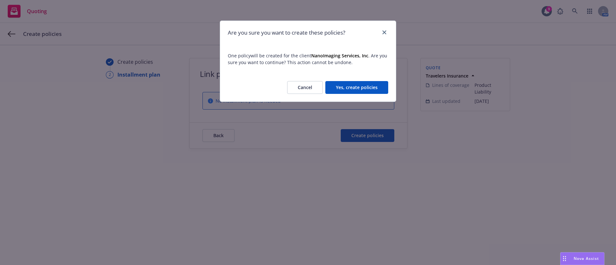
click at [353, 84] on button "Yes, create policies" at bounding box center [356, 87] width 63 height 13
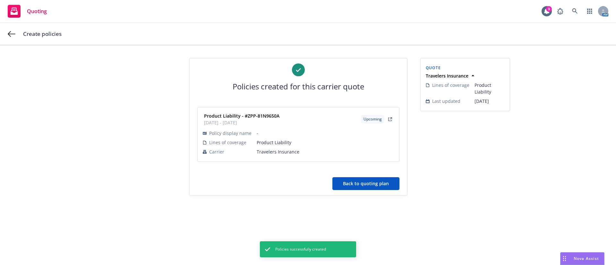
click at [370, 181] on button "Back to quoting plan" at bounding box center [365, 183] width 67 height 13
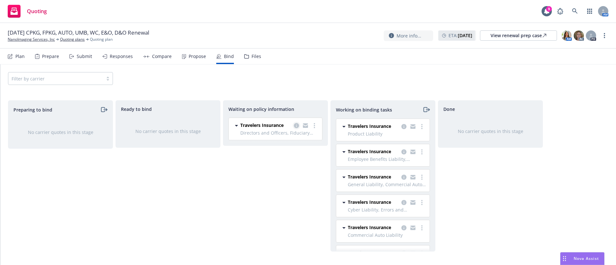
click at [297, 128] on icon "copy logging email" at bounding box center [296, 125] width 5 height 5
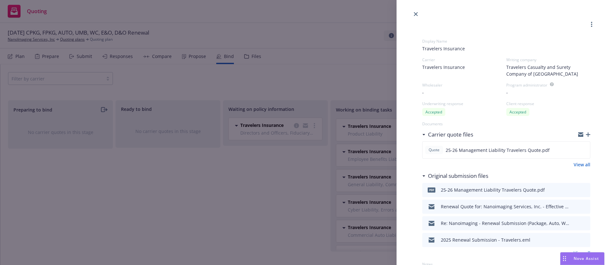
click at [413, 10] on div at bounding box center [505, 9] width 219 height 18
click at [413, 15] on link "close" at bounding box center [416, 14] width 8 height 8
